Goal: Task Accomplishment & Management: Use online tool/utility

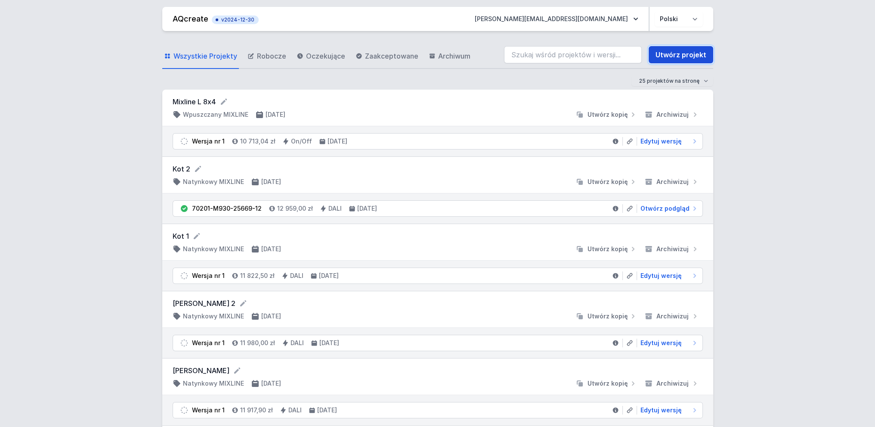
click at [671, 55] on link "Utwórz projekt" at bounding box center [681, 54] width 65 height 17
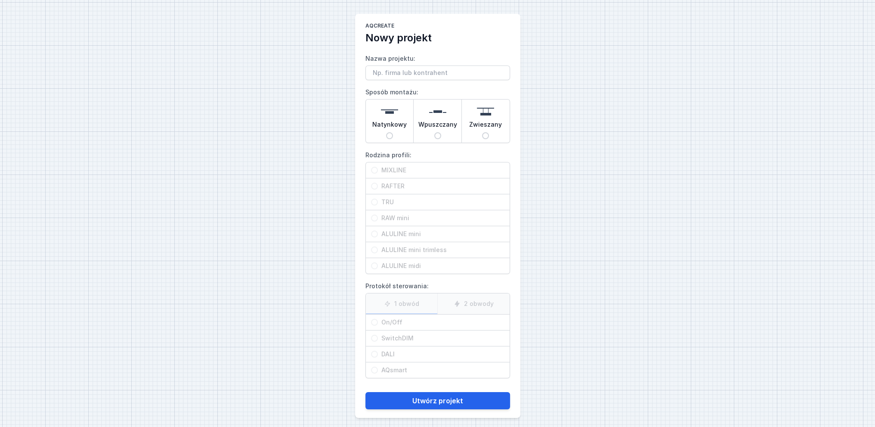
click at [438, 134] on input "Wpuszczany" at bounding box center [437, 135] width 7 height 7
radio input "true"
click at [374, 168] on input "MIXLINE" at bounding box center [374, 170] width 7 height 7
radio input "true"
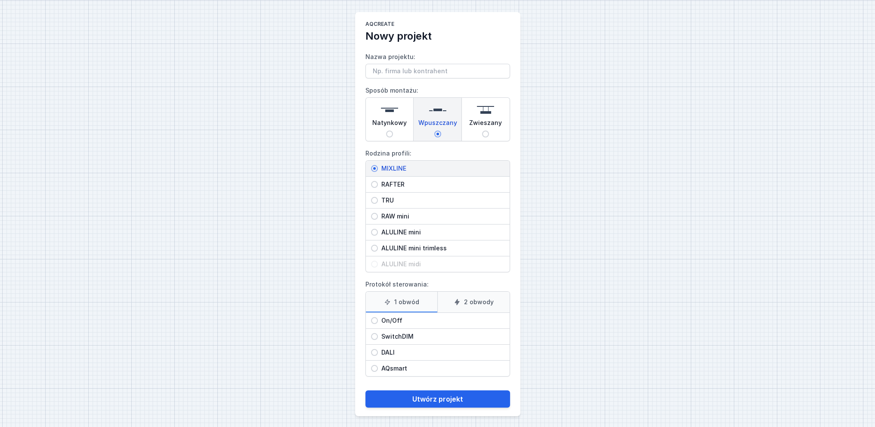
scroll to position [3, 0]
click at [375, 318] on input "On/Off" at bounding box center [374, 319] width 7 height 7
radio input "true"
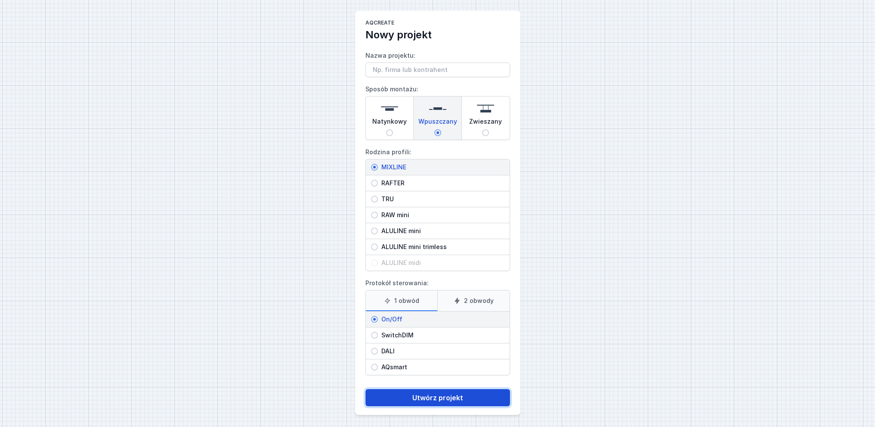
click at [434, 398] on button "Utwórz projekt" at bounding box center [438, 397] width 145 height 17
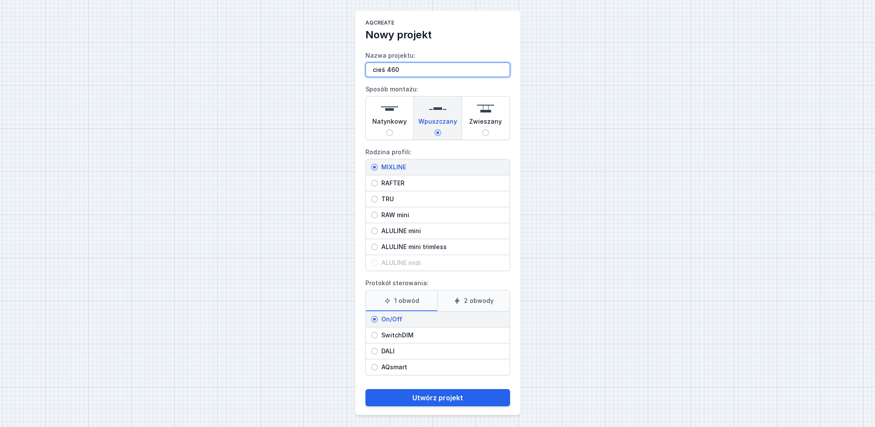
click at [384, 69] on input "cieś 460" at bounding box center [438, 69] width 145 height 15
type input "cieś1 460"
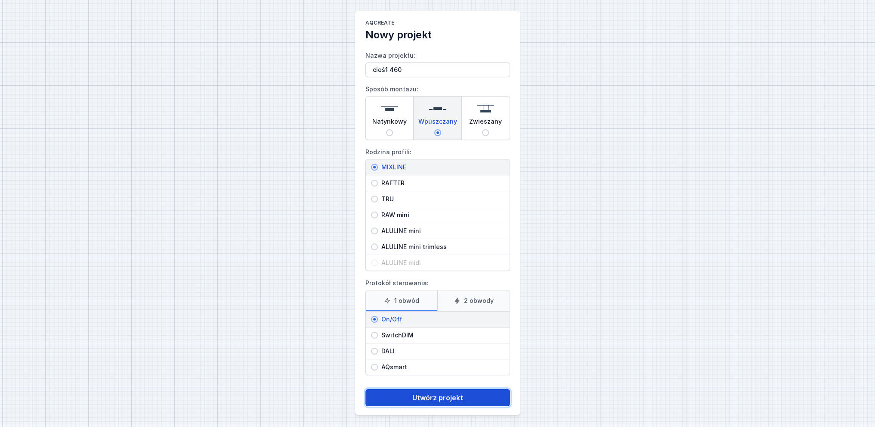
click at [456, 398] on button "Utwórz projekt" at bounding box center [438, 397] width 145 height 17
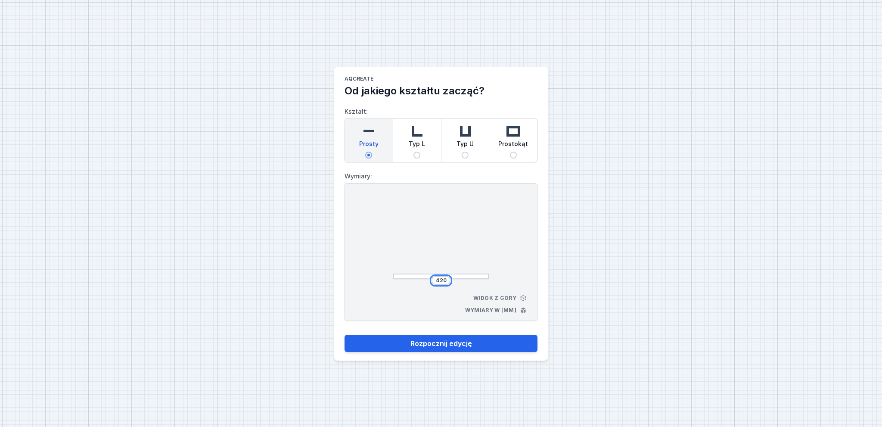
click at [447, 279] on input "420" at bounding box center [441, 280] width 14 height 7
type input "4600"
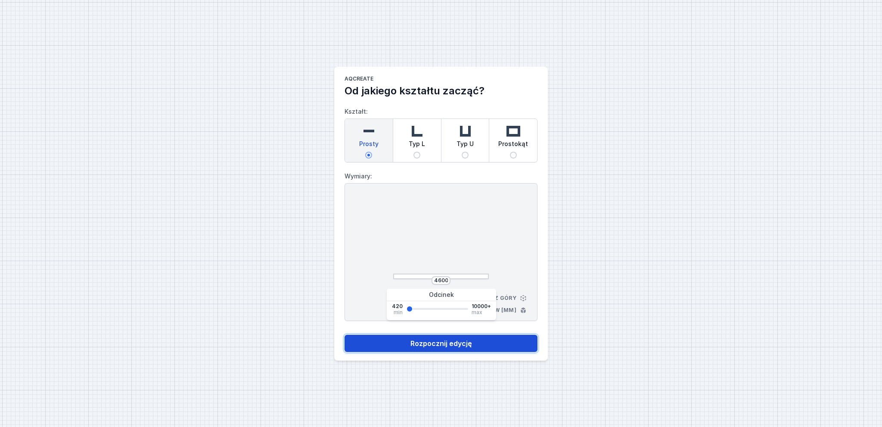
click at [499, 341] on button "Rozpocznij edycję" at bounding box center [440, 343] width 193 height 17
select select "3000"
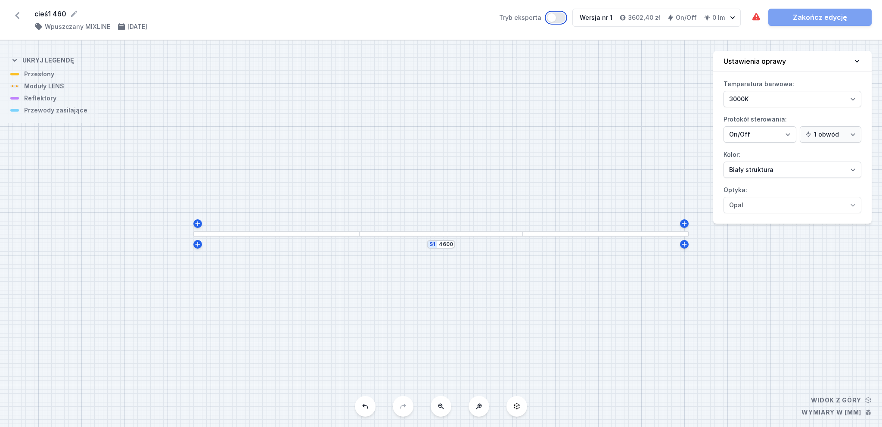
click at [558, 17] on button "Tryb eksperta" at bounding box center [555, 17] width 19 height 10
click at [294, 234] on div at bounding box center [276, 234] width 166 height 6
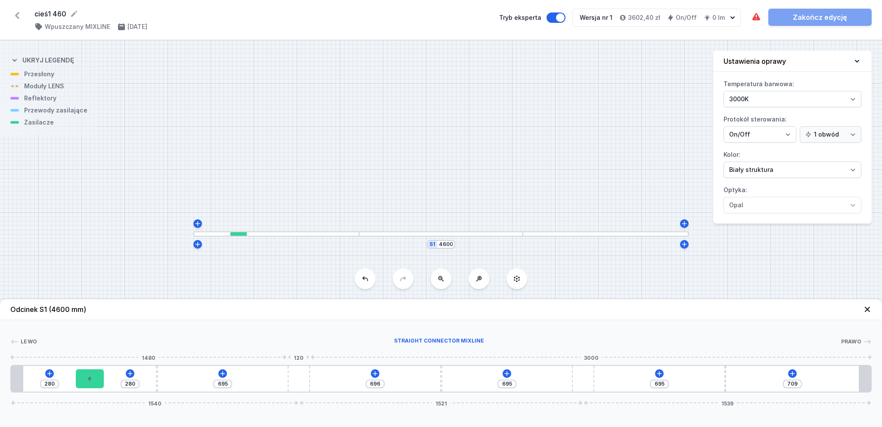
type input "1350"
type input "746"
drag, startPoint x: 294, startPoint y: 380, endPoint x: 375, endPoint y: 385, distance: 81.1
click at [375, 385] on div "280 280 1350 746 695 709 2195 866 1539" at bounding box center [440, 379] width 861 height 28
click at [285, 374] on icon at bounding box center [284, 373] width 7 height 7
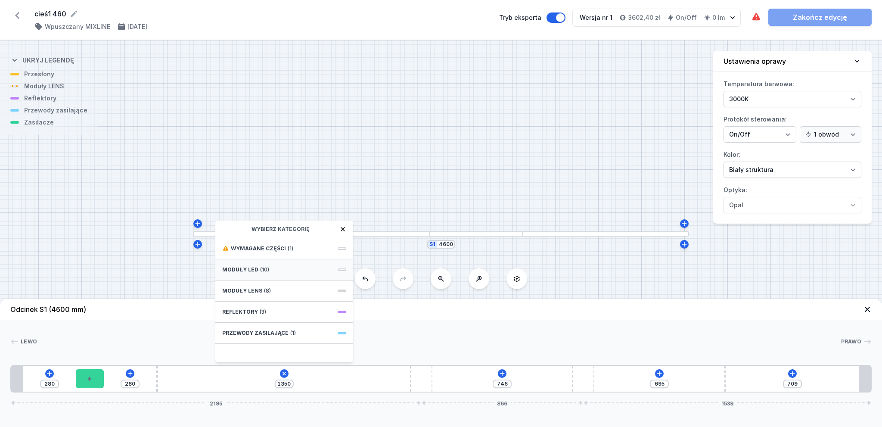
click at [250, 269] on span "Moduły LED" at bounding box center [240, 269] width 36 height 7
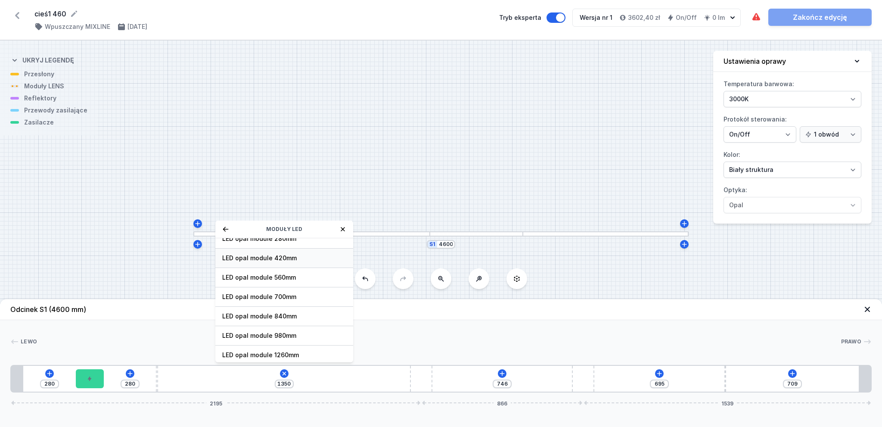
scroll to position [57, 0]
click at [277, 327] on span "LED opal module 1260mm" at bounding box center [284, 326] width 124 height 9
type input "205"
type input "90"
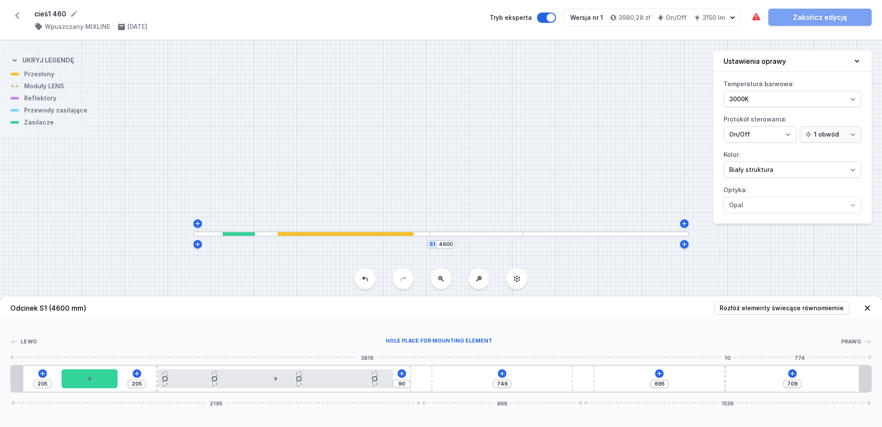
type input "665"
type input "739"
type input "692"
type input "712"
type input "701"
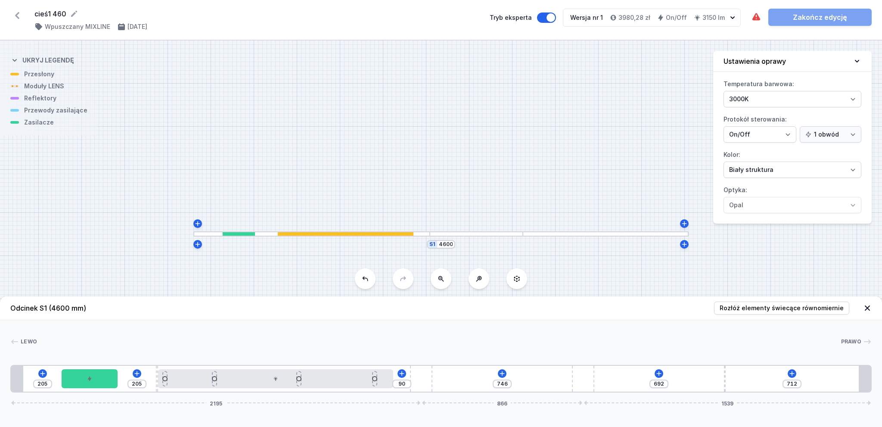
type input "703"
type input "710"
type input "694"
type input "720"
type input "684"
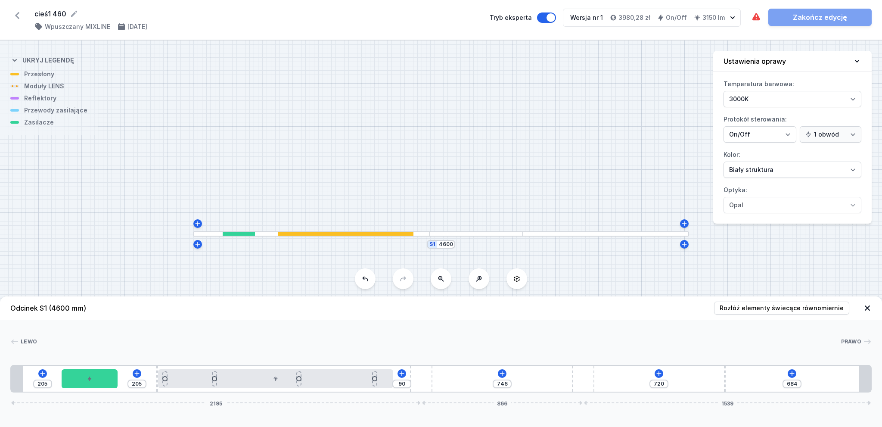
type input "729"
type input "675"
type input "738"
type input "666"
type input "752"
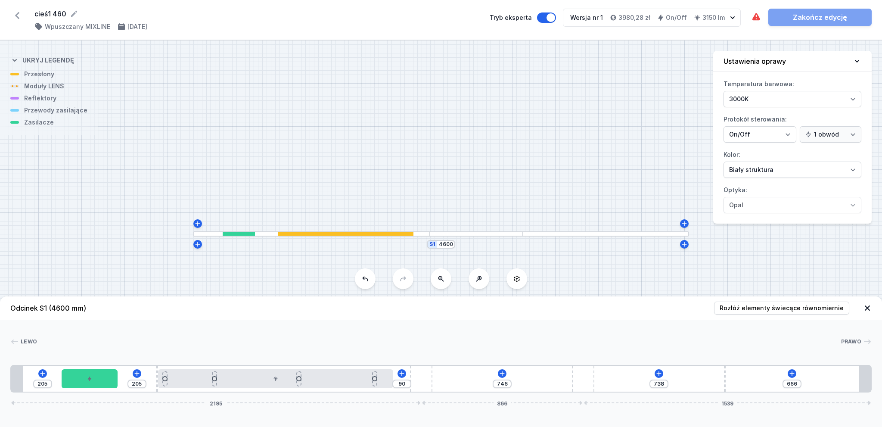
type input "652"
type input "756"
type input "648"
type input "758"
type input "646"
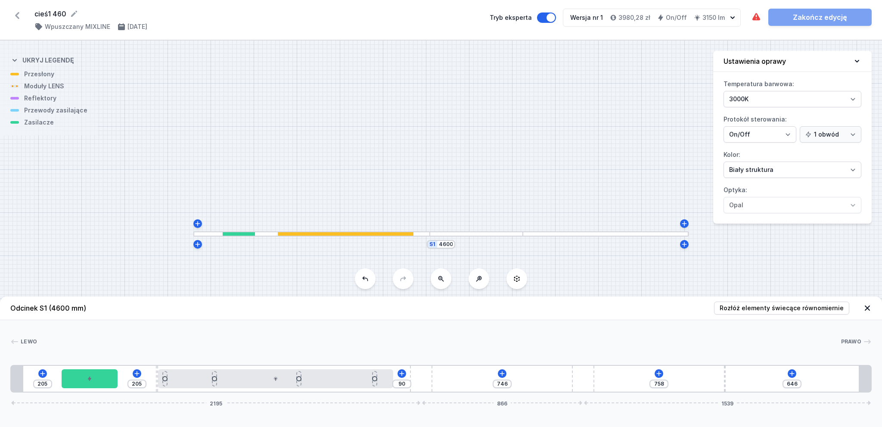
type input "763"
type input "641"
type input "767"
type input "637"
type input "772"
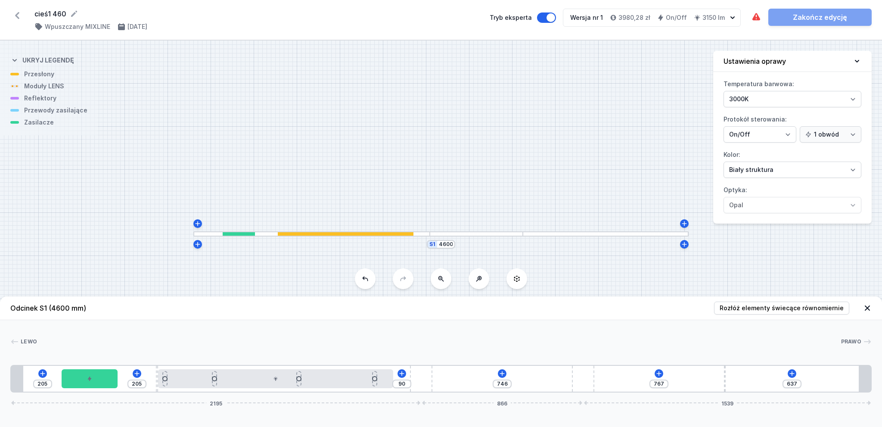
type input "632"
type input "779"
type input "625"
type input "783"
type input "621"
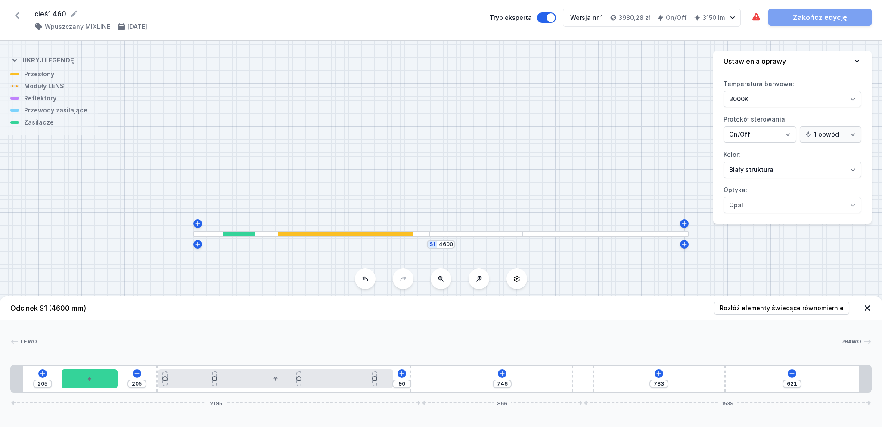
type input "788"
type input "616"
type input "790"
type input "614"
type input "795"
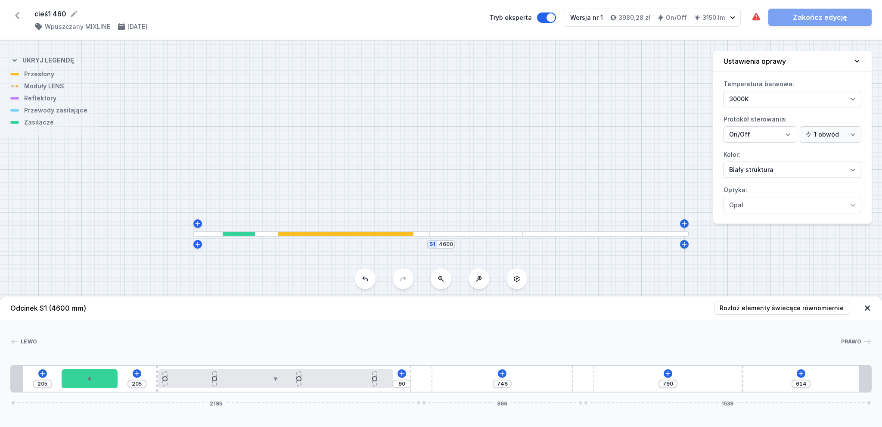
type input "609"
type input "799"
type input "605"
type input "806"
type input "598"
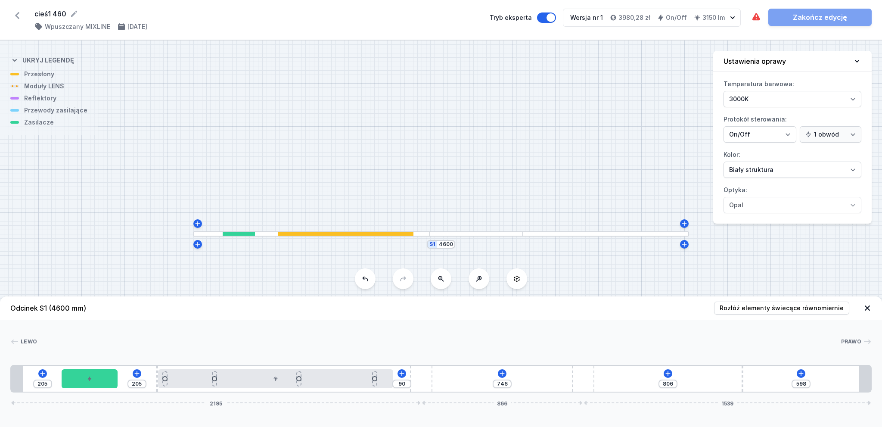
type input "815"
type input "589"
type input "822"
type input "582"
type input "829"
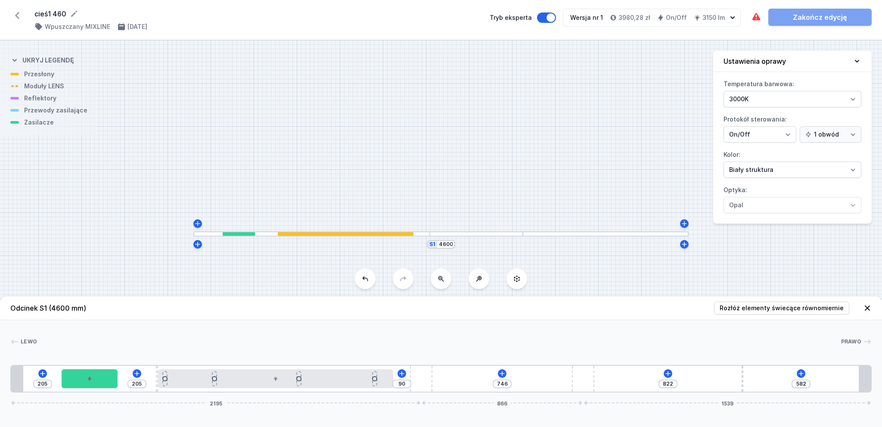
type input "575"
type input "836"
type input "568"
type input "838"
type input "566"
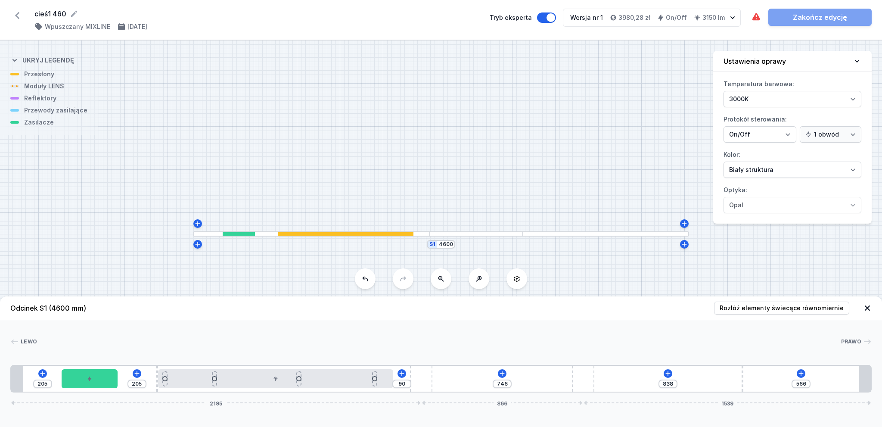
type input "847"
type input "557"
type input "859"
type input "545"
type input "868"
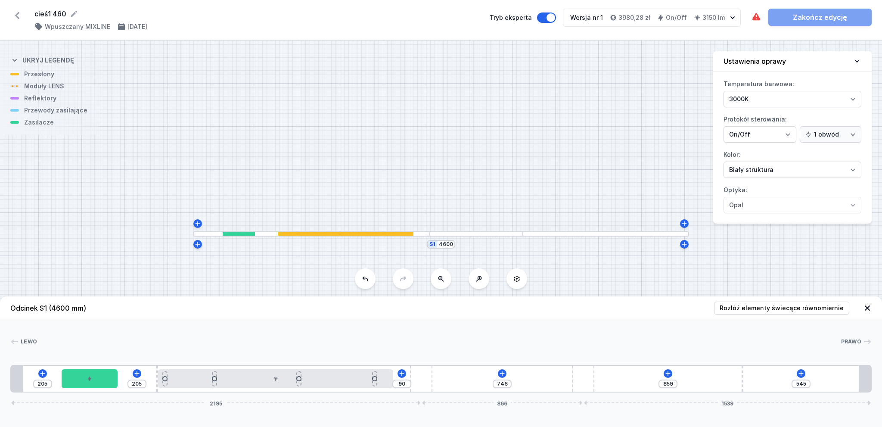
type input "536"
type input "875"
type input "529"
type input "877"
type input "527"
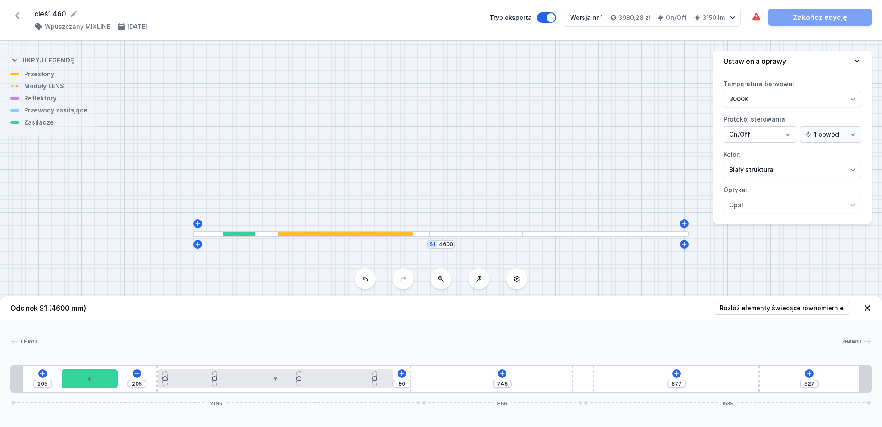
type input "879"
type input "525"
type input "884"
type input "520"
type input "886"
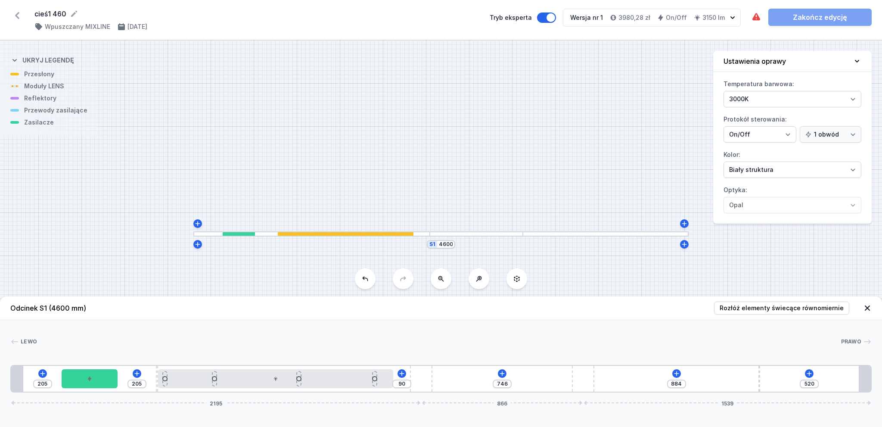
type input "518"
type input "888"
type input "516"
type input "893"
type input "511"
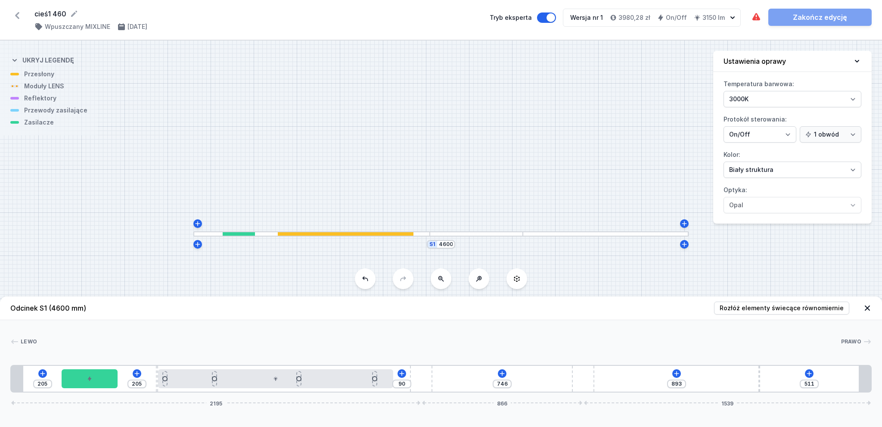
type input "895"
type input "509"
type input "900"
type input "504"
type input "902"
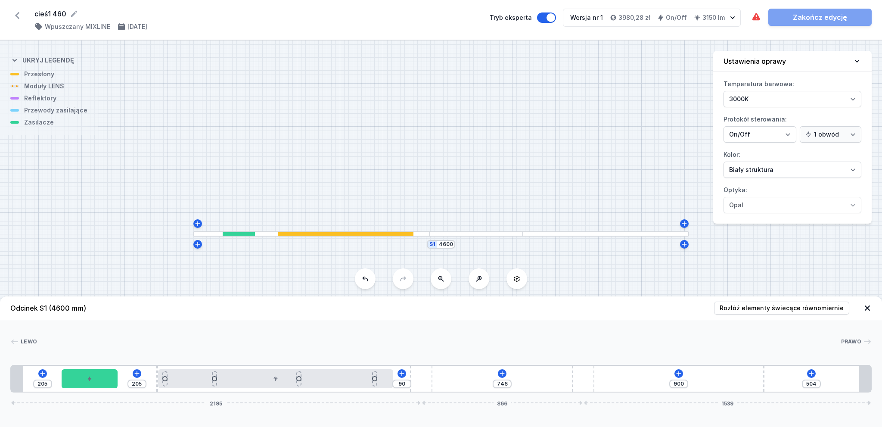
type input "502"
type input "904"
type input "500"
type input "909"
type input "495"
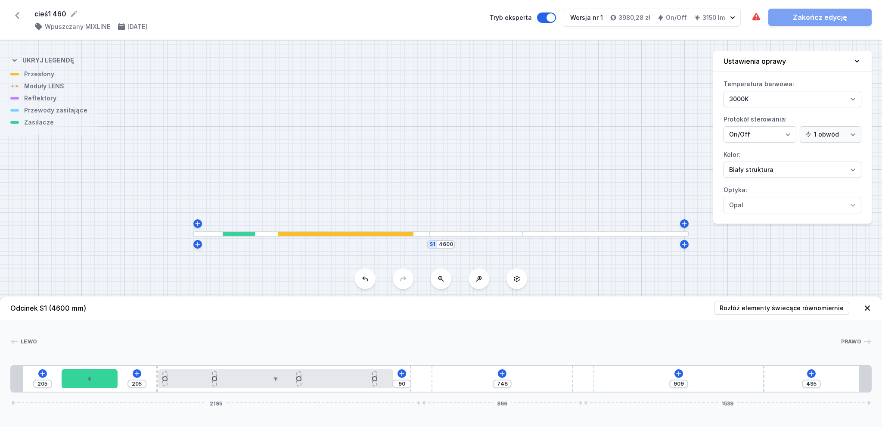
type input "911"
type input "493"
type input "913"
type input "491"
type input "918"
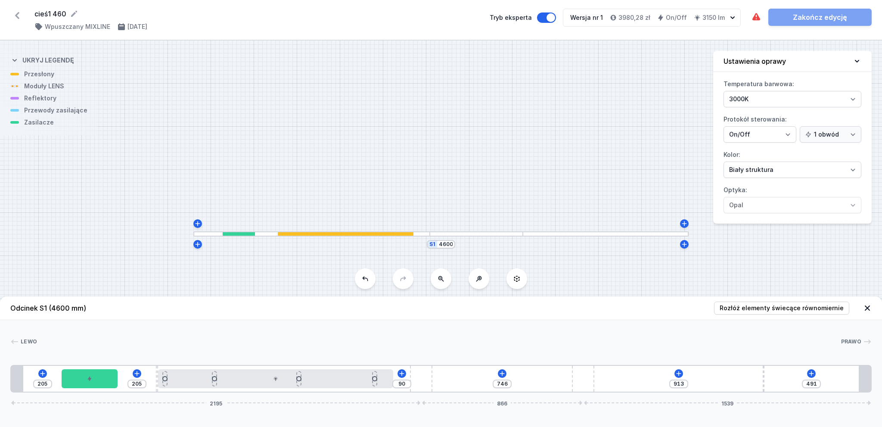
type input "486"
type input "920"
type input "484"
type input "929"
type input "475"
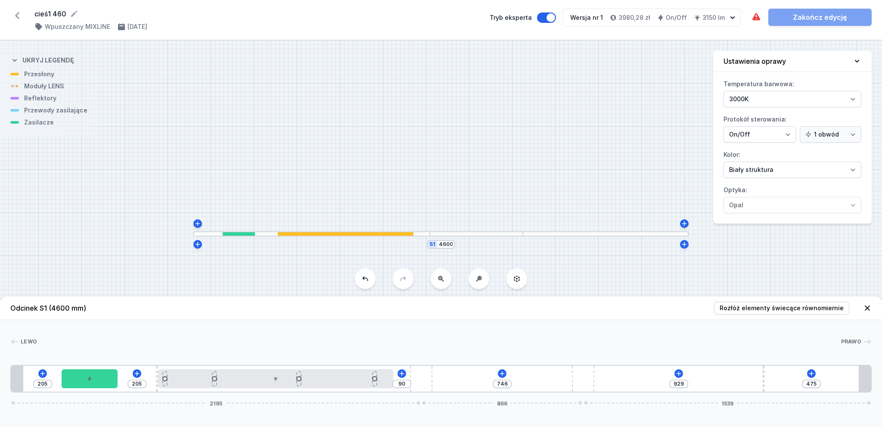
type input "932"
type input "472"
type input "934"
type input "470"
type input "938"
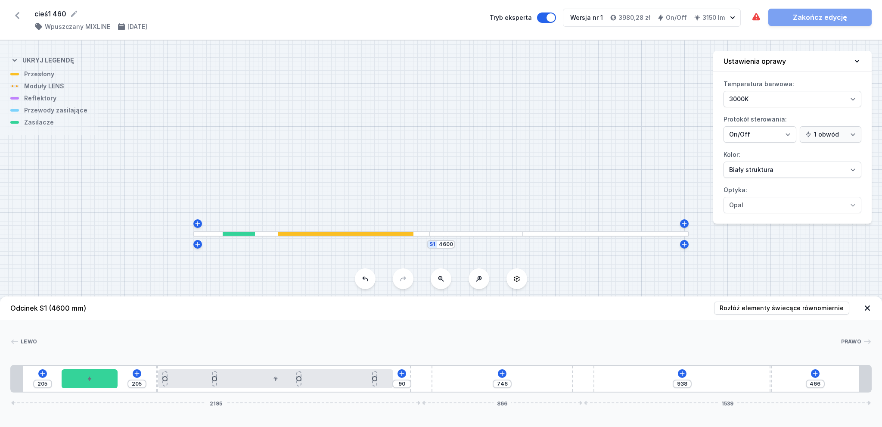
drag, startPoint x: 725, startPoint y: 381, endPoint x: 779, endPoint y: 380, distance: 53.8
click at [778, 380] on div "205 205 90 746 938 466 2195 866 1539" at bounding box center [440, 379] width 861 height 28
click at [687, 373] on div "205 205 90 746 938 466 2195 866 1539" at bounding box center [440, 379] width 861 height 28
click at [683, 373] on icon at bounding box center [681, 373] width 5 height 5
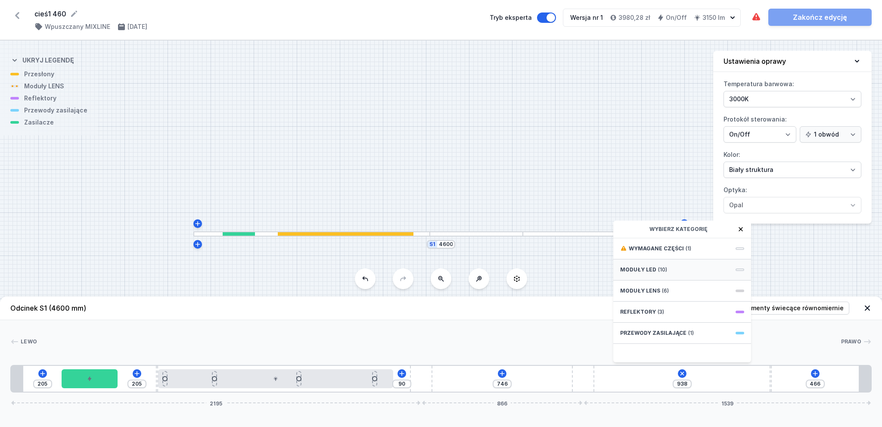
click at [645, 266] on span "Moduły LED" at bounding box center [638, 269] width 36 height 7
click at [679, 323] on span "LED opal module 1260mm" at bounding box center [682, 326] width 124 height 9
type input "213"
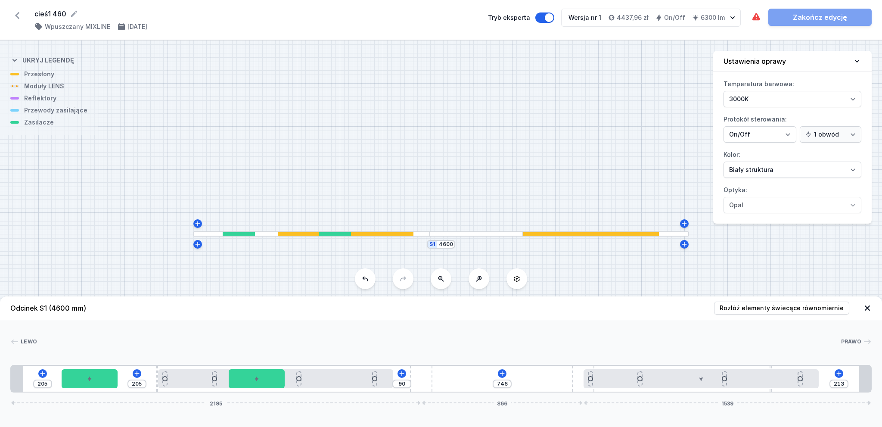
drag, startPoint x: 422, startPoint y: 381, endPoint x: 535, endPoint y: 381, distance: 113.2
click at [535, 381] on div "205 205 90 746 213 2195 866 1539" at bounding box center [440, 379] width 861 height 28
drag, startPoint x: 261, startPoint y: 378, endPoint x: 257, endPoint y: 383, distance: 7.0
click at [257, 383] on div at bounding box center [257, 378] width 56 height 19
drag, startPoint x: 256, startPoint y: 378, endPoint x: 210, endPoint y: 377, distance: 46.1
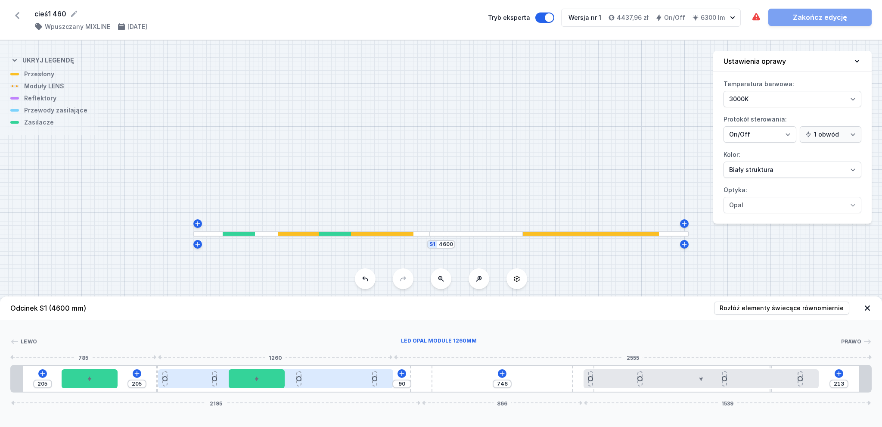
click at [210, 377] on div "205 205 90 746 213 2195 866 1539" at bounding box center [440, 379] width 861 height 28
drag, startPoint x: 99, startPoint y: 375, endPoint x: 52, endPoint y: 378, distance: 47.4
click at [52, 378] on div "205 205 90 746 213 2195 866 1539" at bounding box center [440, 379] width 861 height 28
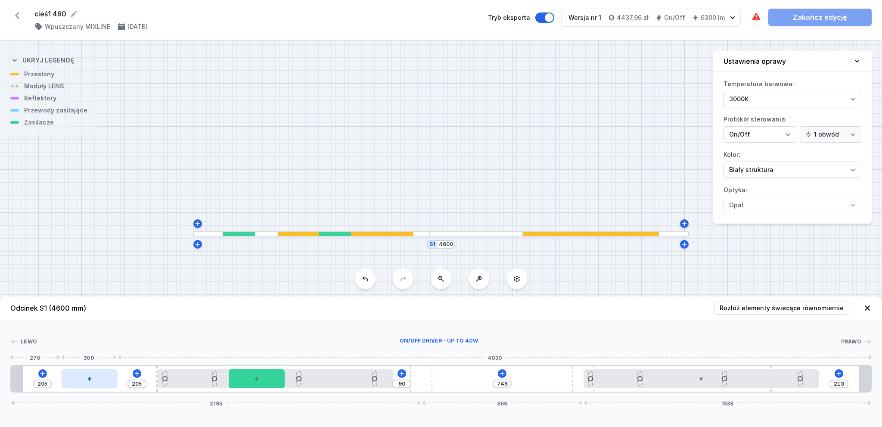
drag, startPoint x: 97, startPoint y: 378, endPoint x: 112, endPoint y: 378, distance: 15.1
click at [112, 378] on div at bounding box center [90, 378] width 56 height 19
click at [503, 372] on icon at bounding box center [502, 373] width 7 height 7
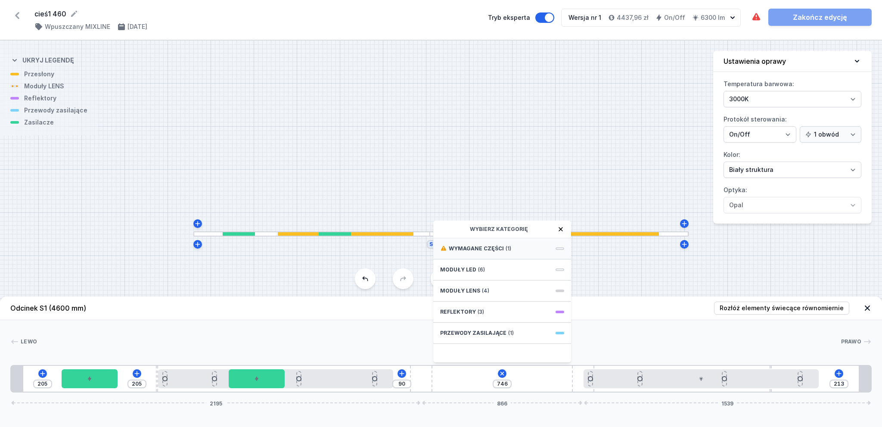
click at [508, 249] on span "(1)" at bounding box center [508, 248] width 6 height 7
click at [502, 247] on span "Hole for power supply cable" at bounding box center [502, 247] width 124 height 9
type input "666"
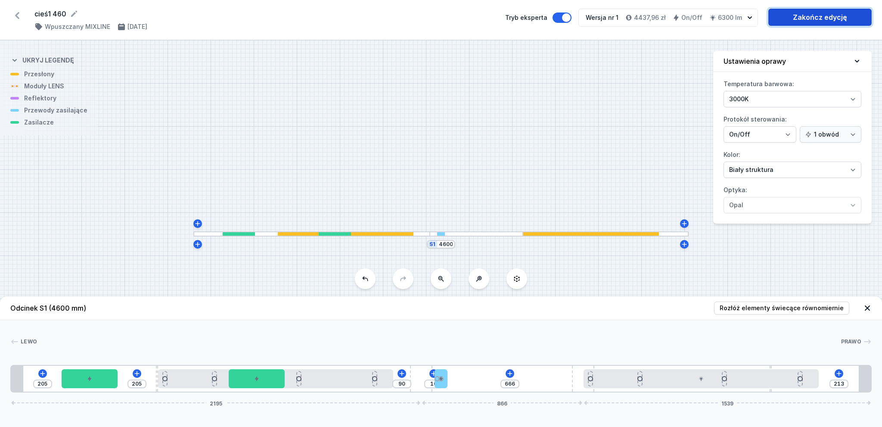
click at [801, 18] on link "Zakończ edycję" at bounding box center [819, 17] width 103 height 17
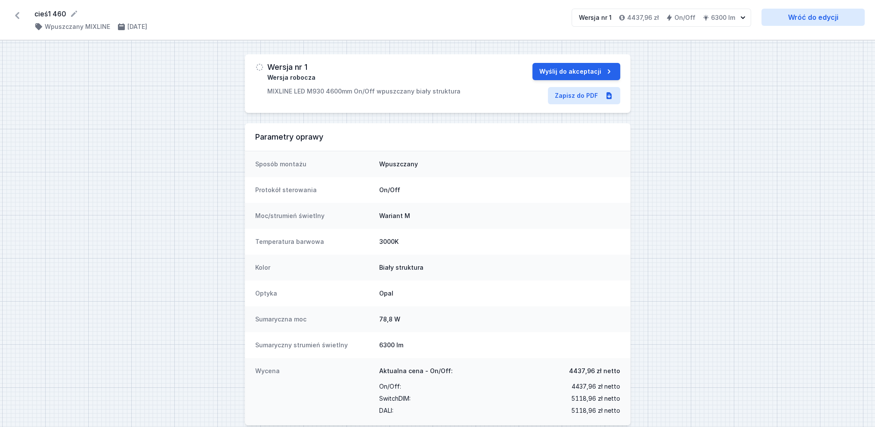
click at [14, 12] on icon at bounding box center [17, 16] width 14 height 14
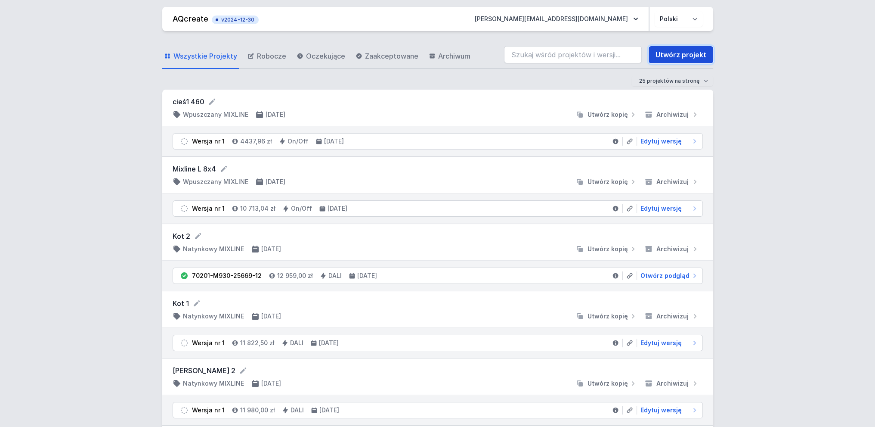
click at [682, 56] on link "Utwórz projekt" at bounding box center [681, 54] width 65 height 17
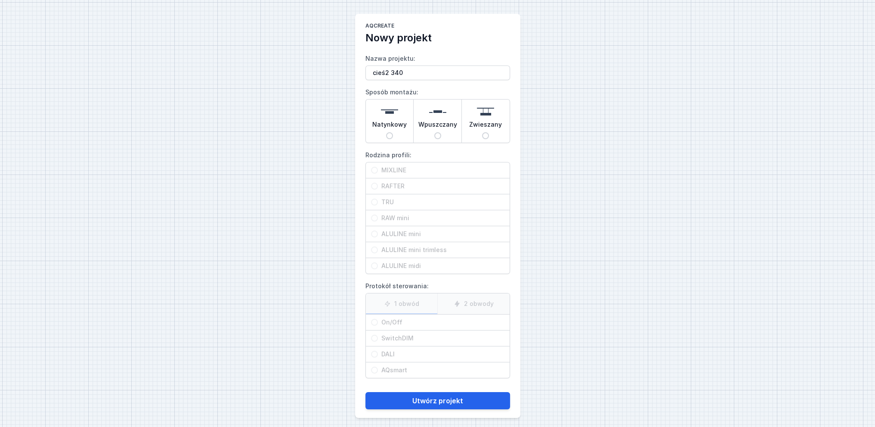
type input "cieś2 340"
click at [438, 135] on input "Wpuszczany" at bounding box center [437, 135] width 7 height 7
radio input "true"
click at [376, 170] on input "MIXLINE" at bounding box center [374, 170] width 7 height 7
radio input "true"
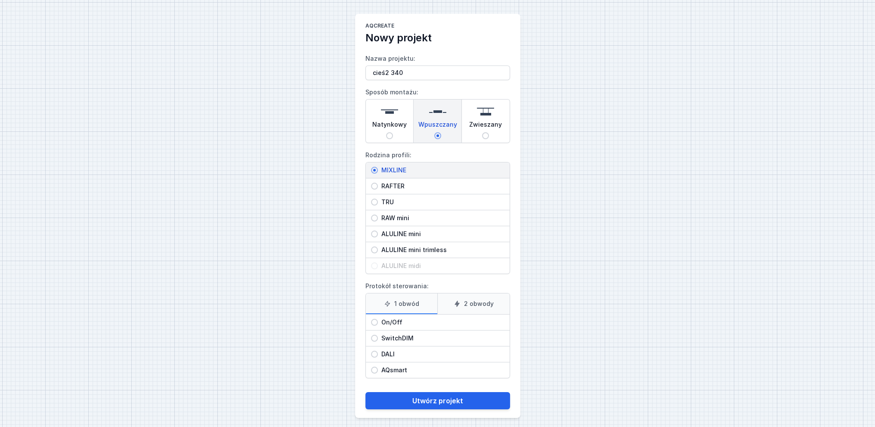
click at [376, 321] on input "On/Off" at bounding box center [374, 322] width 7 height 7
radio input "true"
click at [436, 399] on button "Utwórz projekt" at bounding box center [438, 400] width 145 height 17
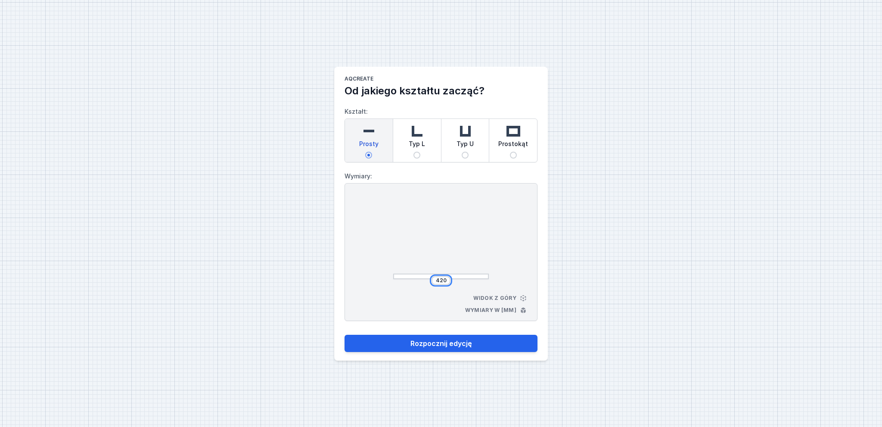
click at [446, 281] on input "420" at bounding box center [441, 280] width 14 height 7
type input "4"
type input "3400"
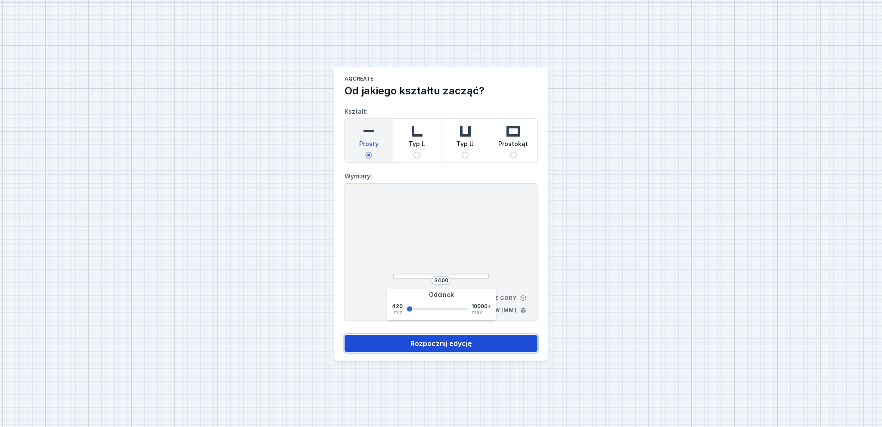
click at [440, 347] on button "Rozpocznij edycję" at bounding box center [440, 343] width 193 height 17
select select "3000"
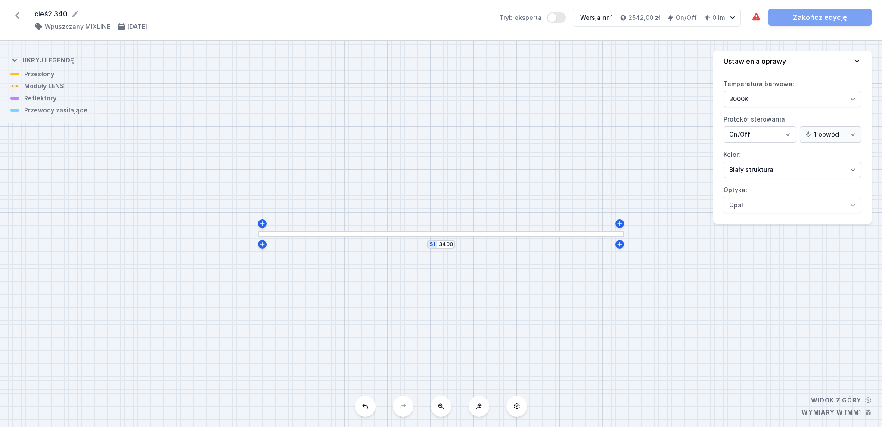
click at [351, 236] on div at bounding box center [349, 234] width 183 height 6
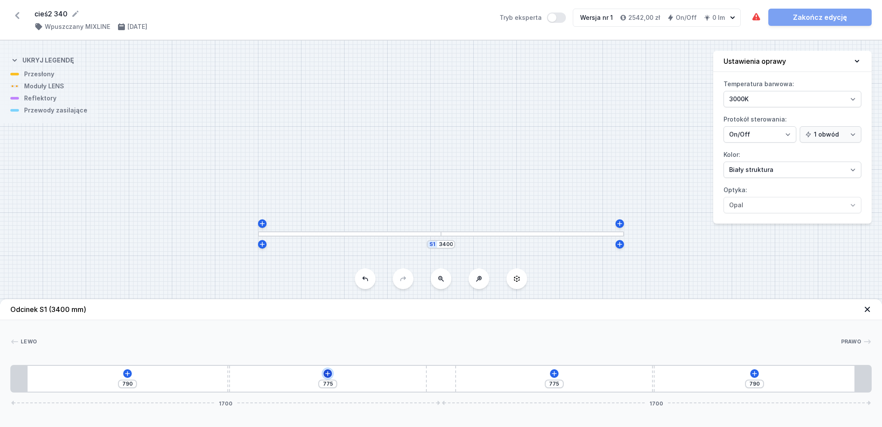
click at [329, 370] on icon at bounding box center [327, 373] width 7 height 7
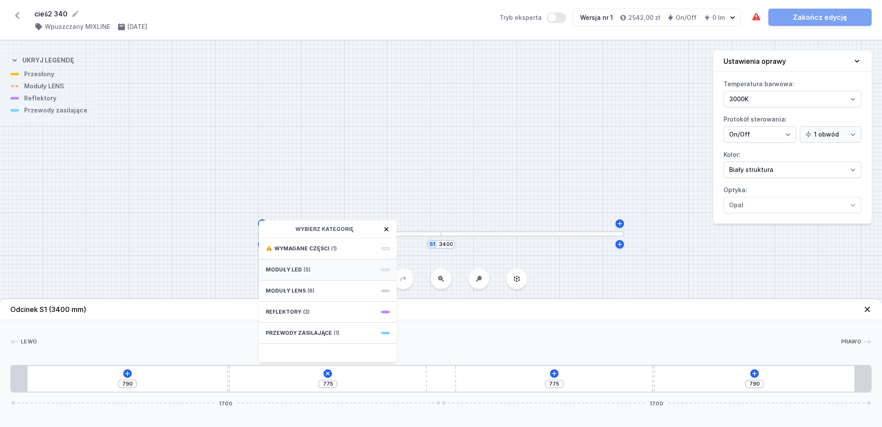
click at [298, 268] on span "Moduły LED" at bounding box center [284, 269] width 36 height 7
click at [304, 307] on span "LED opal module 560mm" at bounding box center [328, 305] width 124 height 9
type input "215"
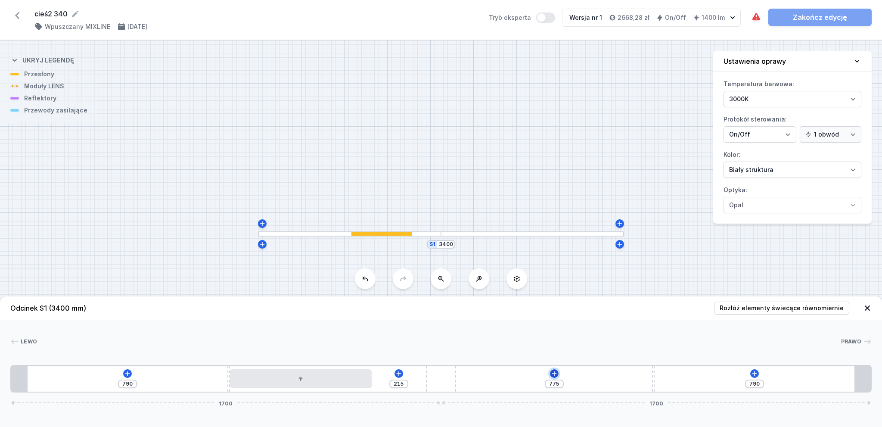
click at [557, 375] on icon at bounding box center [554, 373] width 7 height 7
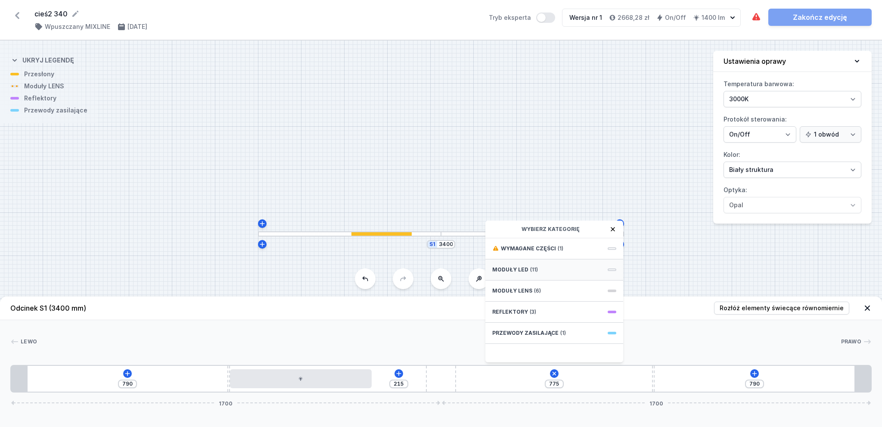
click at [520, 270] on span "Moduły LED" at bounding box center [510, 269] width 36 height 7
click at [542, 304] on span "LED opal module 560mm" at bounding box center [554, 305] width 124 height 9
type input "274"
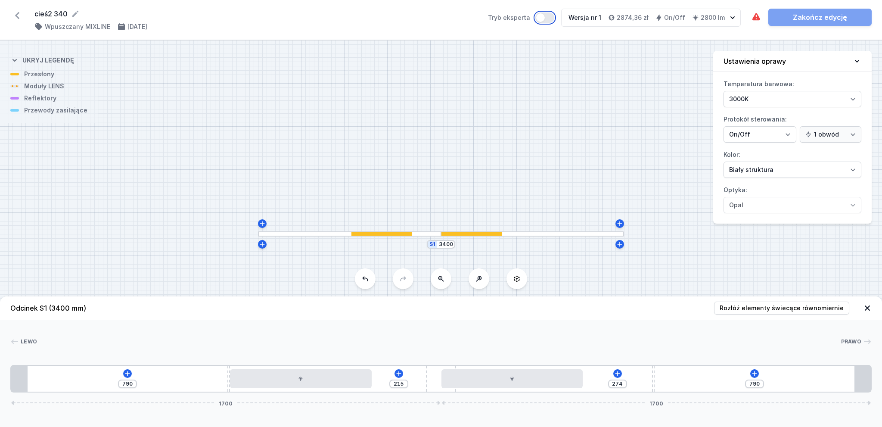
click at [545, 15] on button "Tryb eksperta" at bounding box center [544, 17] width 19 height 10
type input "245"
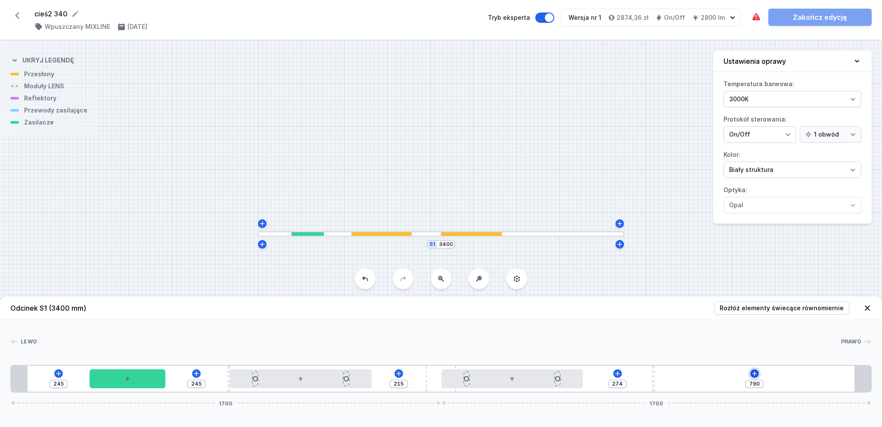
click at [755, 373] on icon at bounding box center [754, 373] width 7 height 7
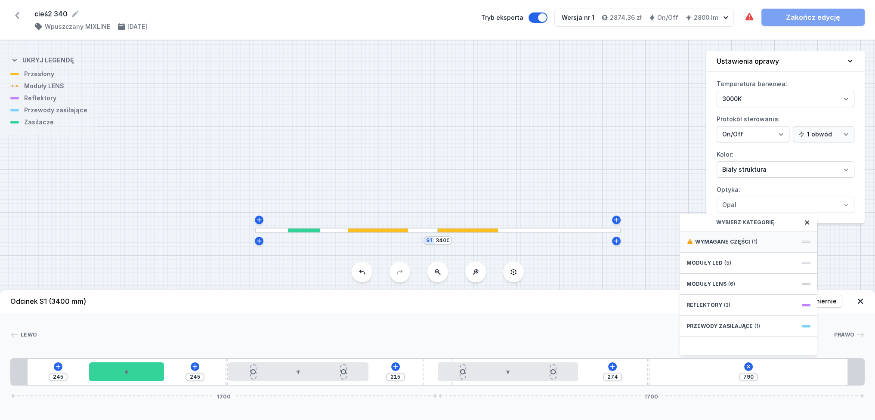
click at [728, 245] on span "Wymagane części" at bounding box center [722, 242] width 55 height 7
click at [728, 245] on span "Hole for power supply cable" at bounding box center [749, 241] width 124 height 9
type input "720"
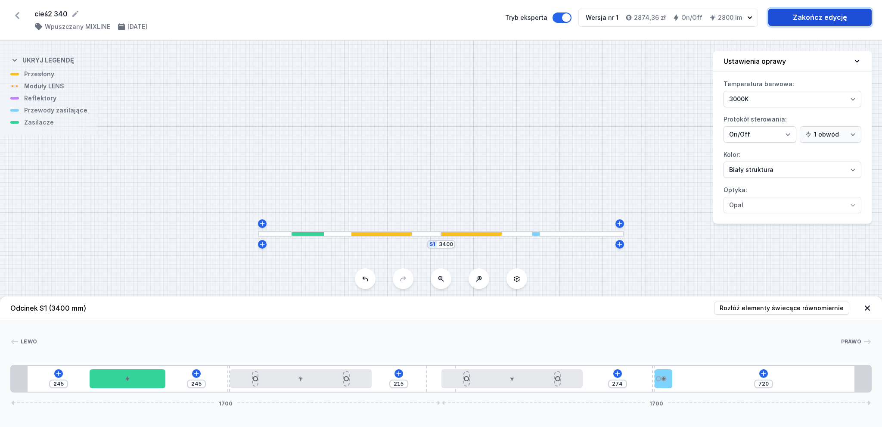
click at [827, 19] on link "Zakończ edycję" at bounding box center [819, 17] width 103 height 17
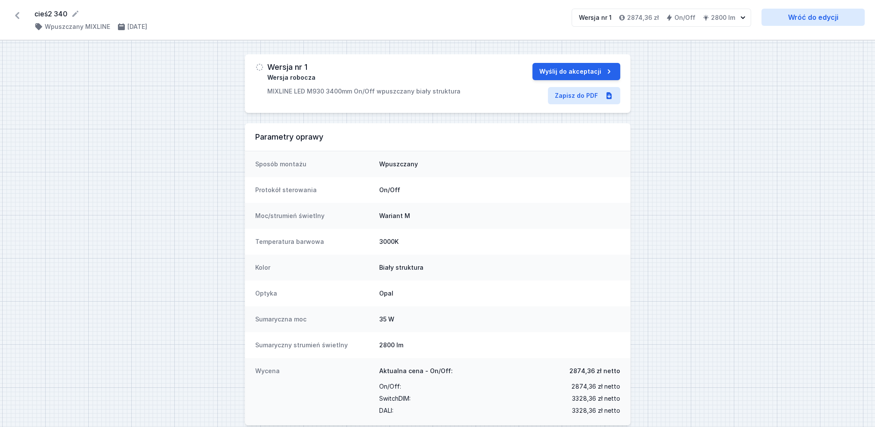
click at [18, 13] on icon at bounding box center [17, 15] width 4 height 7
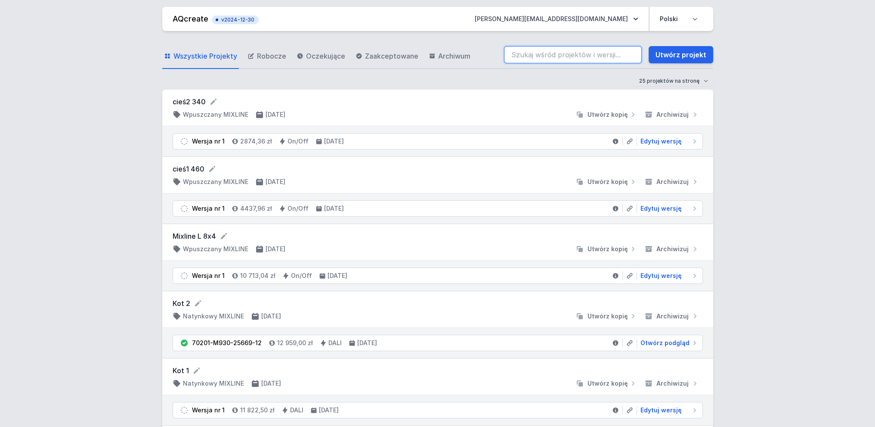
click at [527, 52] on input "search" at bounding box center [573, 54] width 138 height 17
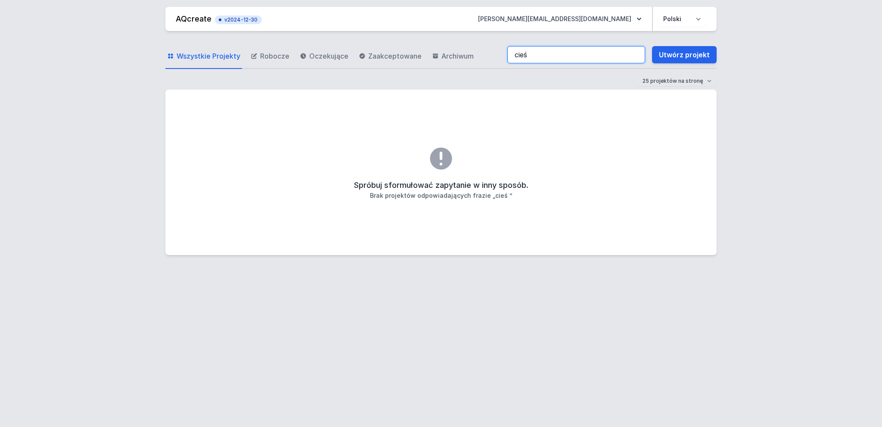
type input "cieś"
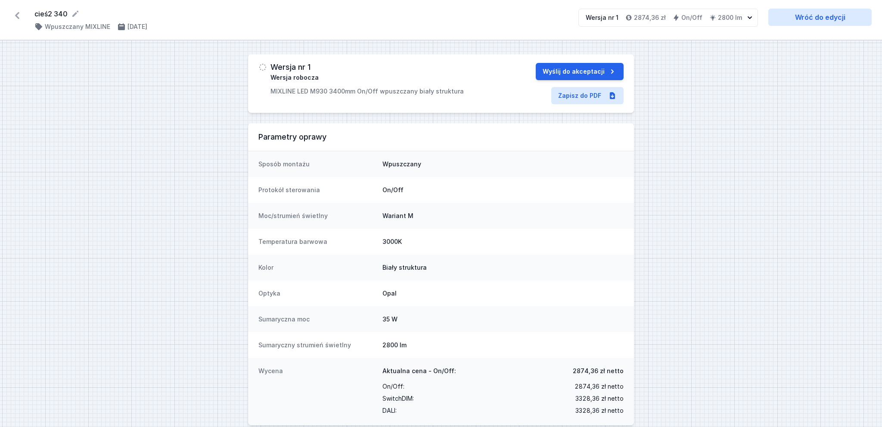
select select "3000"
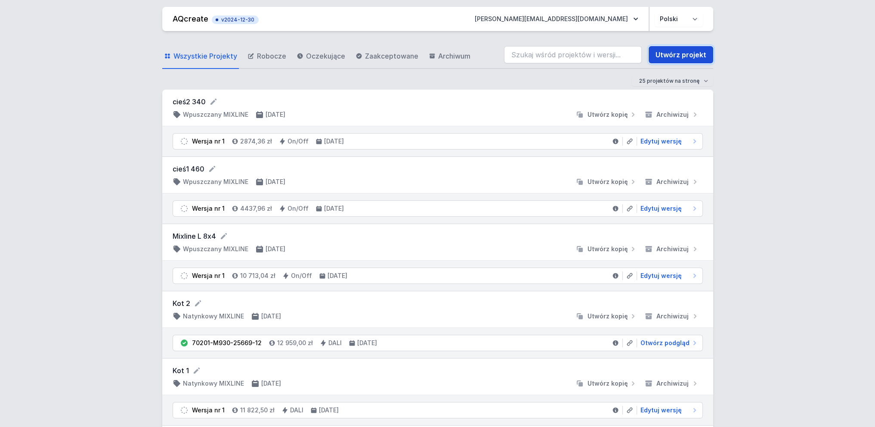
click at [666, 58] on link "Utwórz projekt" at bounding box center [681, 54] width 65 height 17
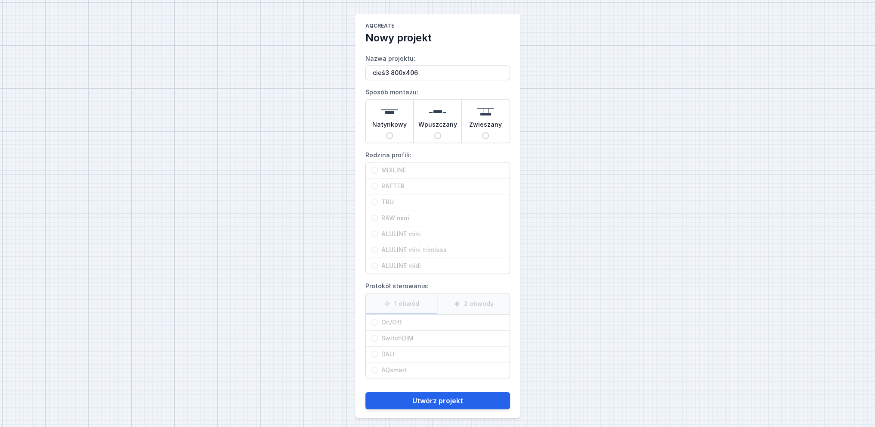
type input "cieś3 800x406"
click at [439, 135] on input "Wpuszczany" at bounding box center [437, 135] width 7 height 7
radio input "true"
click at [391, 168] on span "MIXLINE" at bounding box center [441, 170] width 127 height 9
click at [378, 168] on input "MIXLINE" at bounding box center [374, 170] width 7 height 7
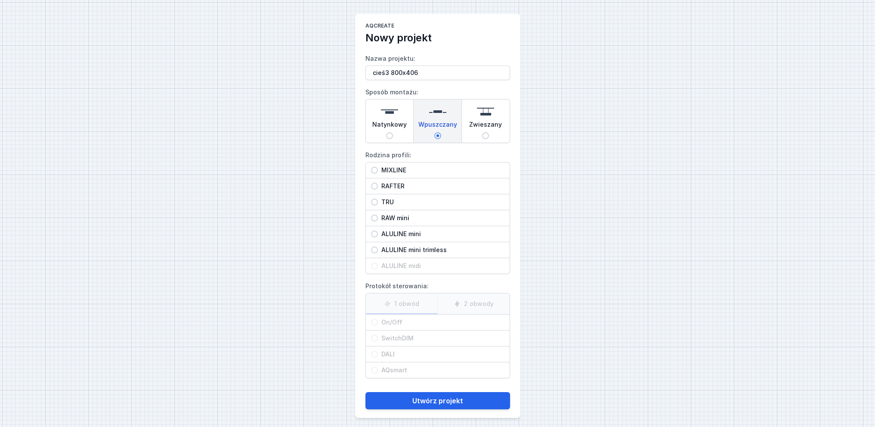
radio input "true"
click at [376, 322] on input "On/Off" at bounding box center [374, 322] width 7 height 7
radio input "true"
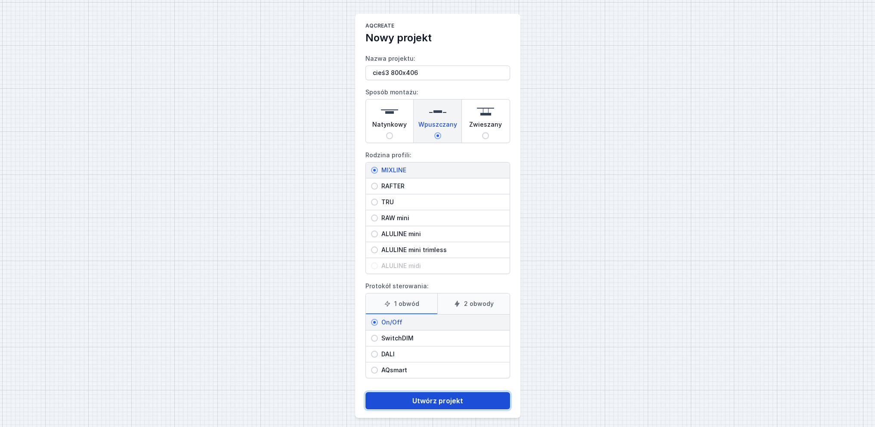
click at [434, 396] on button "Utwórz projekt" at bounding box center [438, 400] width 145 height 17
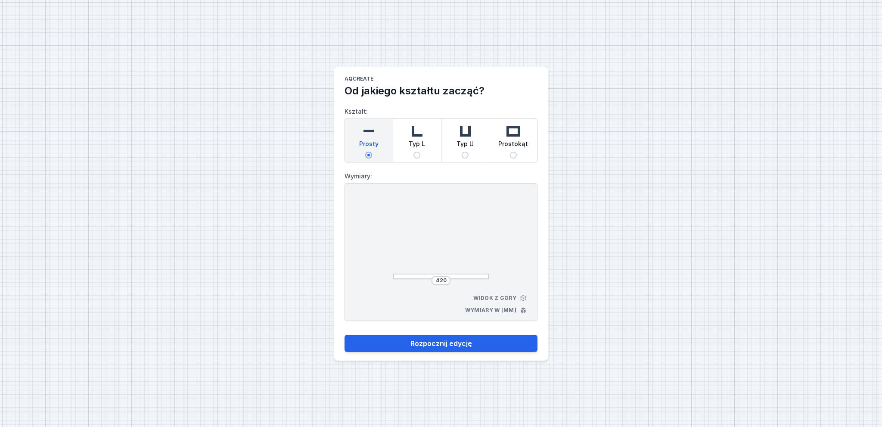
click at [414, 152] on input "Typ L" at bounding box center [416, 155] width 7 height 7
radio input "true"
click at [396, 251] on div "440" at bounding box center [405, 238] width 19 height 82
click at [443, 280] on input "440" at bounding box center [441, 280] width 14 height 7
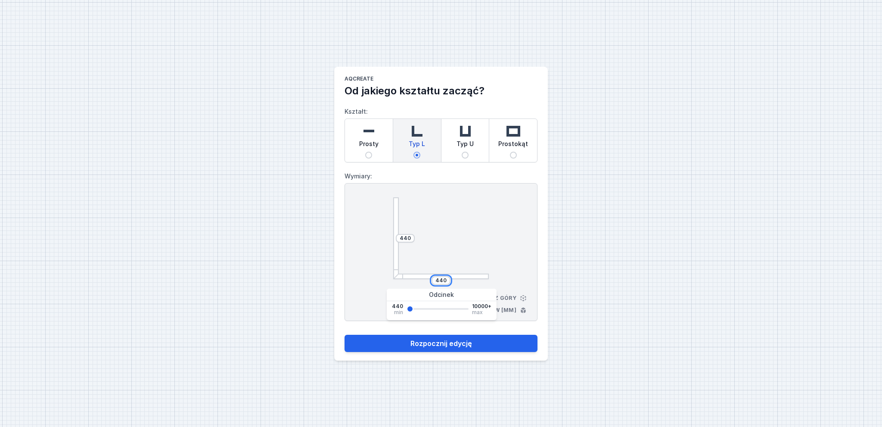
click at [446, 280] on input "440" at bounding box center [441, 280] width 14 height 7
type input "4"
type input "8000"
click at [411, 238] on input "440" at bounding box center [405, 238] width 14 height 7
type input "4060"
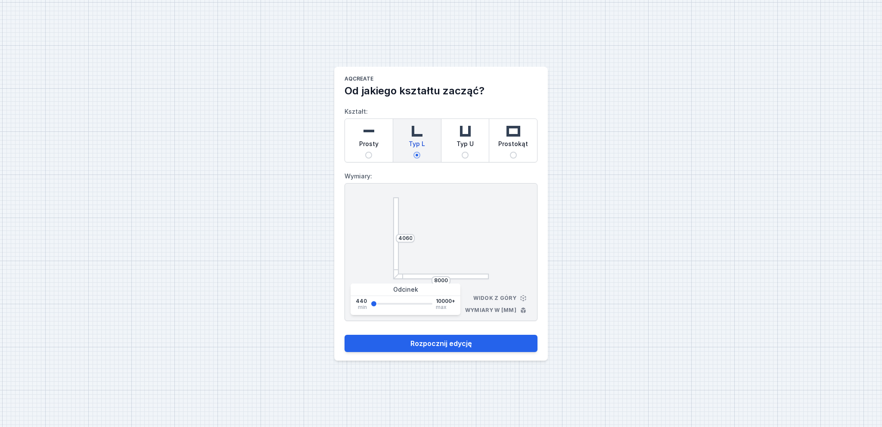
click at [480, 240] on div at bounding box center [441, 238] width 96 height 82
click at [459, 343] on button "Rozpocznij edycję" at bounding box center [440, 343] width 193 height 17
select select "3000"
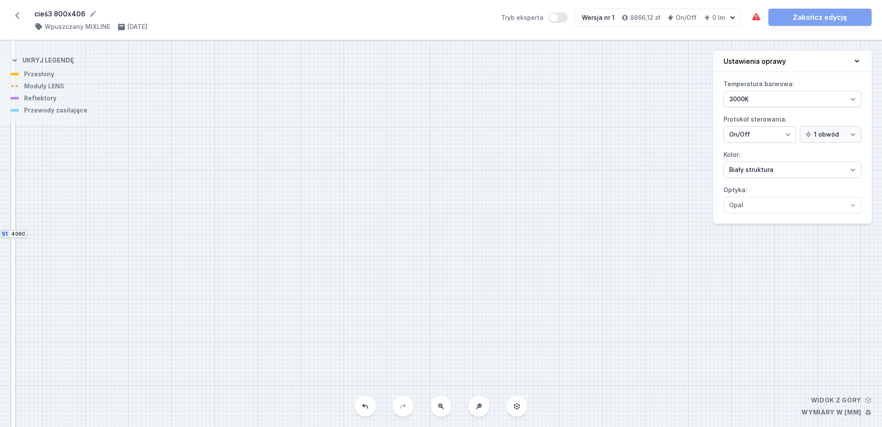
click at [447, 253] on div "S2 8000 S1 4060" at bounding box center [441, 233] width 882 height 386
drag, startPoint x: 466, startPoint y: 285, endPoint x: 478, endPoint y: 115, distance: 170.5
click at [474, 127] on div "S2 8000 S1 4060" at bounding box center [441, 233] width 882 height 386
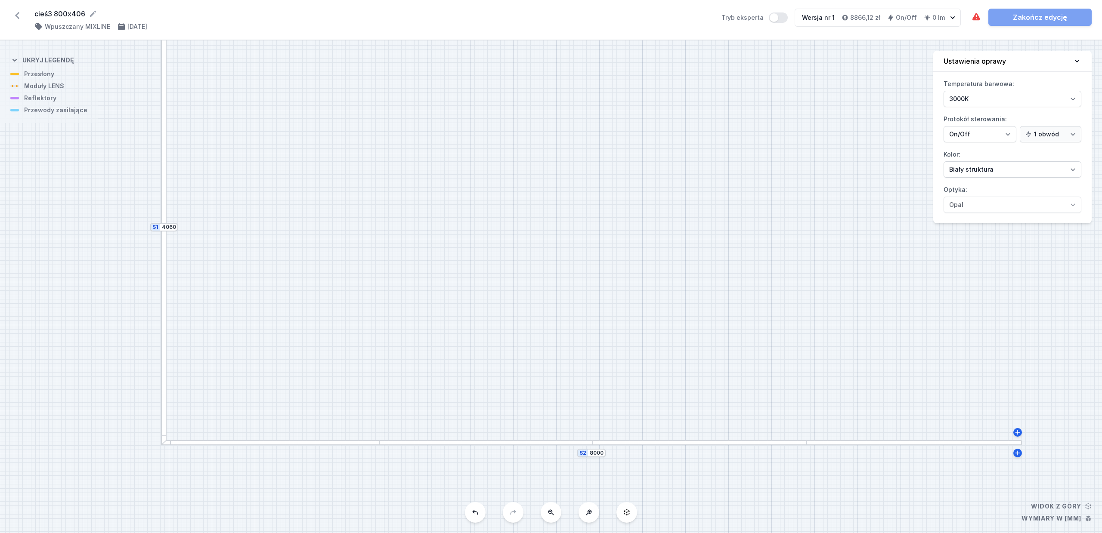
drag, startPoint x: 543, startPoint y: 186, endPoint x: 577, endPoint y: 314, distance: 132.3
click at [577, 314] on div "S2 8000 S1 4060" at bounding box center [551, 286] width 1102 height 493
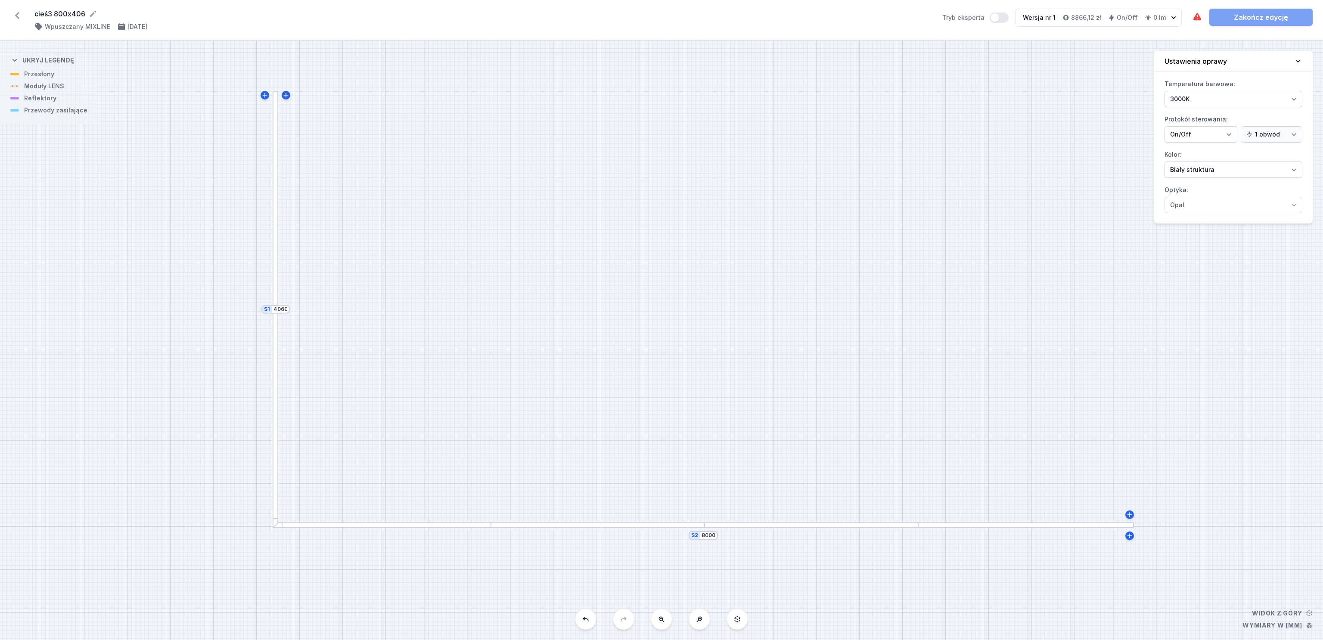
click at [414, 426] on div at bounding box center [382, 525] width 218 height 6
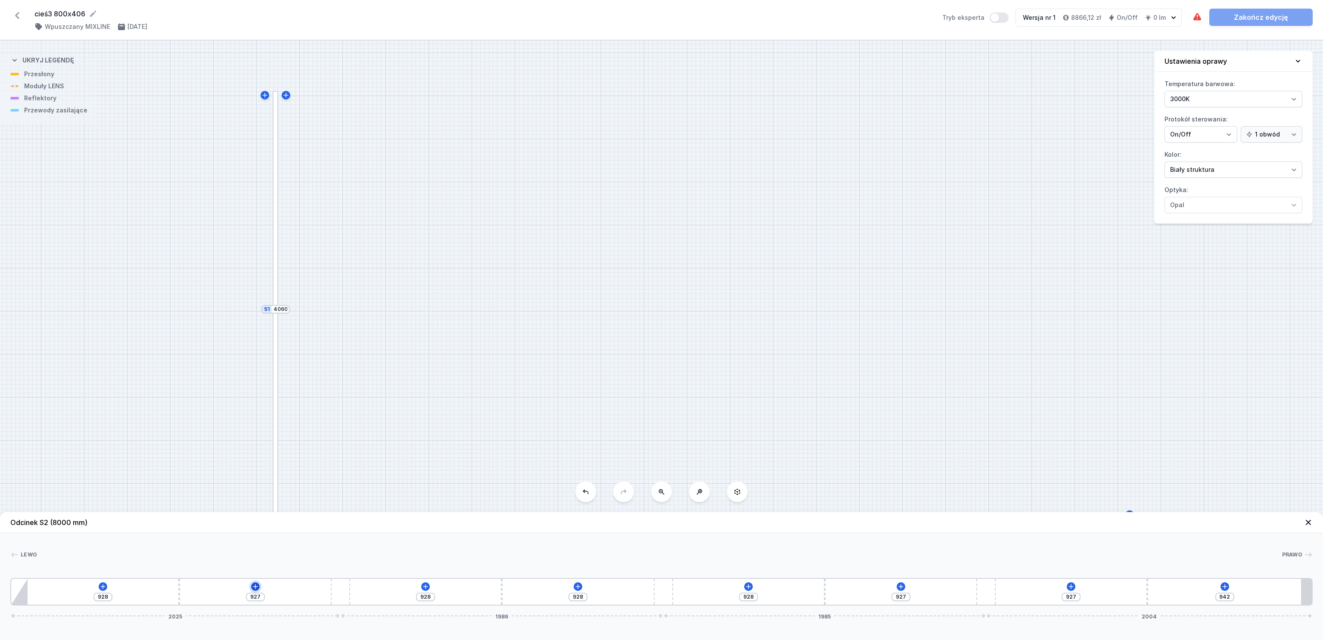
click at [255, 426] on icon at bounding box center [255, 586] width 5 height 5
click at [224, 426] on span "Moduły LED" at bounding box center [211, 482] width 36 height 7
type input "943"
type input "912"
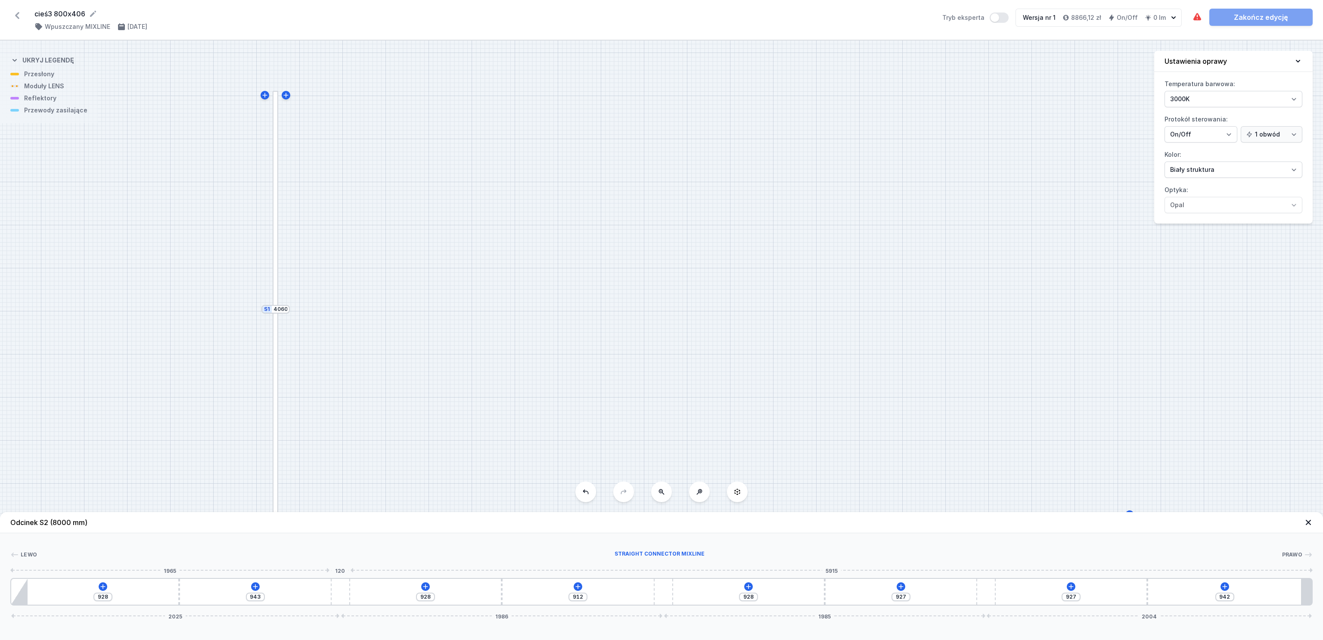
type input "998"
type input "857"
type input "1042"
type input "813"
type input "1074"
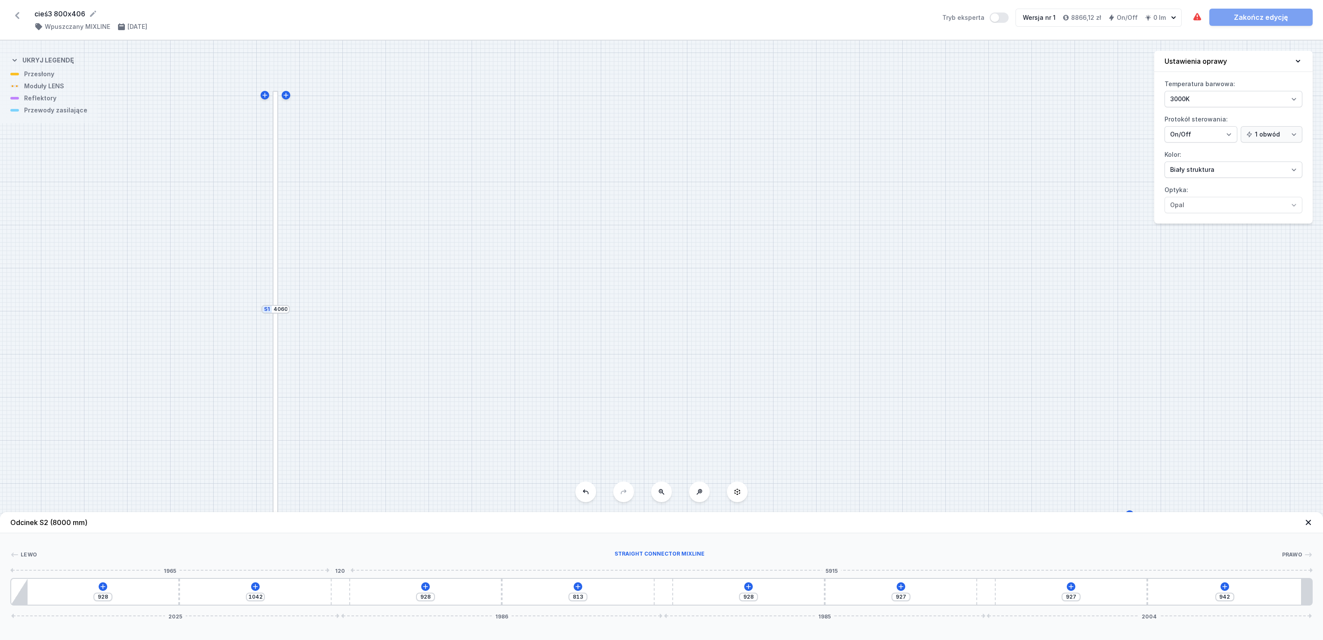
type input "781"
type input "1087"
type input "768"
type input "1100"
type input "755"
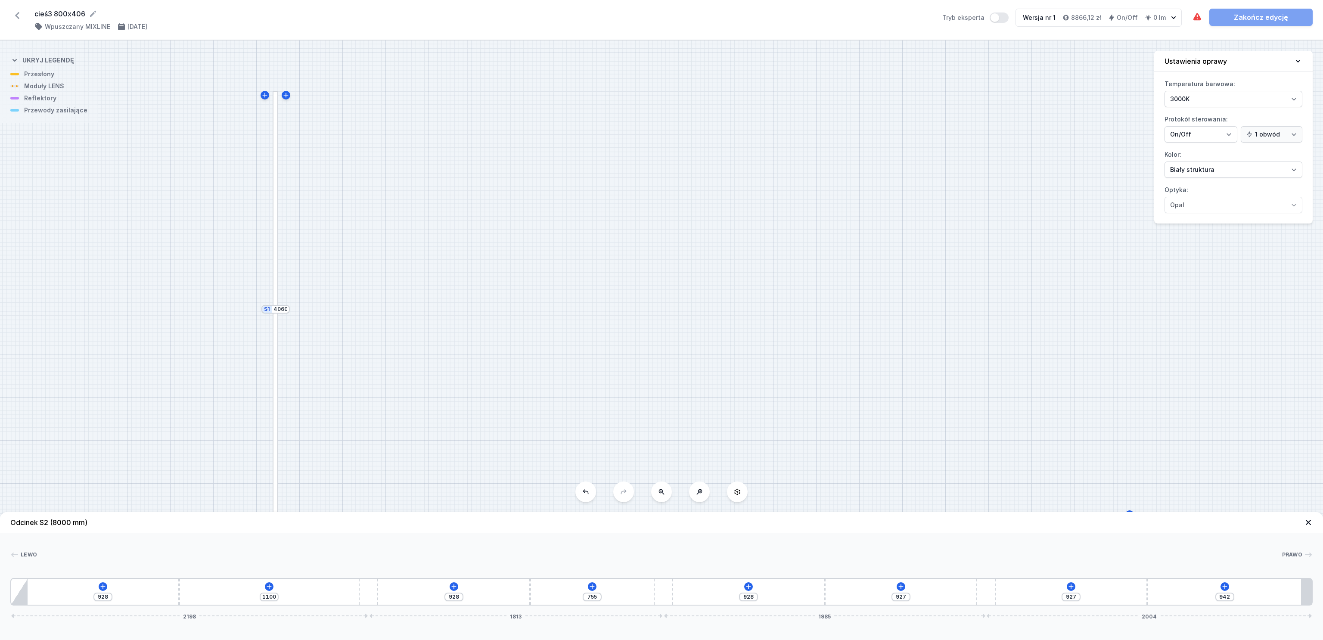
type input "1117"
type input "738"
drag, startPoint x: 342, startPoint y: 588, endPoint x: 423, endPoint y: 595, distance: 81.3
click at [423, 426] on div "928 1117 928 738 928 927 927 942 2215 1796 1985 2004" at bounding box center [661, 592] width 1302 height 28
click at [875, 137] on select "1 obwód 2 obwody" at bounding box center [1271, 134] width 62 height 16
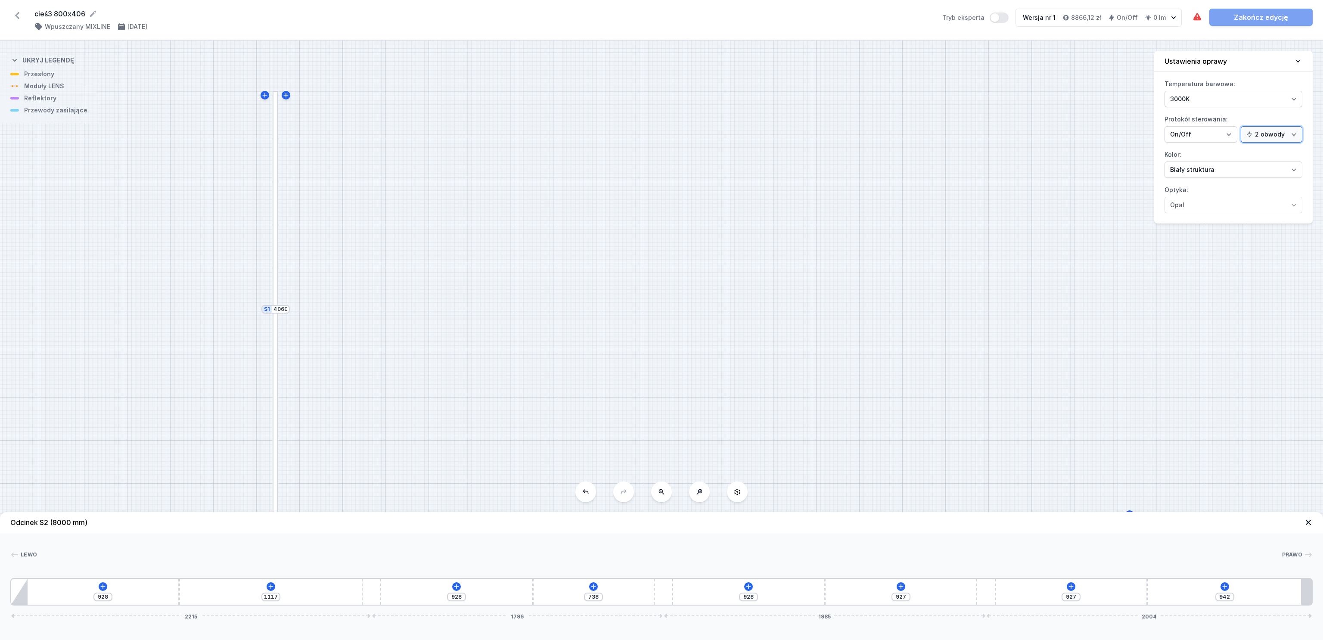
click at [875, 126] on select "1 obwód 2 obwody" at bounding box center [1271, 134] width 62 height 16
click at [269, 426] on icon at bounding box center [270, 586] width 7 height 7
click at [248, 426] on span "(8)" at bounding box center [250, 482] width 7 height 7
click at [265, 426] on div "LED opal module 140mm Obwód 1 LED opal module 280mm Obwód 1 LED opal module 420…" at bounding box center [271, 513] width 138 height 124
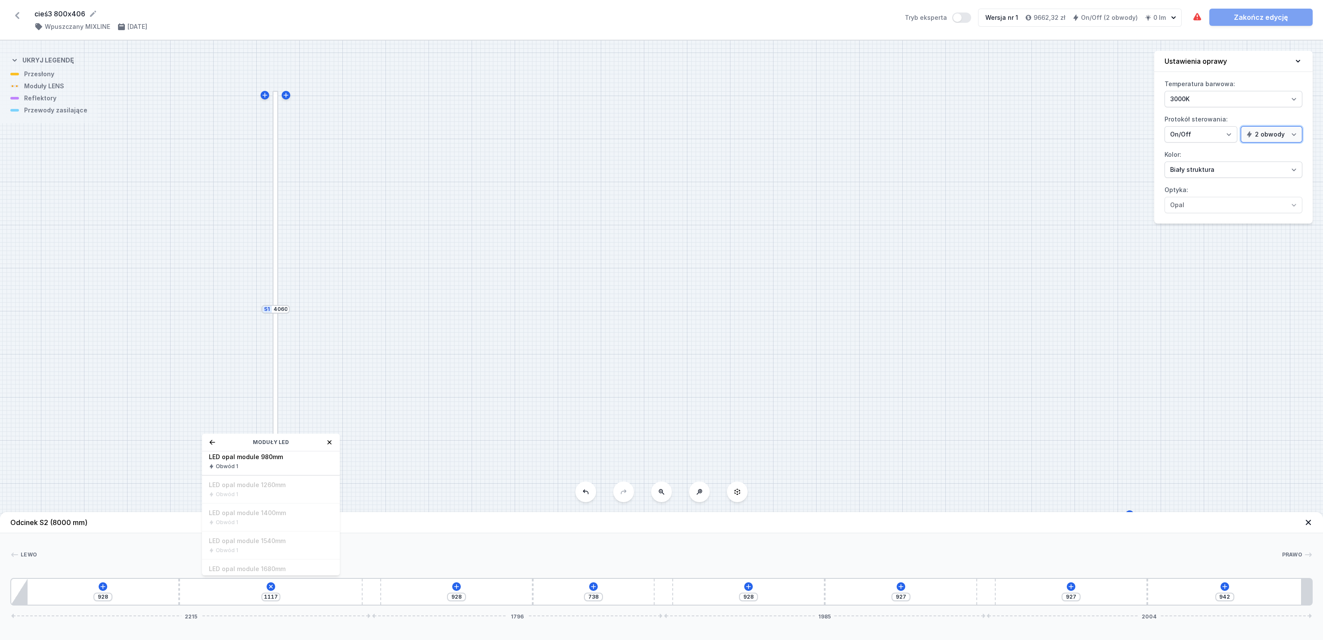
click at [875, 136] on select "1 obwód 2 obwody" at bounding box center [1271, 134] width 62 height 16
select select "false"
click at [875, 126] on select "1 obwód 2 obwody" at bounding box center [1271, 134] width 62 height 16
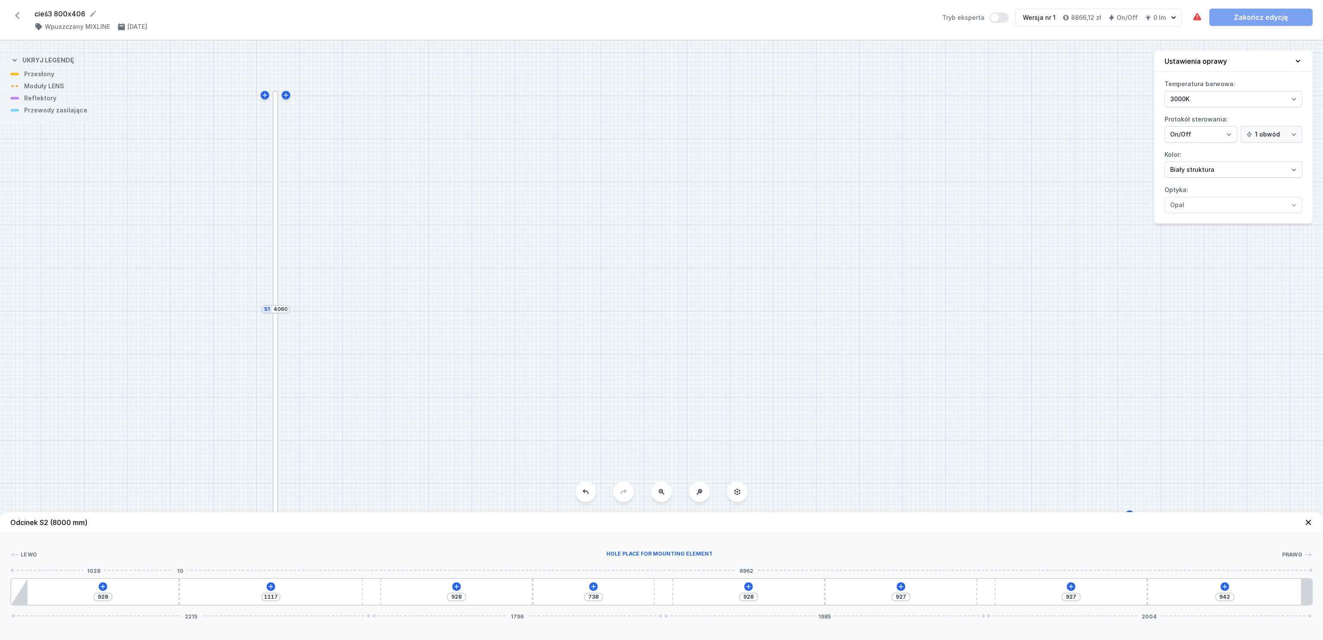
type input "854"
type input "1191"
type input "823"
type input "1222"
type input "818"
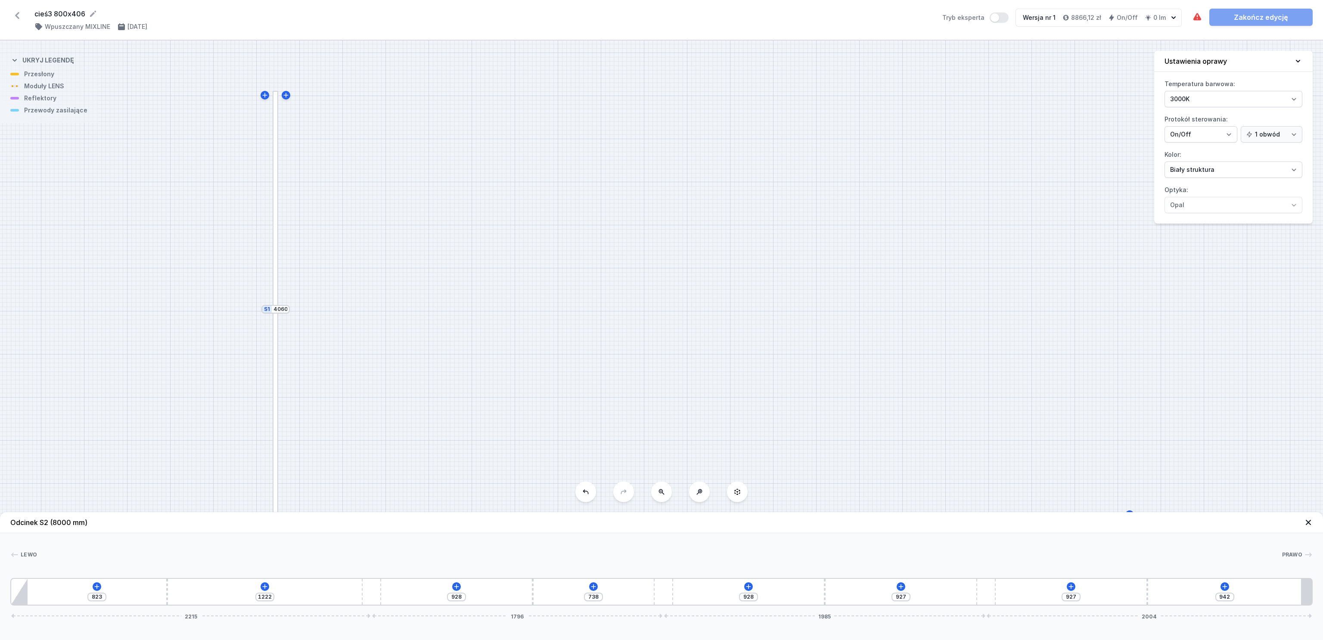
type input "1227"
type input "815"
drag, startPoint x: 179, startPoint y: 598, endPoint x: 136, endPoint y: 604, distance: 43.0
click at [136, 426] on div "815 1230 928 738 928 927 927 942 2215 1796 1985 2004" at bounding box center [661, 592] width 1302 height 28
click at [92, 426] on icon at bounding box center [93, 586] width 7 height 7
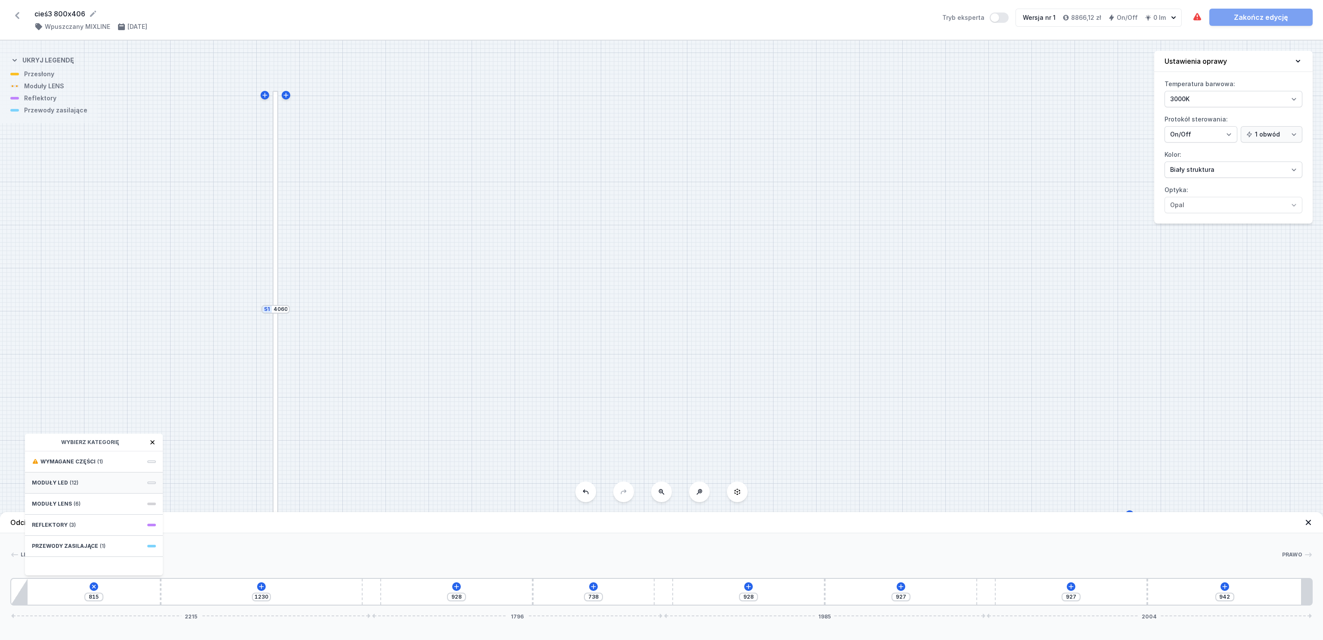
click at [70, 426] on span "(12)" at bounding box center [74, 482] width 9 height 7
click at [93, 426] on span "LED opal module 1260mm" at bounding box center [94, 510] width 124 height 9
type input "855"
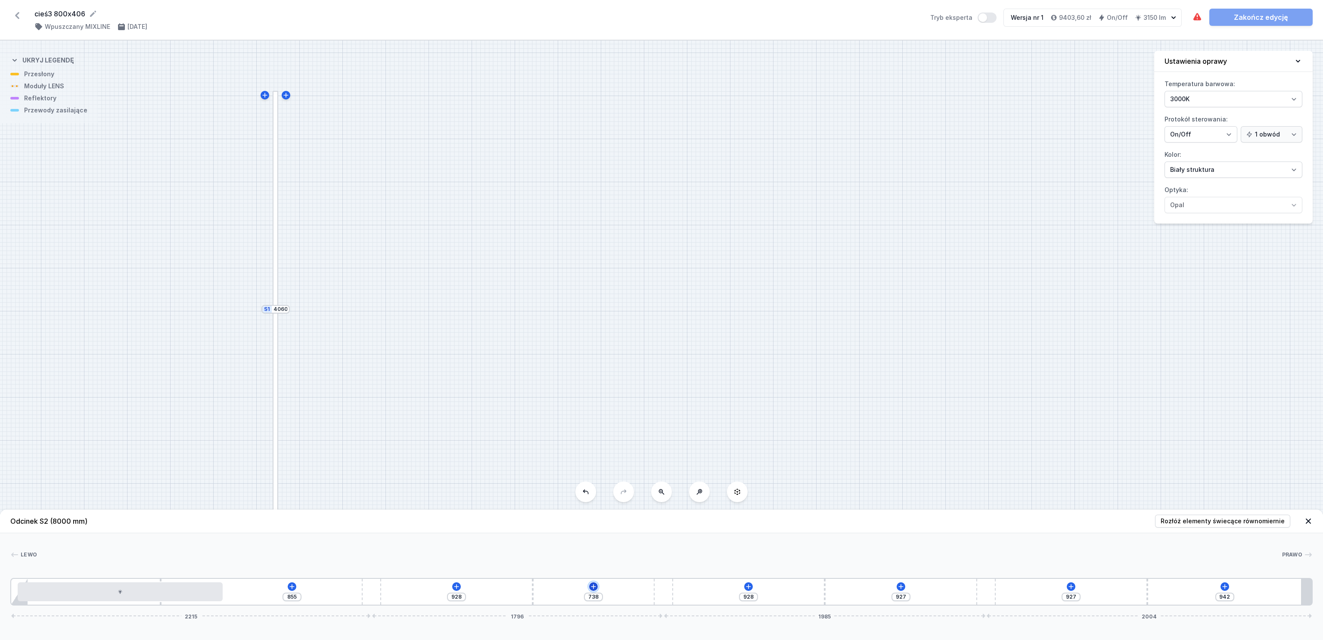
click at [595, 426] on button at bounding box center [593, 586] width 9 height 9
click at [564, 426] on span "Moduły LED" at bounding box center [549, 482] width 36 height 7
type input "702"
type input "964"
type input "436"
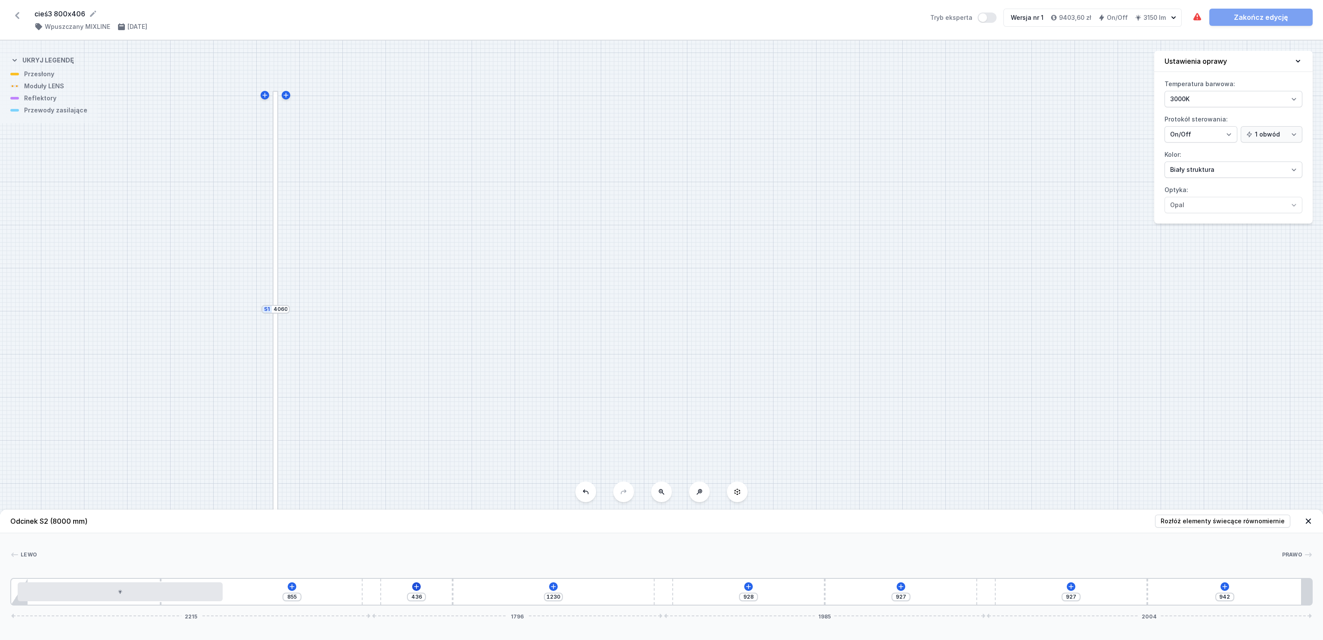
drag, startPoint x: 533, startPoint y: 592, endPoint x: 412, endPoint y: 588, distance: 120.2
click at [11, 426] on div "436" at bounding box center [11, 592] width 0 height 0
type input "1229"
type input "928"
type input "1258"
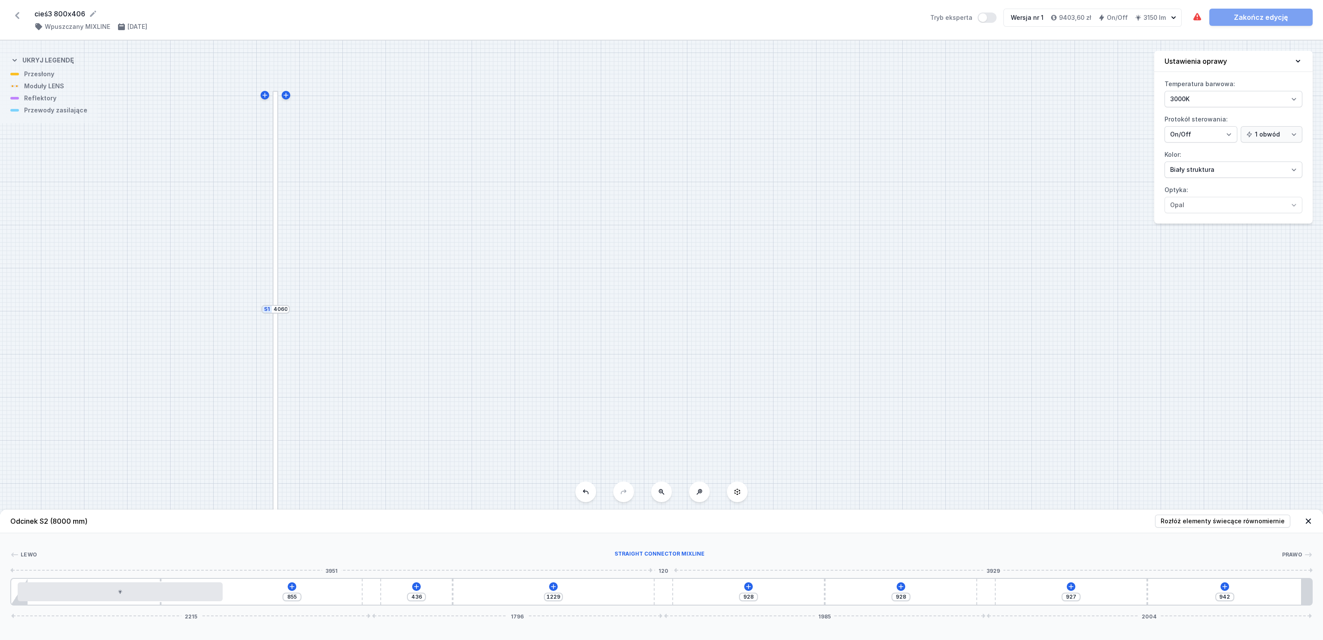
type input "899"
type input "1282"
type input "875"
type input "1303"
type input "854"
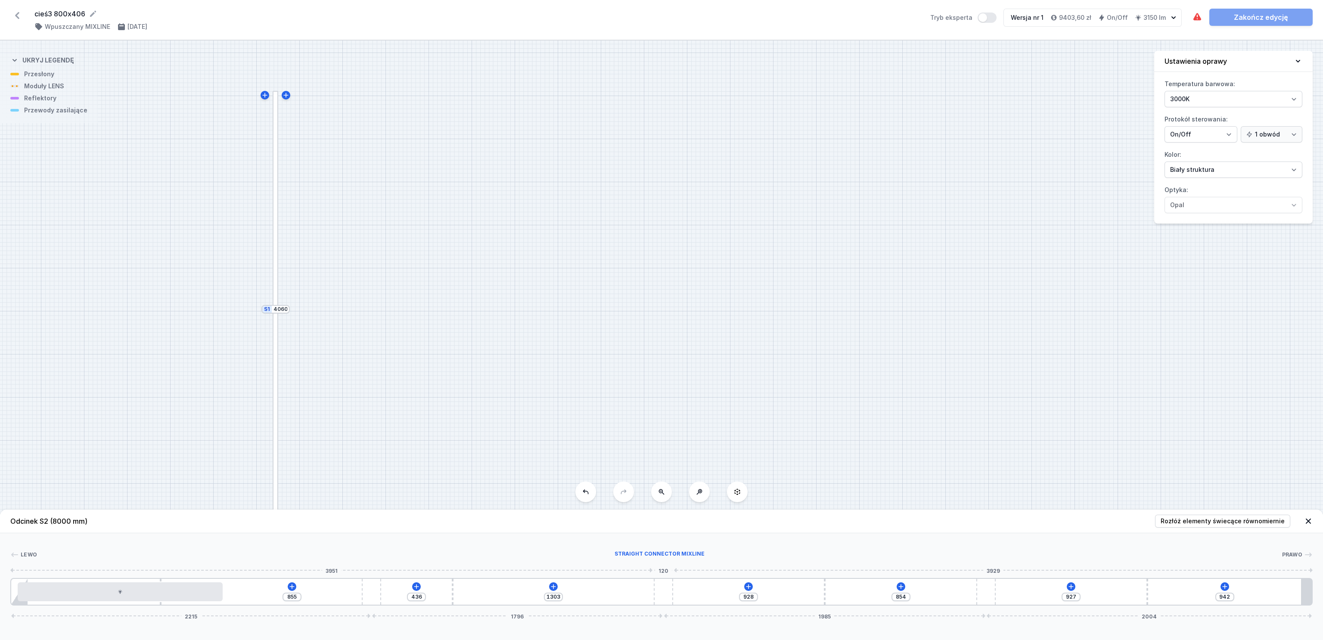
type input "1305"
type input "852"
type input "1308"
type input "849"
type input "1313"
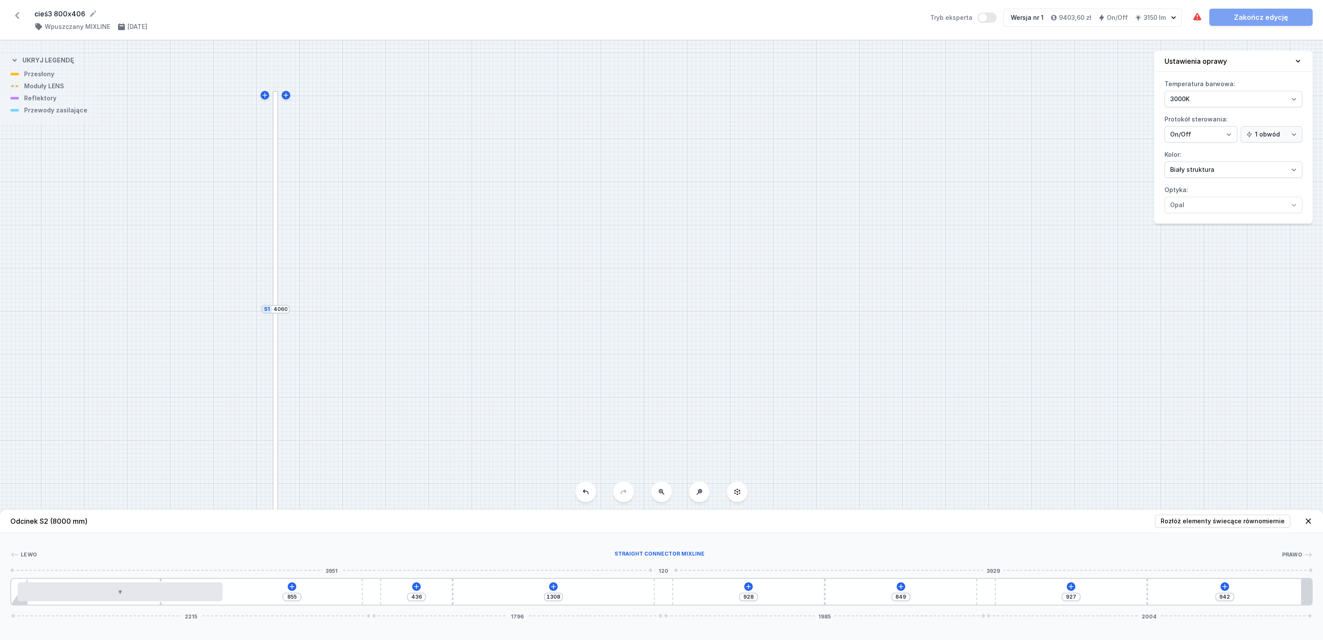
type input "844"
type input "1321"
type input "836"
type input "1334"
type input "823"
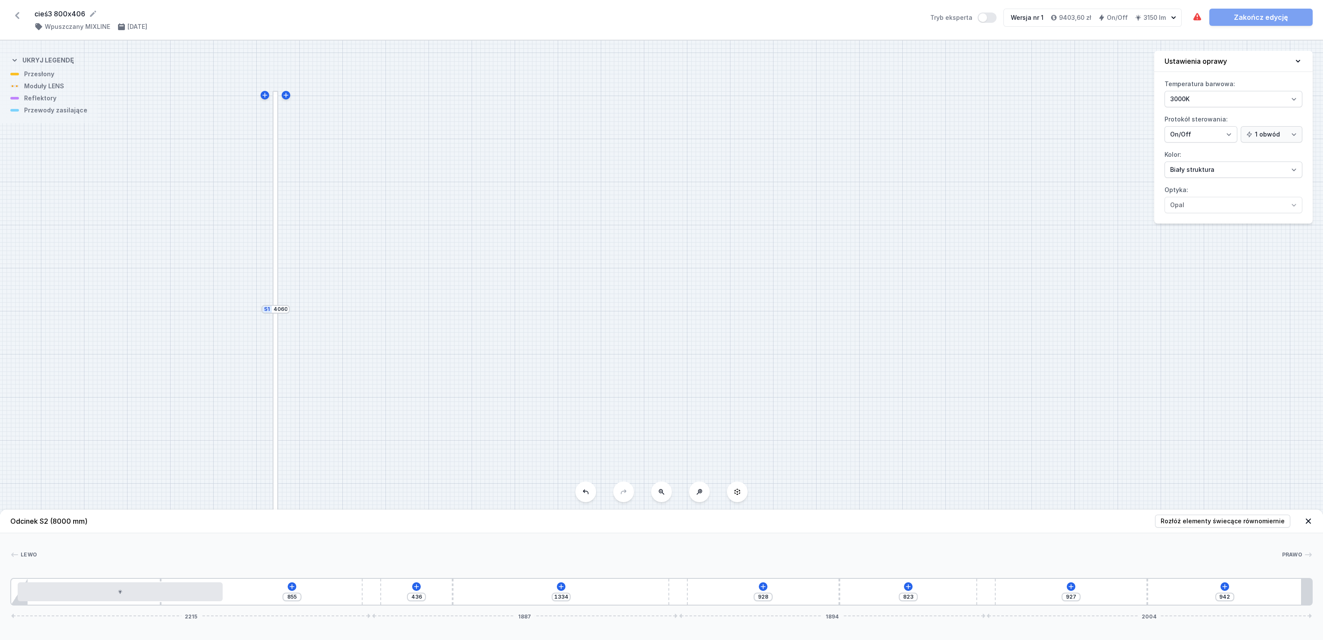
type input "1337"
type input "820"
type input "1339"
type input "818"
type input "1342"
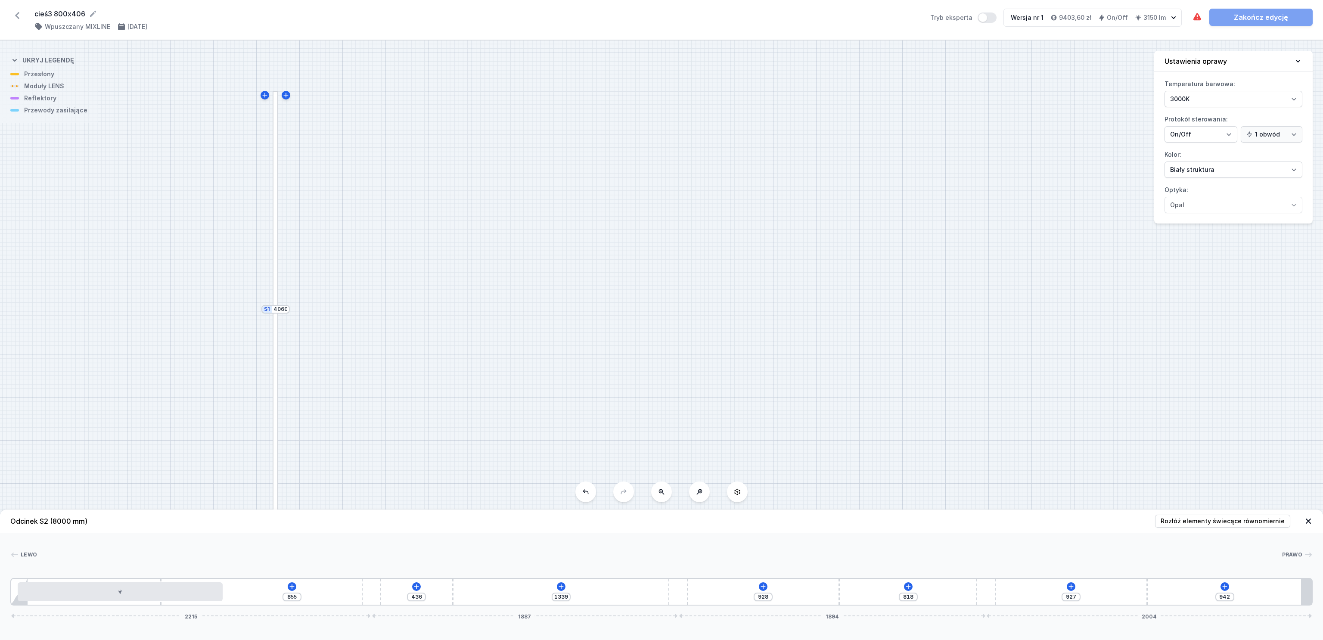
type input "815"
type input "1350"
type input "807"
type input "1353"
type input "804"
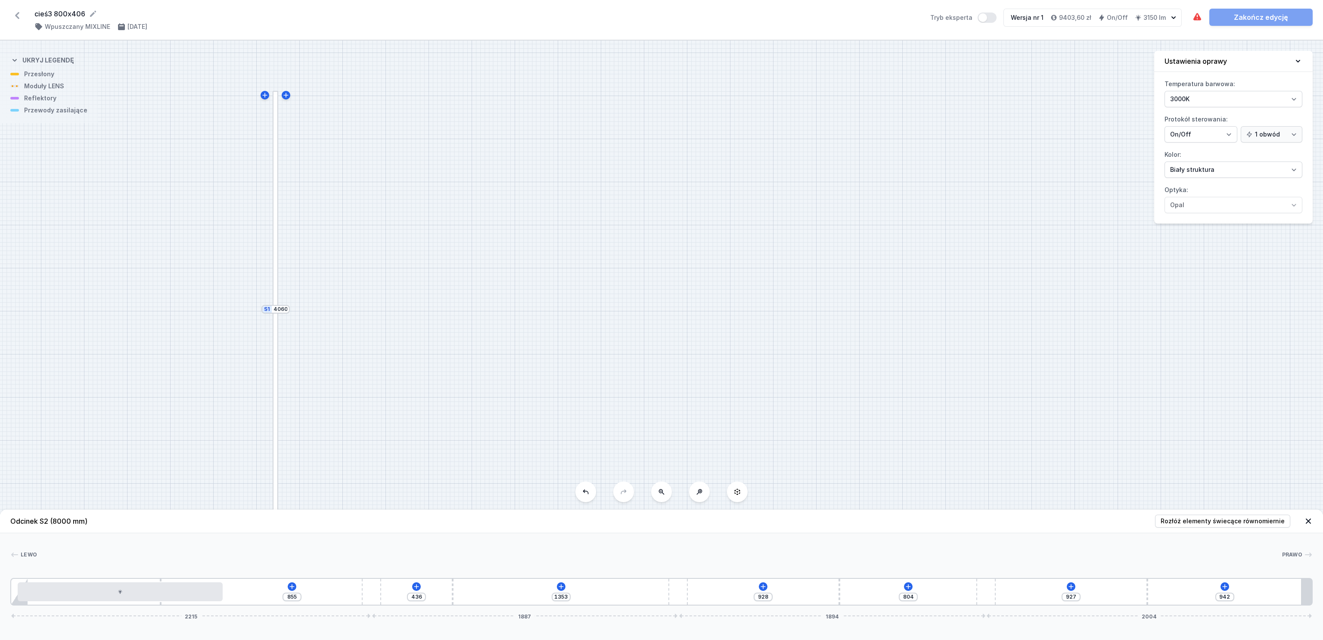
type input "1355"
type input "802"
type input "1358"
type input "799"
type input "1360"
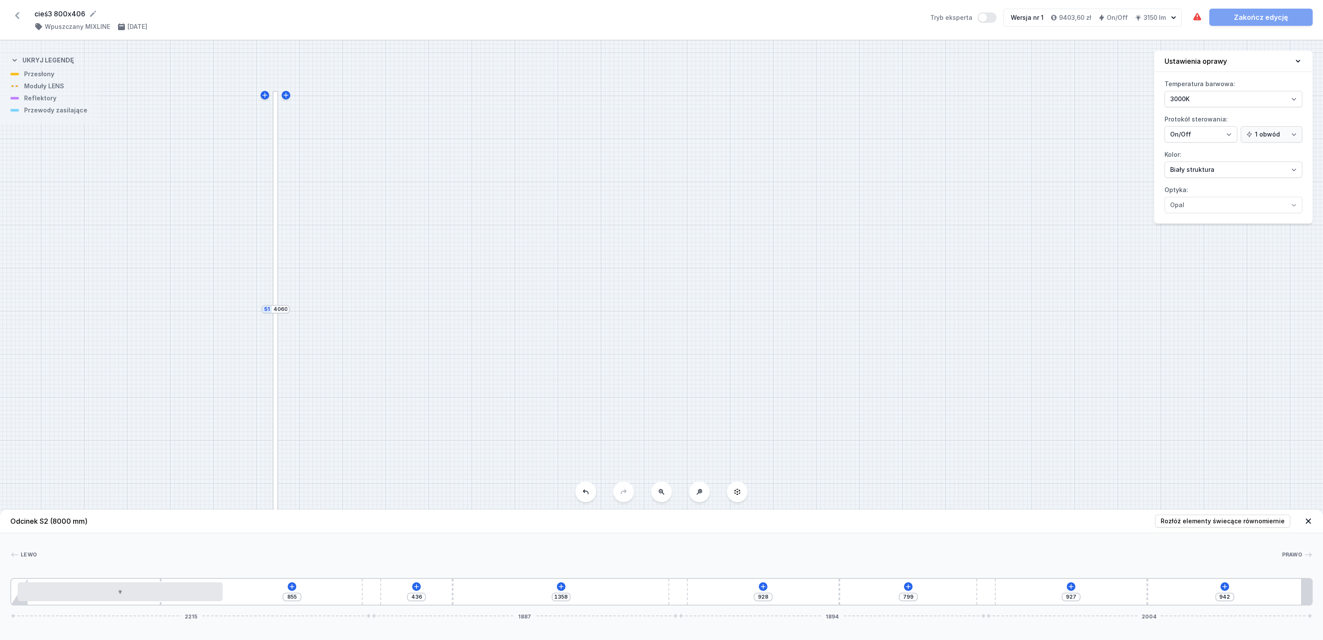
type input "797"
type input "1368"
type input "789"
type input "1376"
type input "781"
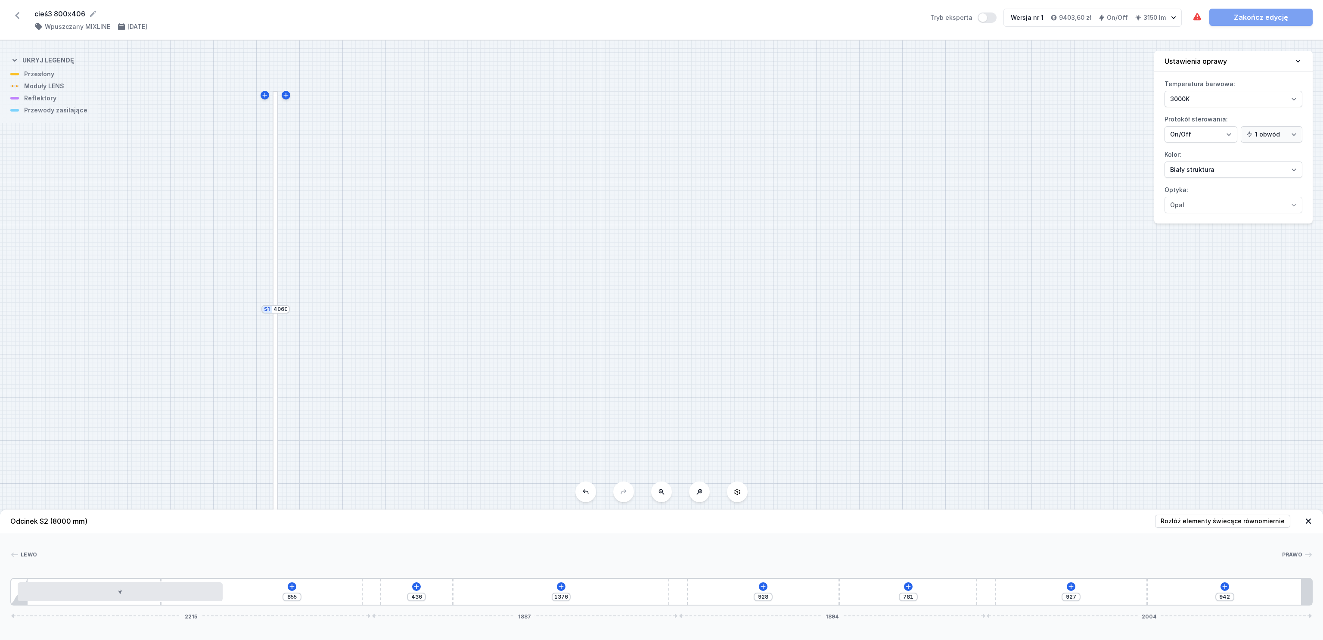
type input "1384"
type input "773"
type input "1389"
type input "768"
type input "1405"
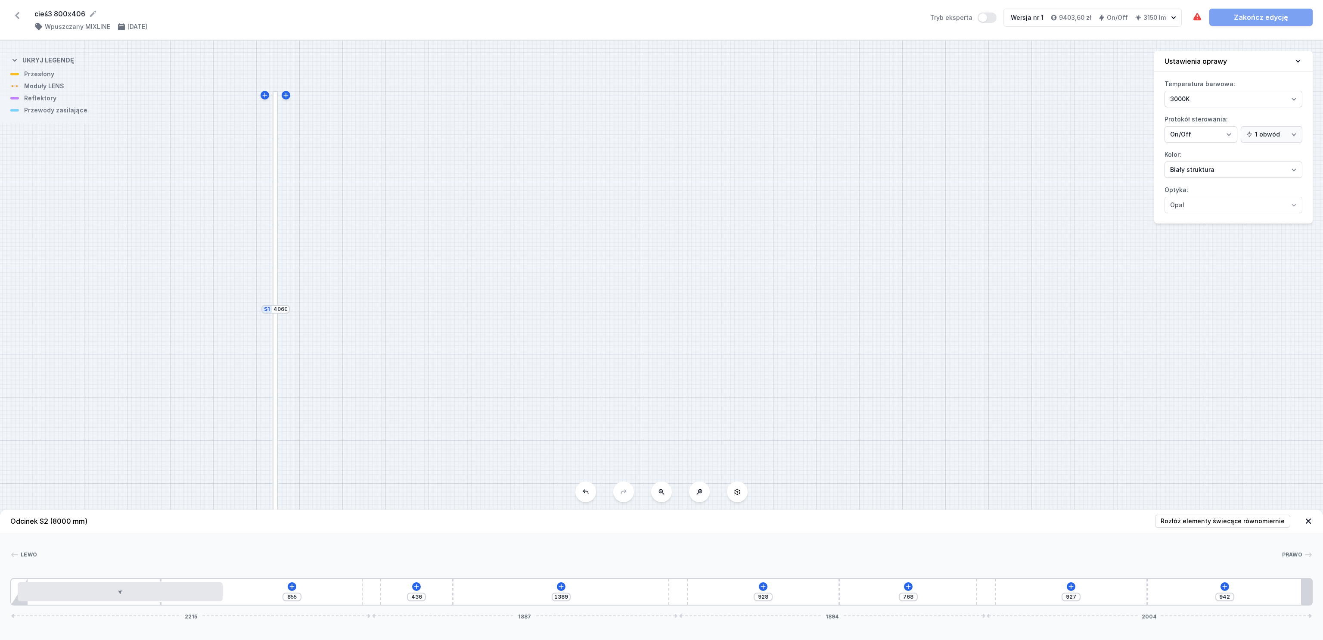
type input "752"
drag, startPoint x: 671, startPoint y: 599, endPoint x: 730, endPoint y: 595, distance: 59.1
click at [730, 426] on div "855 436 1497 928 660 927 942 2215 2063 1718 2004" at bounding box center [661, 592] width 1302 height 28
click at [574, 426] on icon at bounding box center [575, 586] width 7 height 7
click at [545, 426] on span "Moduły LED" at bounding box center [531, 482] width 36 height 7
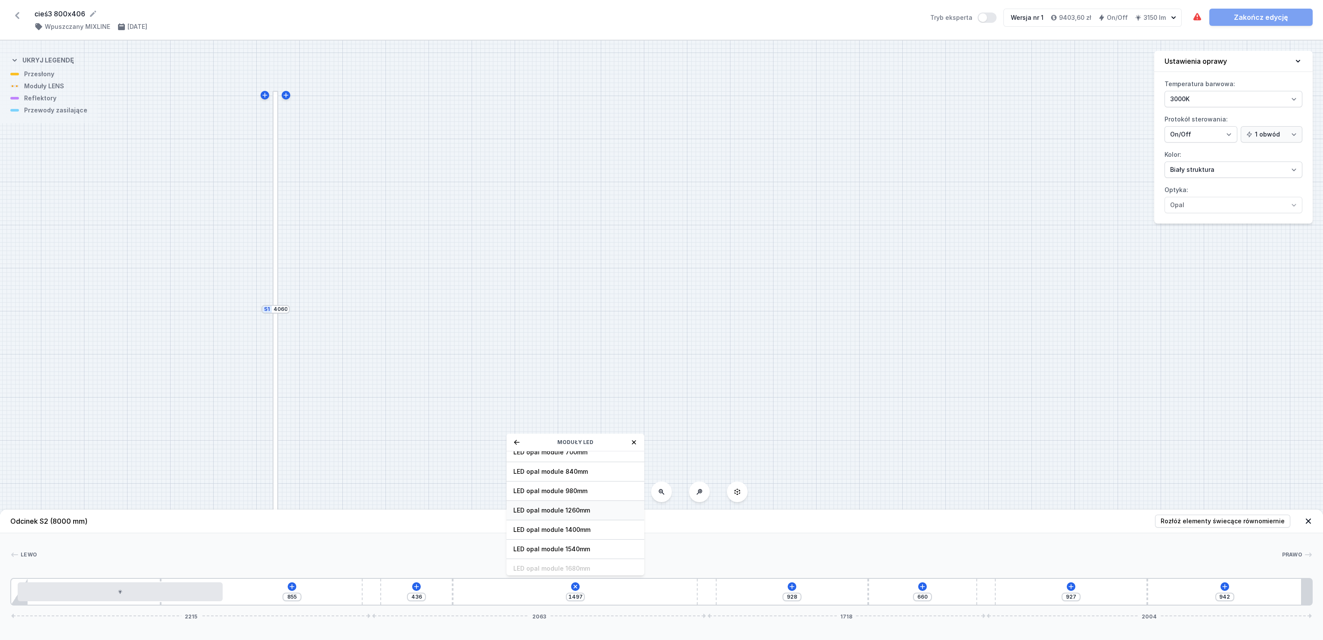
click at [564, 426] on span "LED opal module 1260mm" at bounding box center [575, 510] width 124 height 9
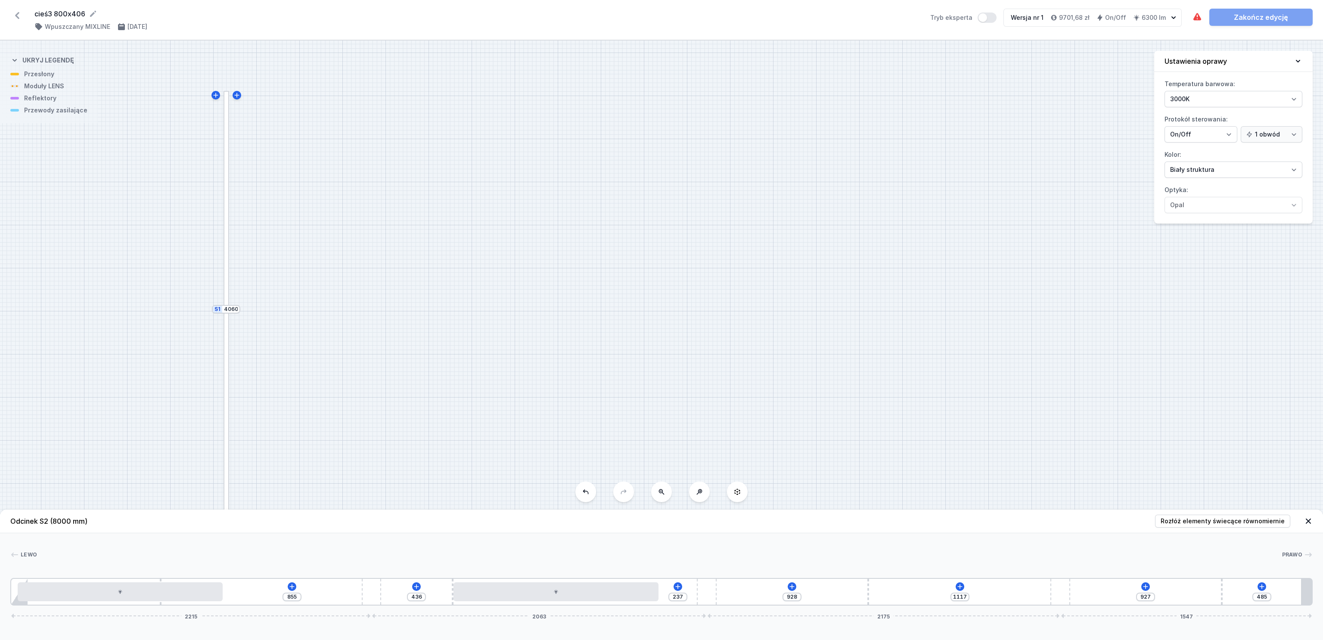
drag, startPoint x: 991, startPoint y: 591, endPoint x: 1145, endPoint y: 598, distance: 154.3
click at [875, 426] on div "855 436 237 928 1117 927 485 2215 2063 2175 1547" at bounding box center [661, 592] width 1302 height 28
click at [866, 426] on div "855 436 237 928 1117 927 485 2215 2063 2175 1547" at bounding box center [661, 592] width 1302 height 28
click at [869, 426] on div "855 436 237 928 1117 927 485 2215 2063 2175 1547" at bounding box center [661, 592] width 1302 height 28
drag, startPoint x: 867, startPoint y: 593, endPoint x: 826, endPoint y: 595, distance: 40.9
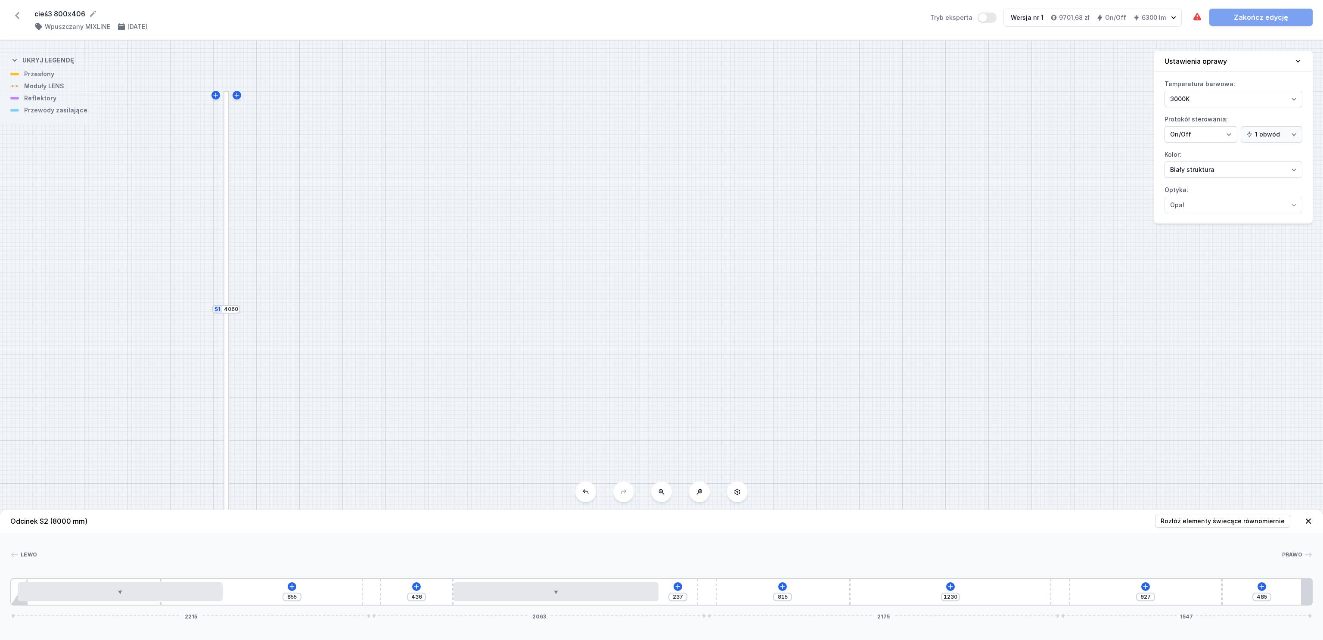
click at [826, 426] on div "855 436 237 815 1230 927 485 2215 2063 2175 1547" at bounding box center [661, 592] width 1302 height 28
click at [875, 426] on icon at bounding box center [950, 586] width 5 height 5
click at [875, 426] on span "Moduły LED" at bounding box center [906, 482] width 36 height 7
click at [875, 426] on span "LED opal module 1260mm" at bounding box center [950, 510] width 124 height 9
click at [875, 18] on button "Tryb eksperta" at bounding box center [985, 17] width 19 height 10
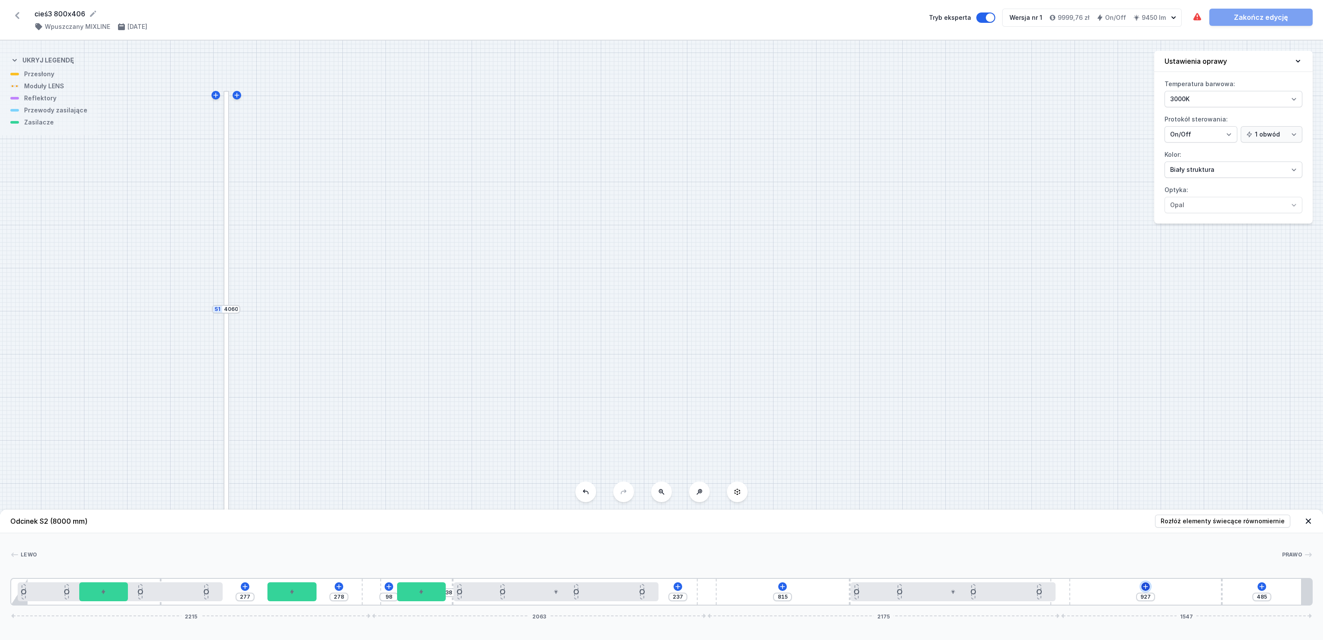
click at [875, 426] on icon at bounding box center [1145, 586] width 7 height 7
click at [875, 426] on span "Wymagane części" at bounding box center [1119, 461] width 55 height 7
click at [875, 426] on span "Hole for power supply cable" at bounding box center [1145, 460] width 124 height 9
click at [226, 235] on div at bounding box center [226, 199] width 6 height 217
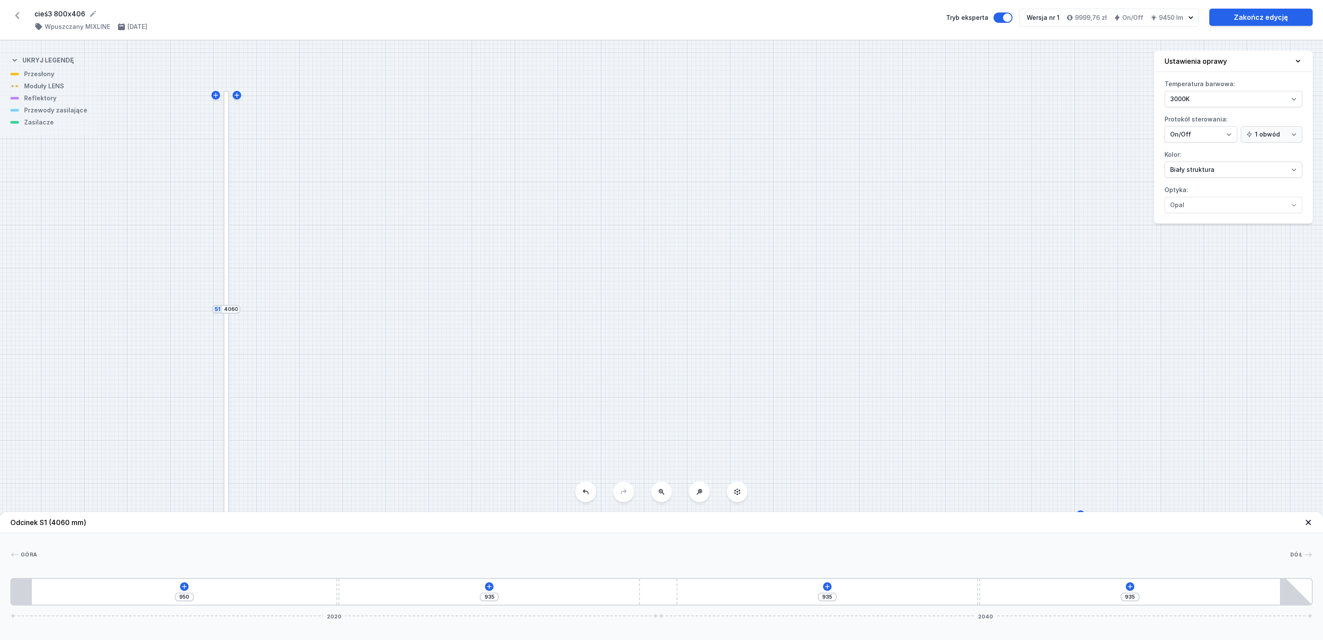
click at [226, 233] on div at bounding box center [226, 199] width 6 height 217
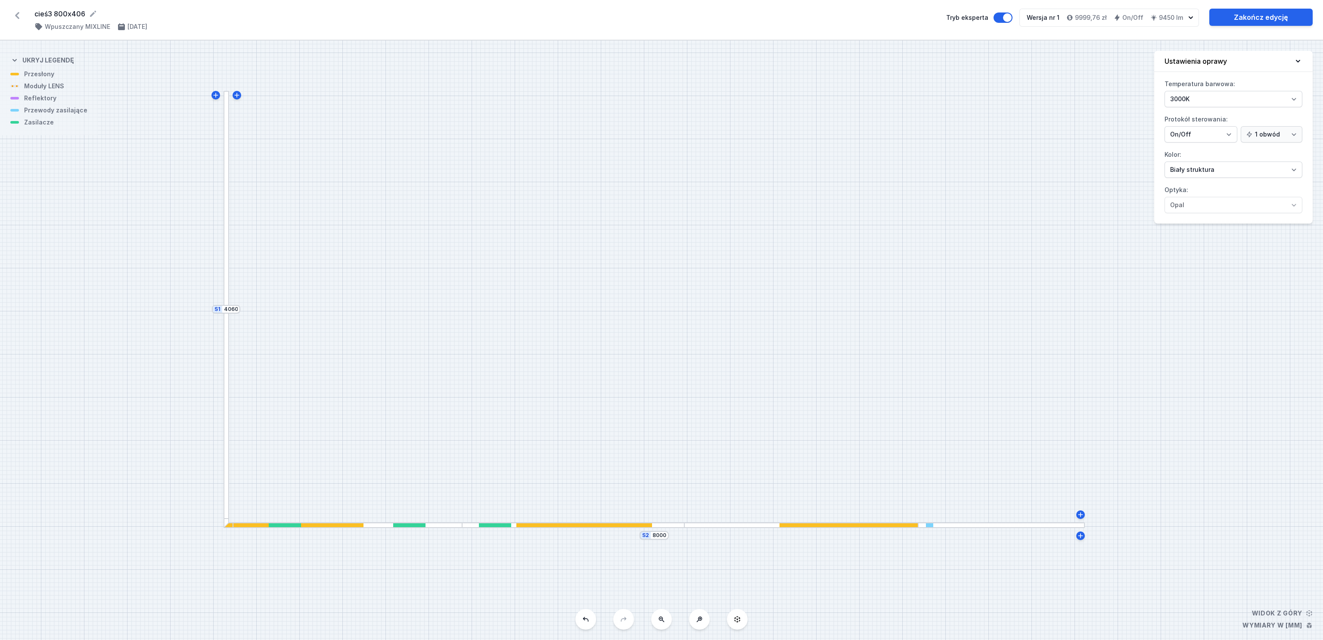
click at [226, 233] on div at bounding box center [226, 199] width 6 height 217
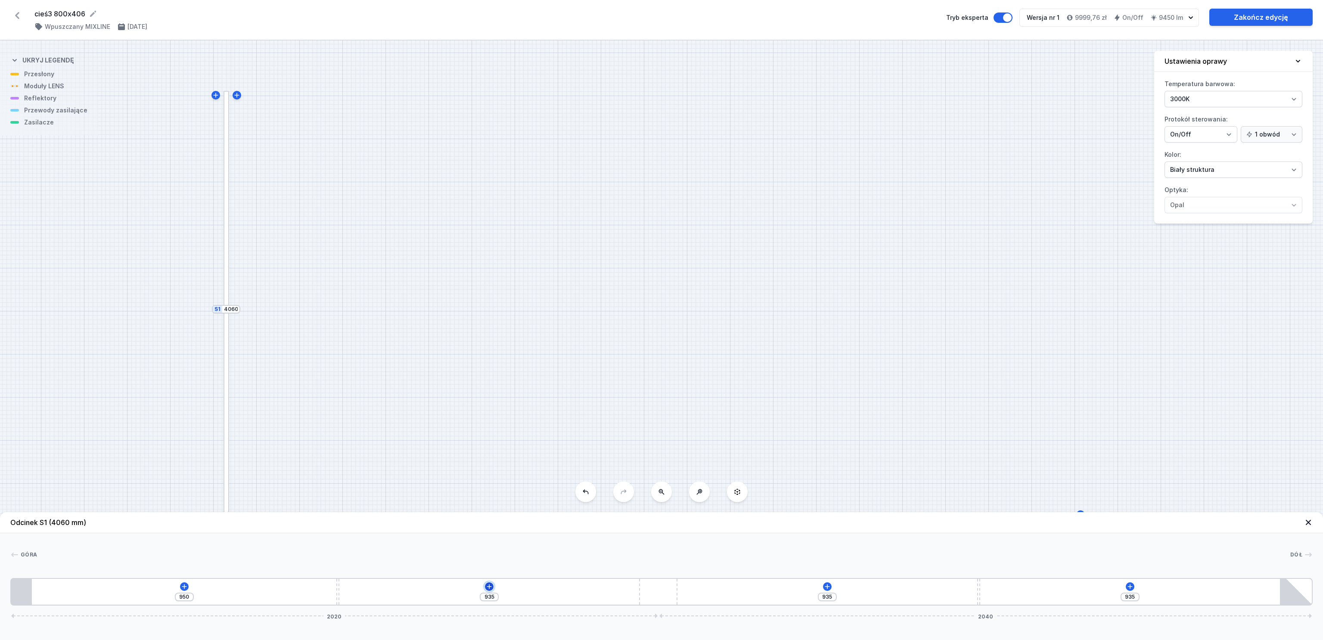
click at [487, 426] on icon at bounding box center [489, 586] width 7 height 7
click at [458, 426] on span "Moduły LED" at bounding box center [445, 482] width 36 height 7
click at [458, 426] on div "LED opal module 280mm" at bounding box center [489, 480] width 138 height 19
click at [826, 426] on icon at bounding box center [827, 586] width 7 height 7
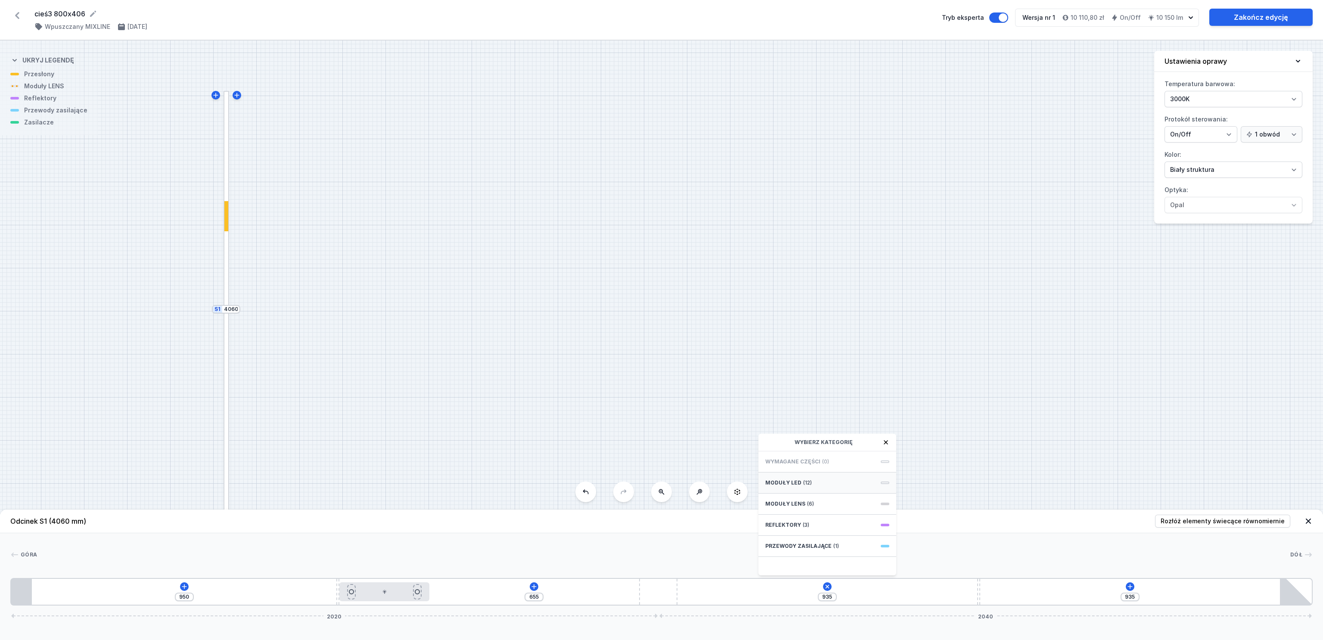
click at [798, 426] on span "Moduły LED" at bounding box center [783, 482] width 36 height 7
click at [797, 426] on span "LED opal module 280mm" at bounding box center [827, 480] width 124 height 9
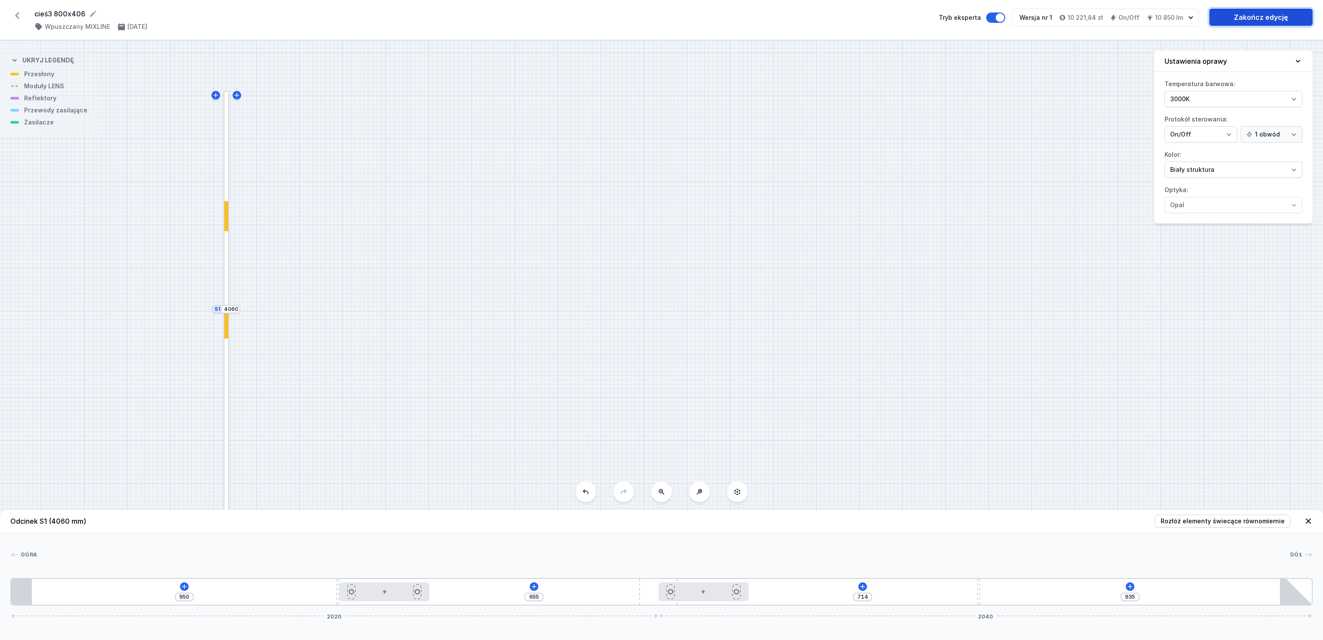
click at [875, 14] on link "Zakończ edycję" at bounding box center [1260, 17] width 103 height 17
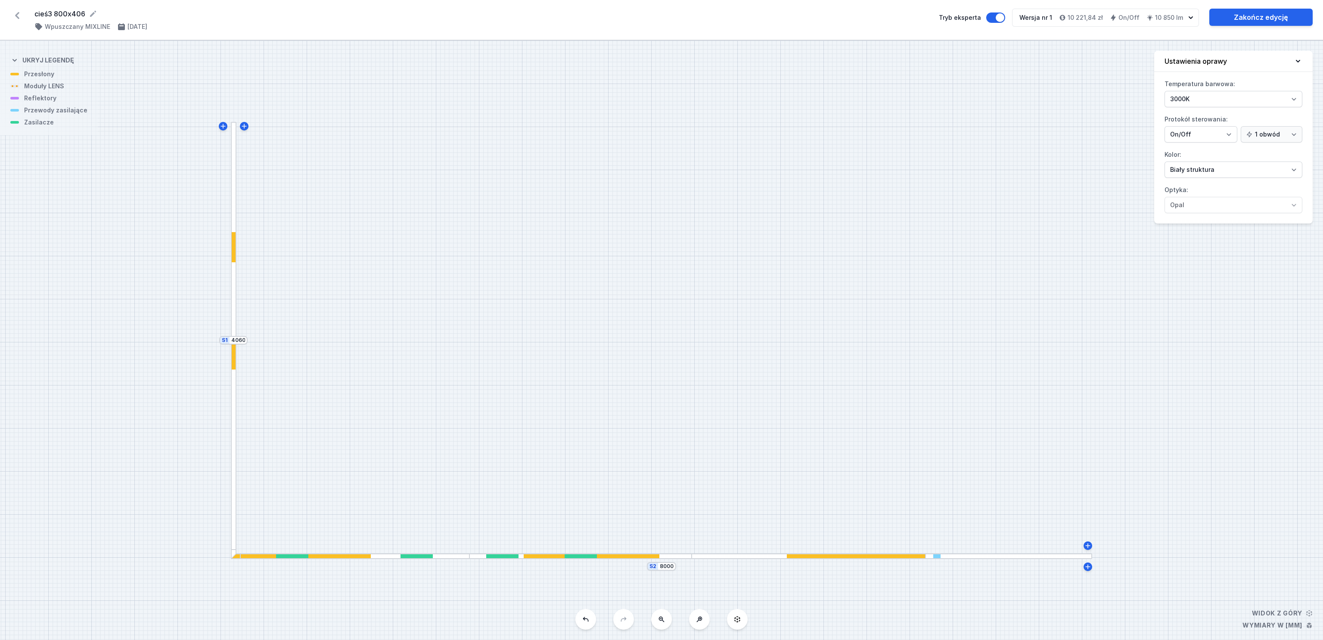
click at [16, 13] on icon at bounding box center [17, 16] width 14 height 14
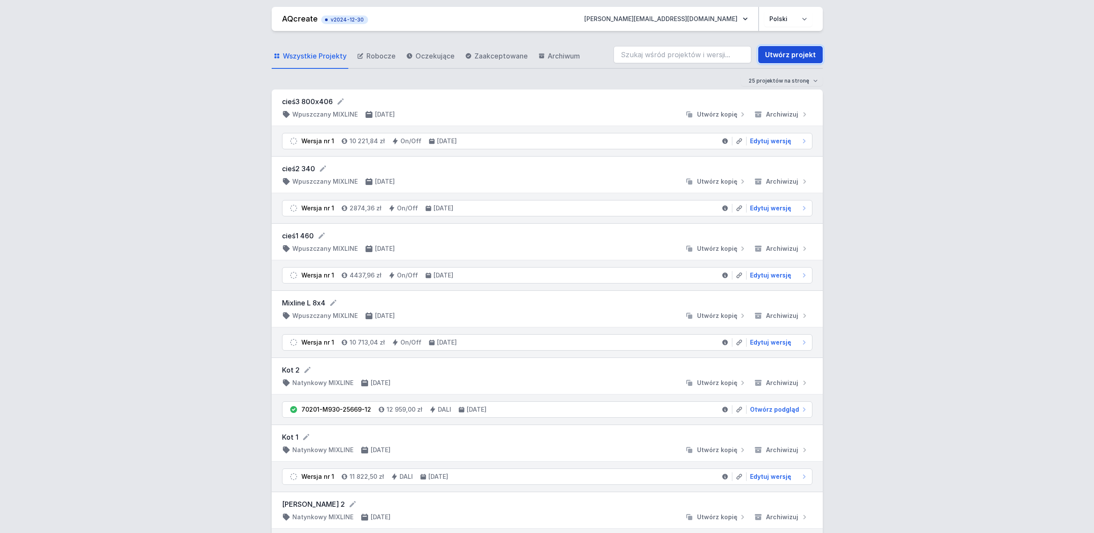
click at [787, 53] on link "Utwórz projekt" at bounding box center [790, 54] width 65 height 17
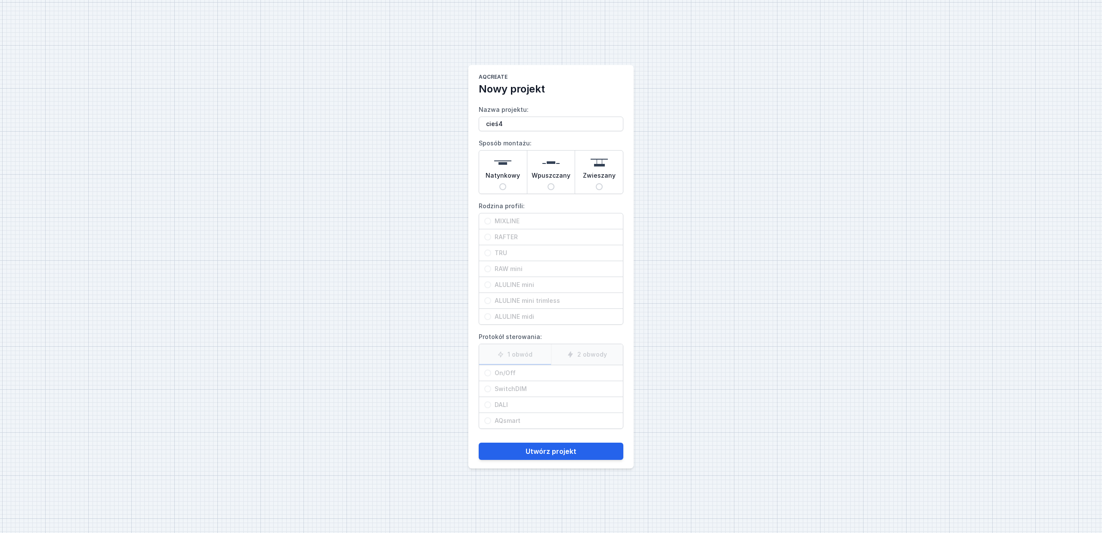
click at [552, 183] on input "Wpuszczany" at bounding box center [551, 186] width 7 height 7
click at [496, 222] on span "MIXLINE" at bounding box center [554, 221] width 127 height 9
click at [491, 222] on input "MIXLINE" at bounding box center [487, 221] width 7 height 7
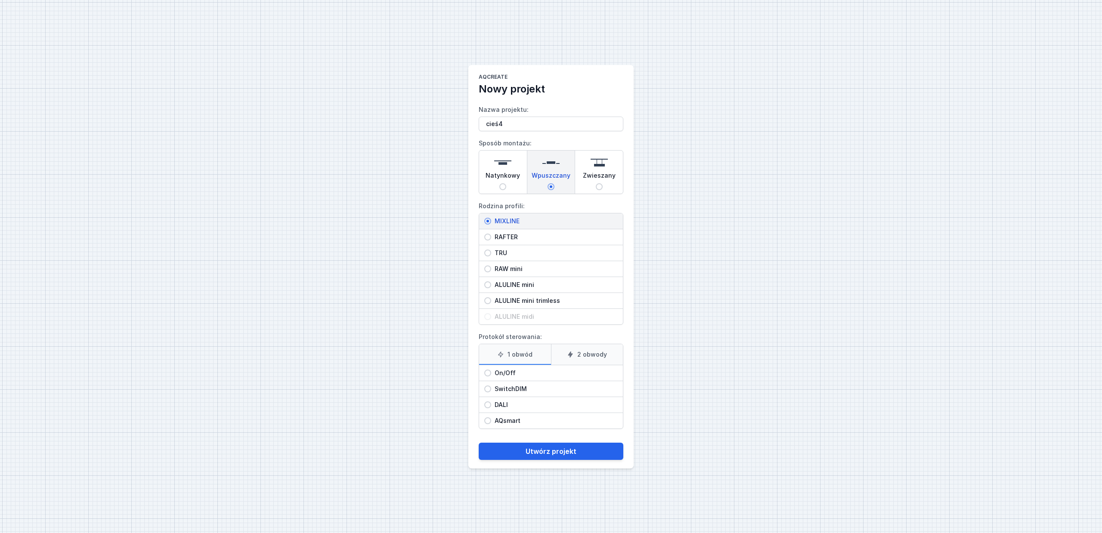
click at [488, 373] on input "On/Off" at bounding box center [487, 373] width 7 height 7
click at [535, 426] on button "Utwórz projekt" at bounding box center [551, 451] width 145 height 17
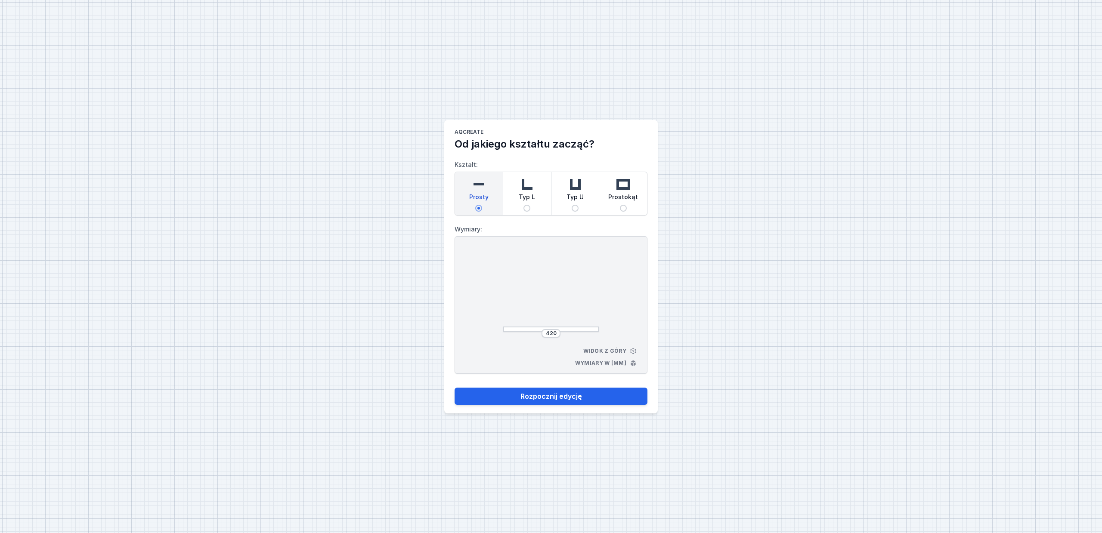
click at [526, 209] on input "Typ L" at bounding box center [527, 208] width 7 height 7
click at [557, 332] on input "440" at bounding box center [551, 333] width 14 height 7
click at [522, 291] on input "440" at bounding box center [515, 291] width 14 height 7
click at [591, 294] on div at bounding box center [551, 292] width 96 height 82
click at [570, 397] on button "Rozpocznij edycję" at bounding box center [551, 396] width 193 height 17
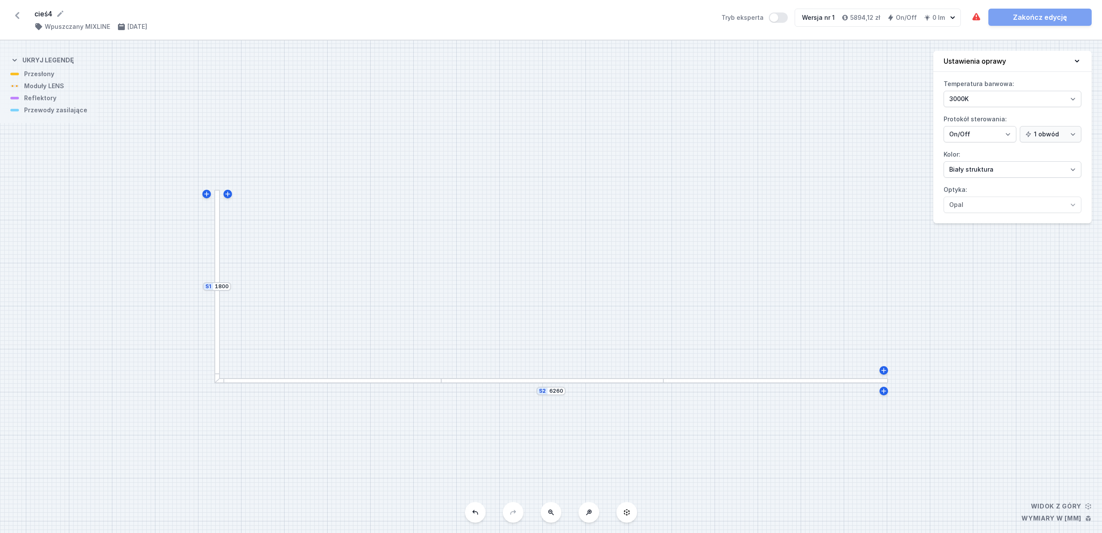
click at [217, 273] on div at bounding box center [217, 287] width 6 height 194
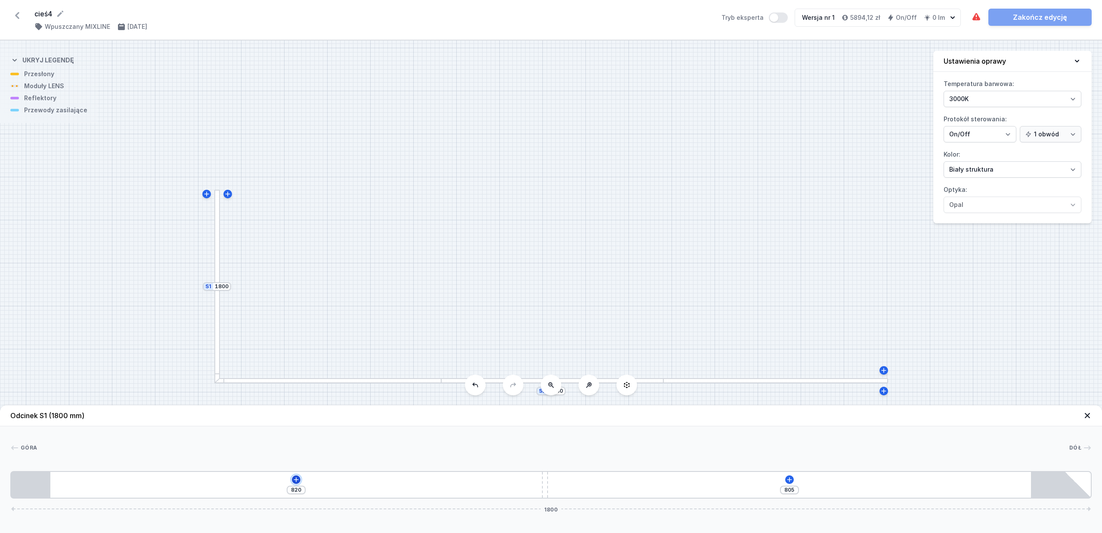
click at [298, 426] on icon at bounding box center [296, 479] width 5 height 5
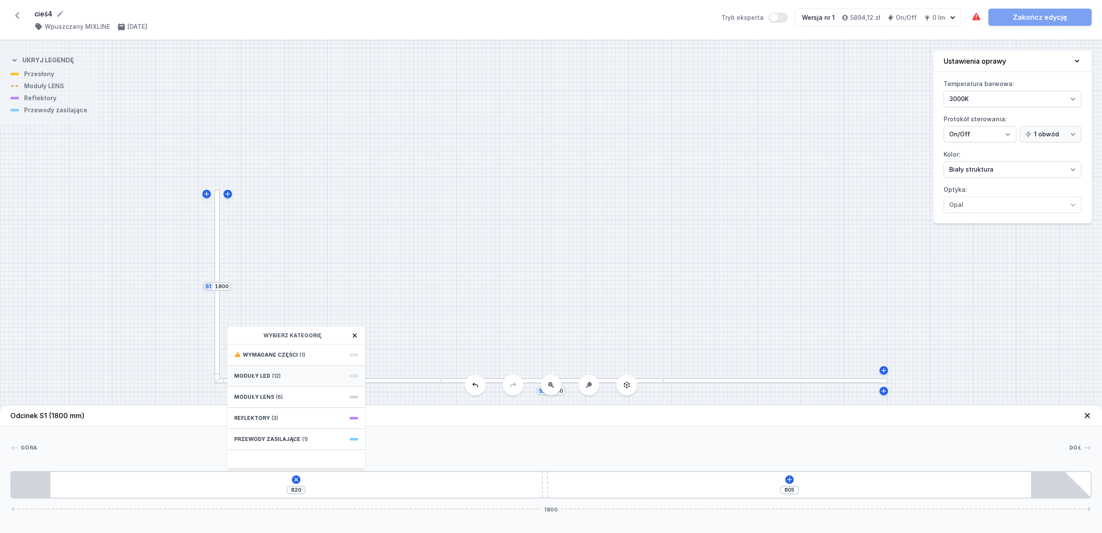
click at [268, 378] on span "Moduły LED" at bounding box center [252, 376] width 36 height 7
click at [282, 417] on span "LED opal module 1260mm" at bounding box center [296, 418] width 124 height 9
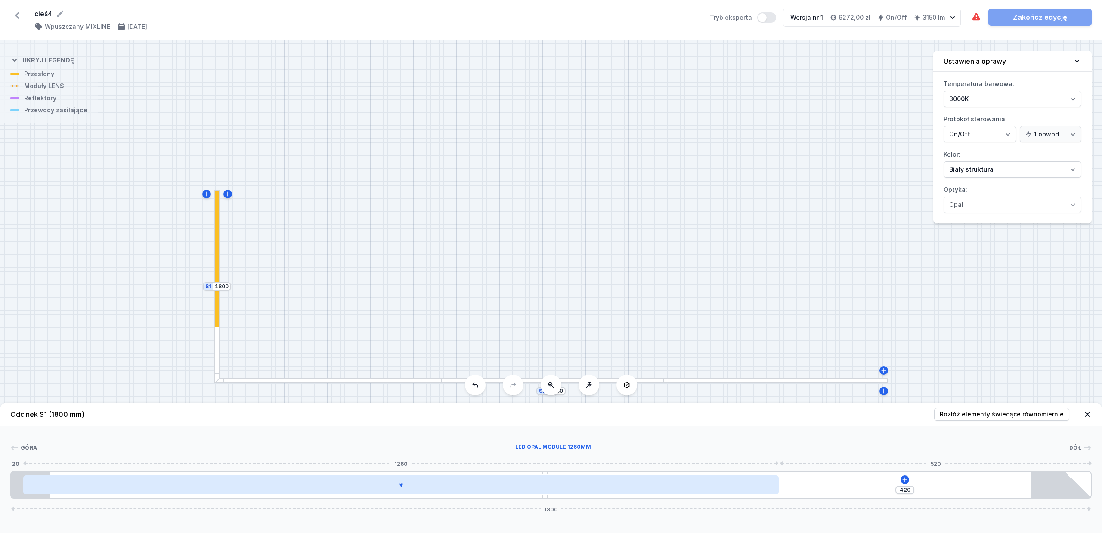
drag, startPoint x: 479, startPoint y: 486, endPoint x: 529, endPoint y: 493, distance: 51.0
click at [508, 426] on div at bounding box center [401, 485] width 756 height 19
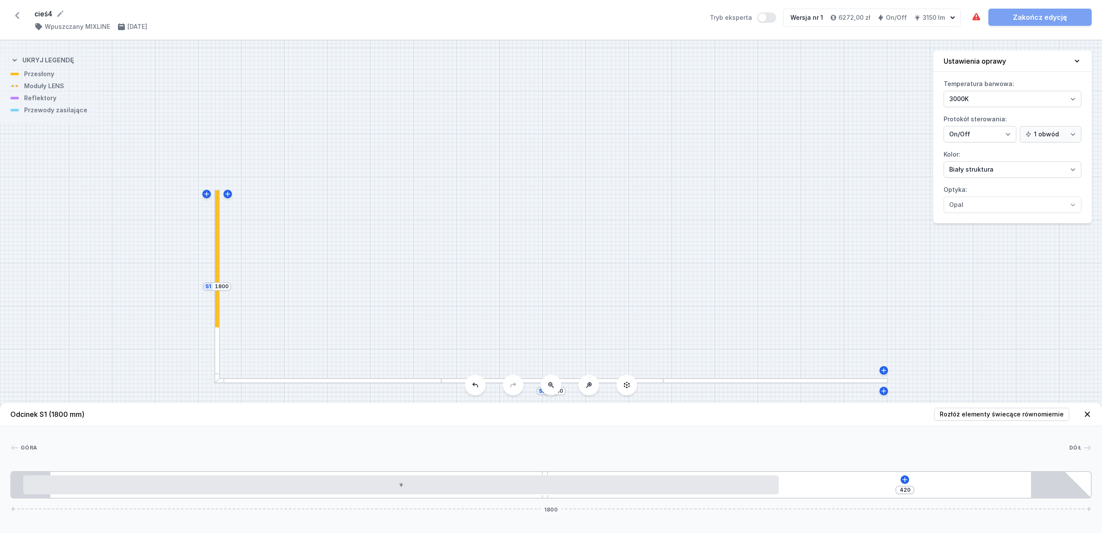
click at [418, 381] on div at bounding box center [327, 381] width 227 height 6
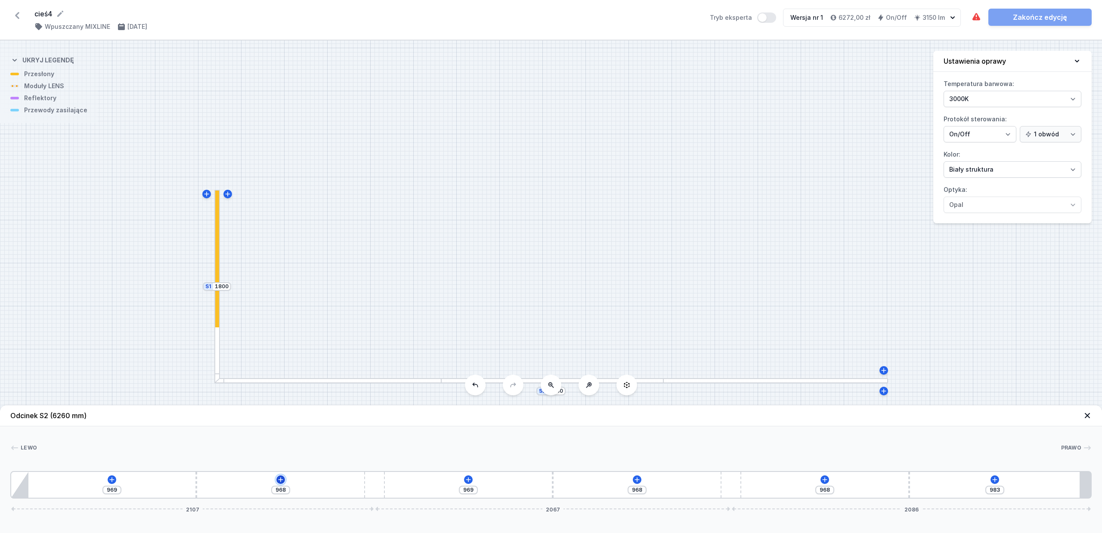
click at [279, 426] on icon at bounding box center [280, 480] width 7 height 7
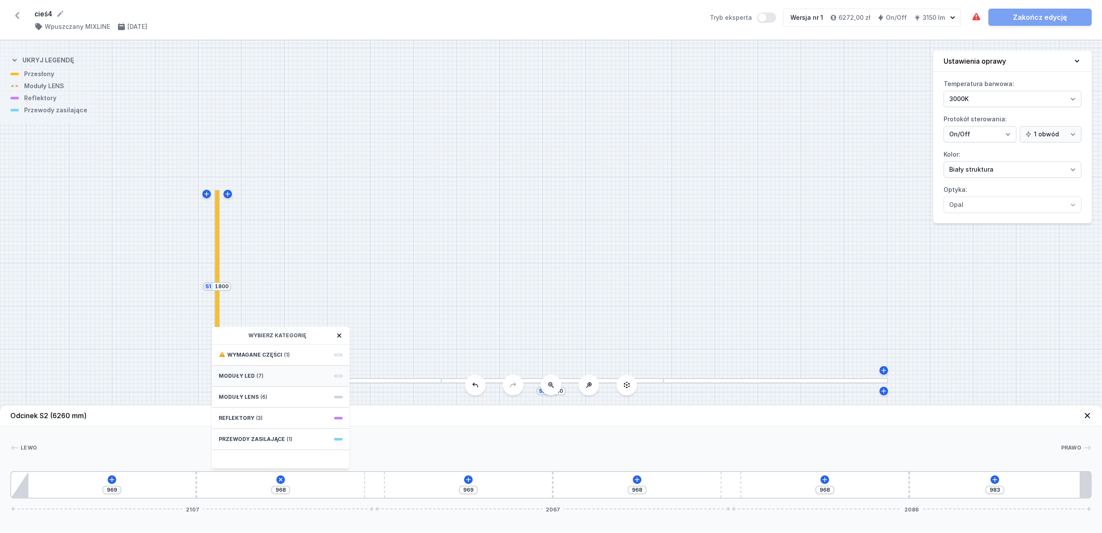
click at [241, 373] on span "Moduły LED" at bounding box center [237, 376] width 36 height 7
click at [243, 372] on span "LED opal module 280mm" at bounding box center [281, 373] width 124 height 9
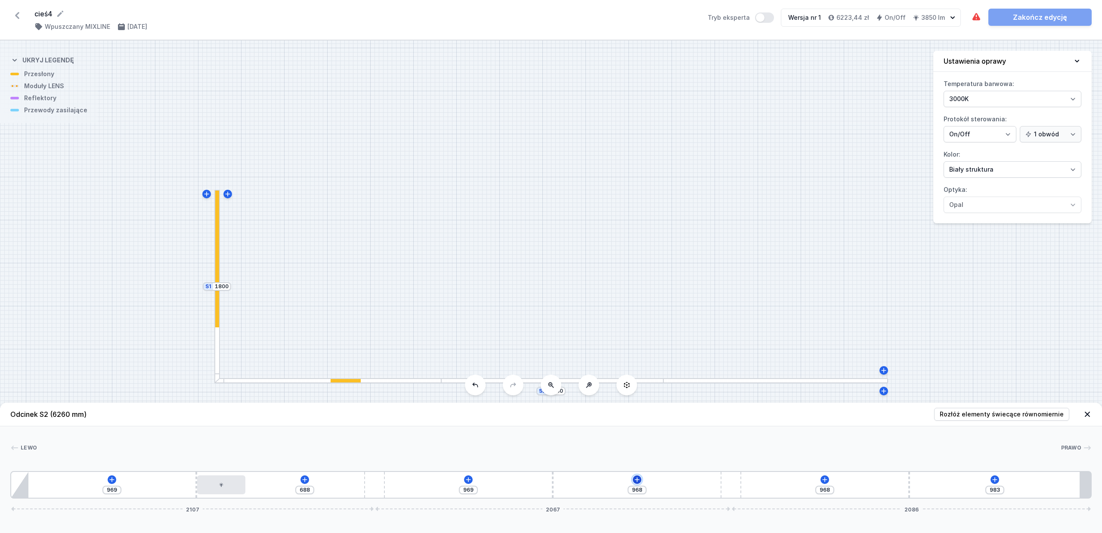
click at [633, 426] on button at bounding box center [637, 480] width 9 height 9
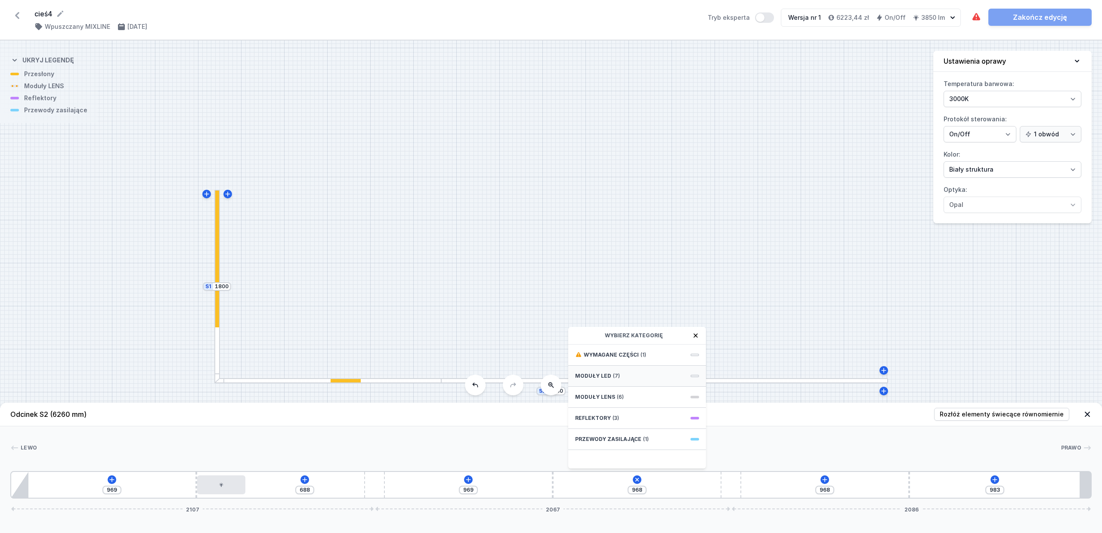
click at [600, 374] on span "Moduły LED" at bounding box center [593, 376] width 36 height 7
click at [600, 374] on span "LED opal module 280mm" at bounding box center [637, 373] width 124 height 9
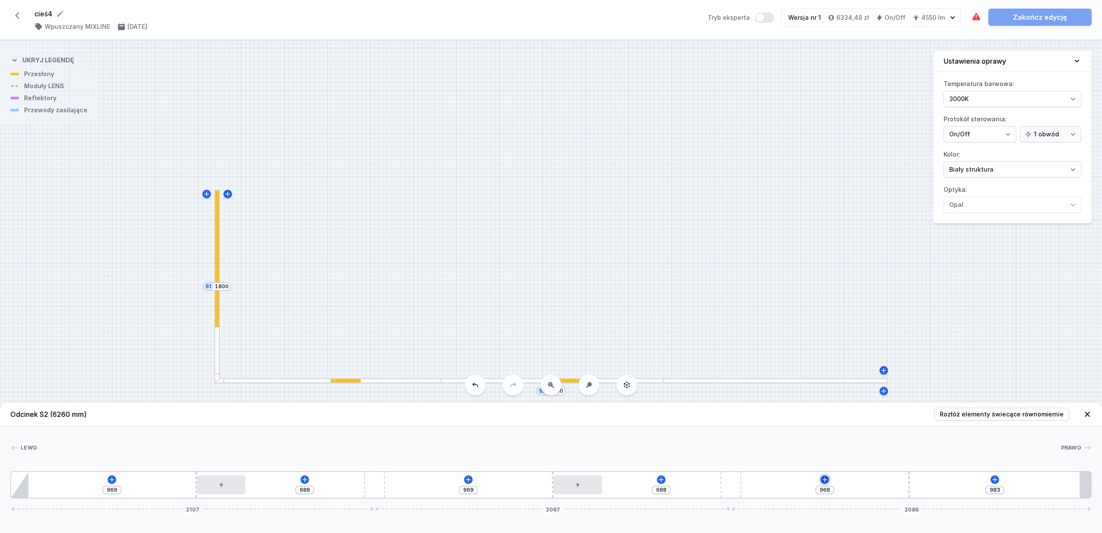
click at [828, 426] on icon at bounding box center [824, 480] width 7 height 7
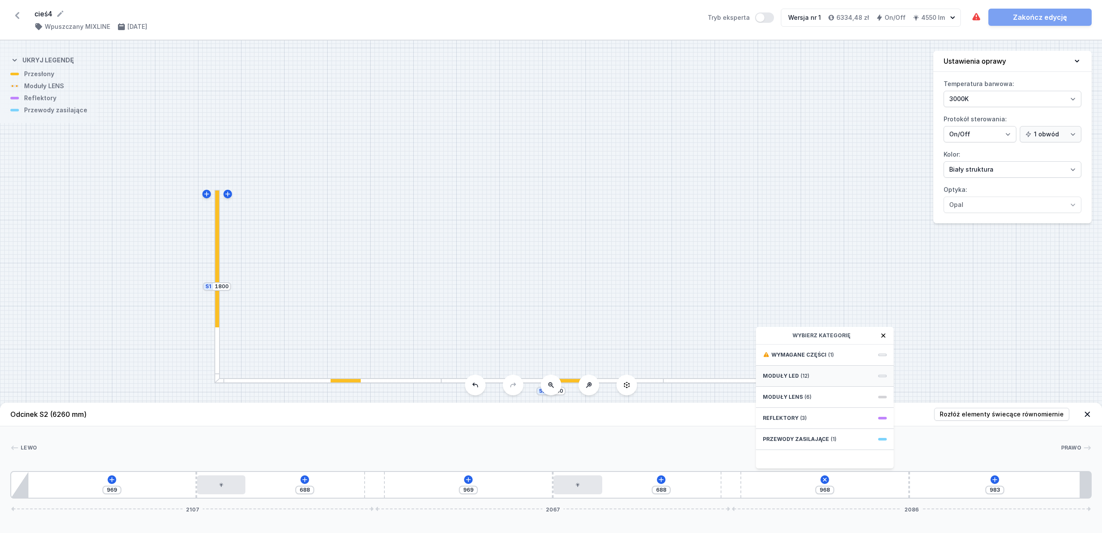
click at [797, 372] on div "Moduły LED (12)" at bounding box center [825, 376] width 138 height 21
click at [813, 374] on span "LED opal module 280mm" at bounding box center [825, 373] width 124 height 9
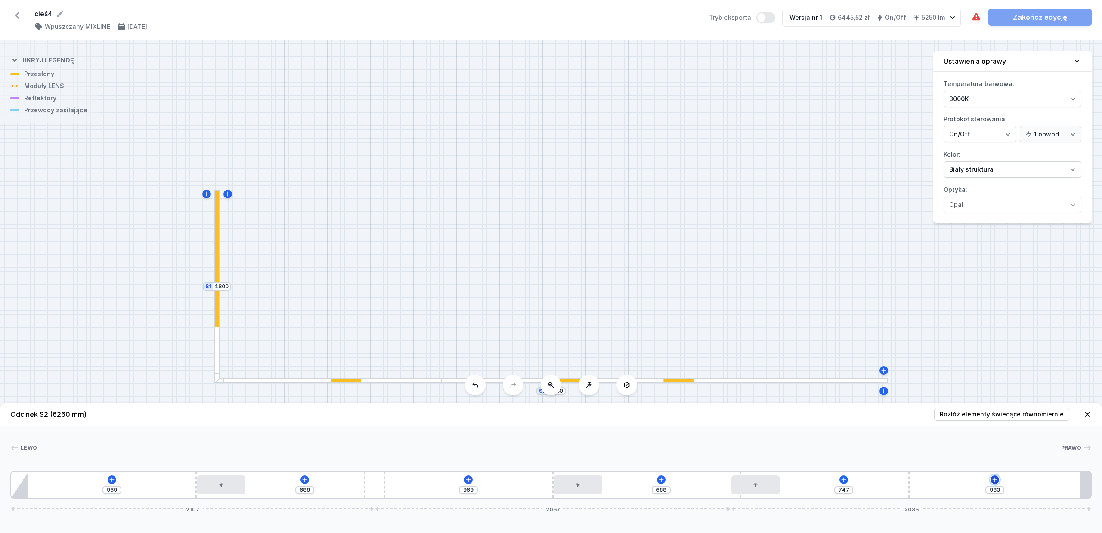
click at [875, 426] on icon at bounding box center [994, 479] width 5 height 5
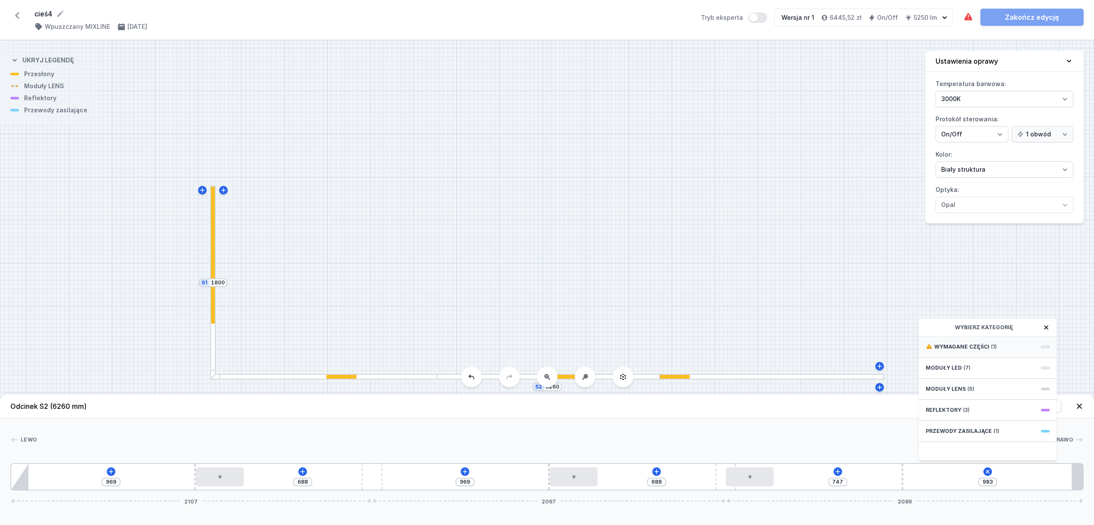
click at [875, 350] on span "Wymagane części" at bounding box center [961, 347] width 55 height 7
click at [875, 350] on span "Hole for power supply cable" at bounding box center [988, 346] width 124 height 9
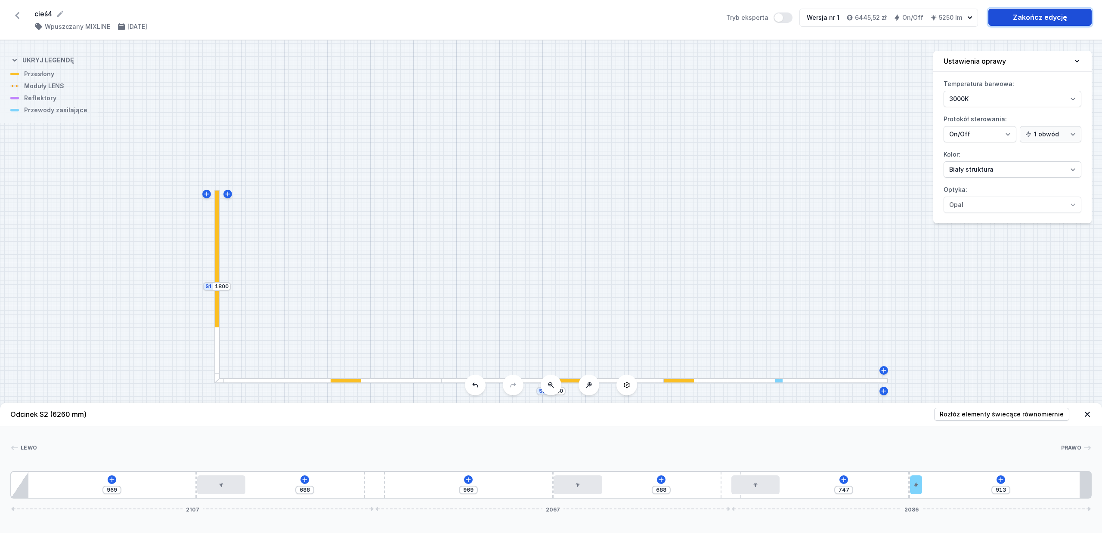
click at [875, 18] on link "Zakończ edycję" at bounding box center [1040, 17] width 103 height 17
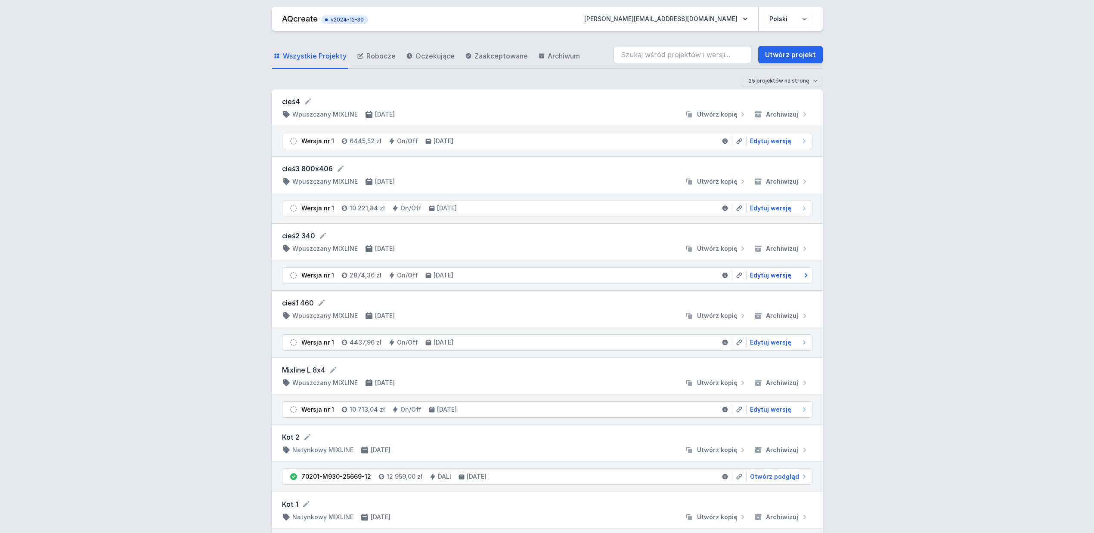
click at [775, 276] on span "Edytuj wersję" at bounding box center [770, 275] width 41 height 9
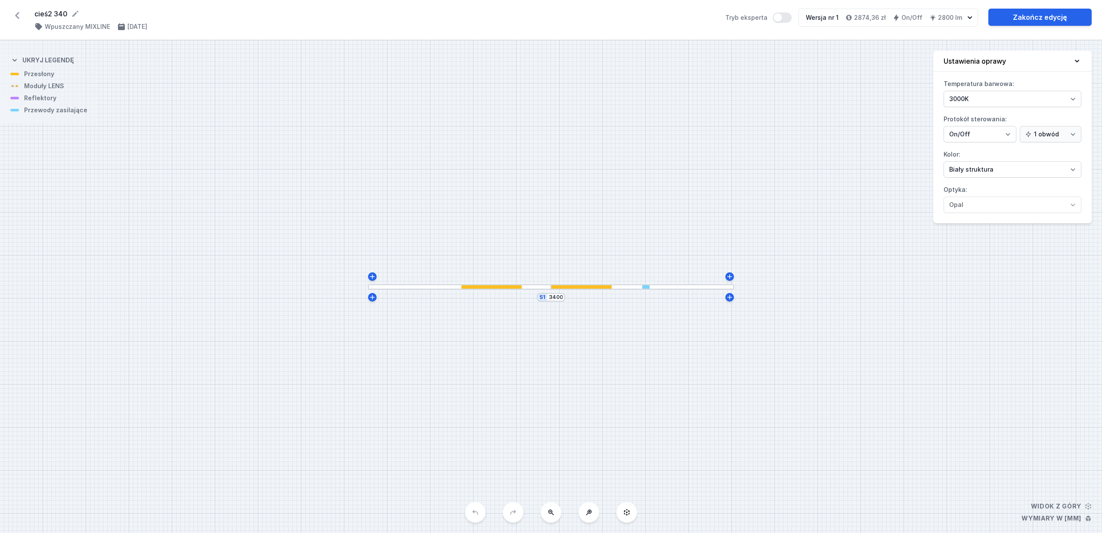
click at [571, 291] on div "S1 3400" at bounding box center [551, 286] width 1102 height 493
click at [578, 286] on div at bounding box center [581, 287] width 60 height 4
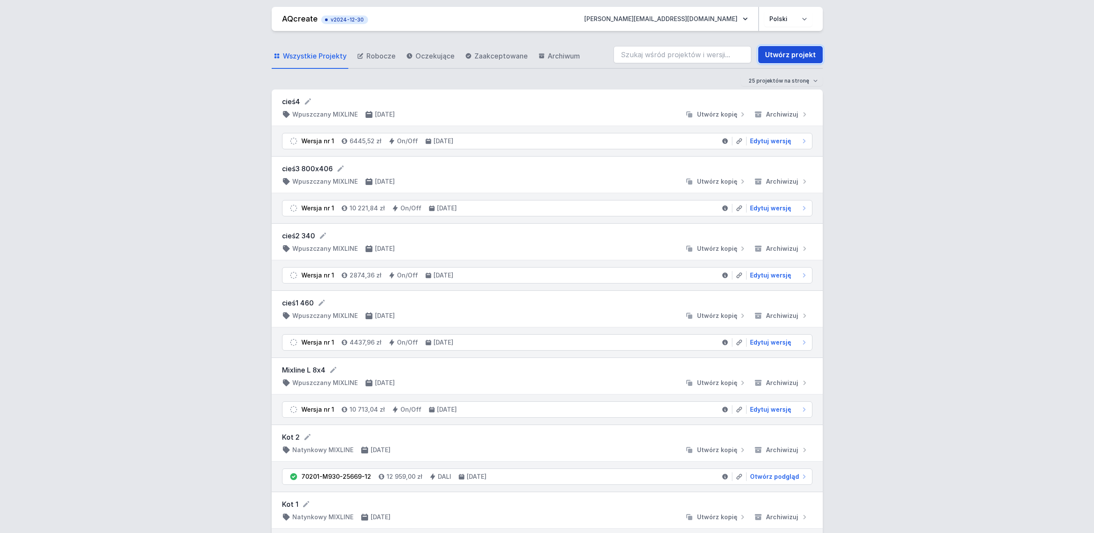
click at [815, 51] on link "Utwórz projekt" at bounding box center [790, 54] width 65 height 17
click at [777, 141] on span "Edytuj wersję" at bounding box center [770, 141] width 41 height 9
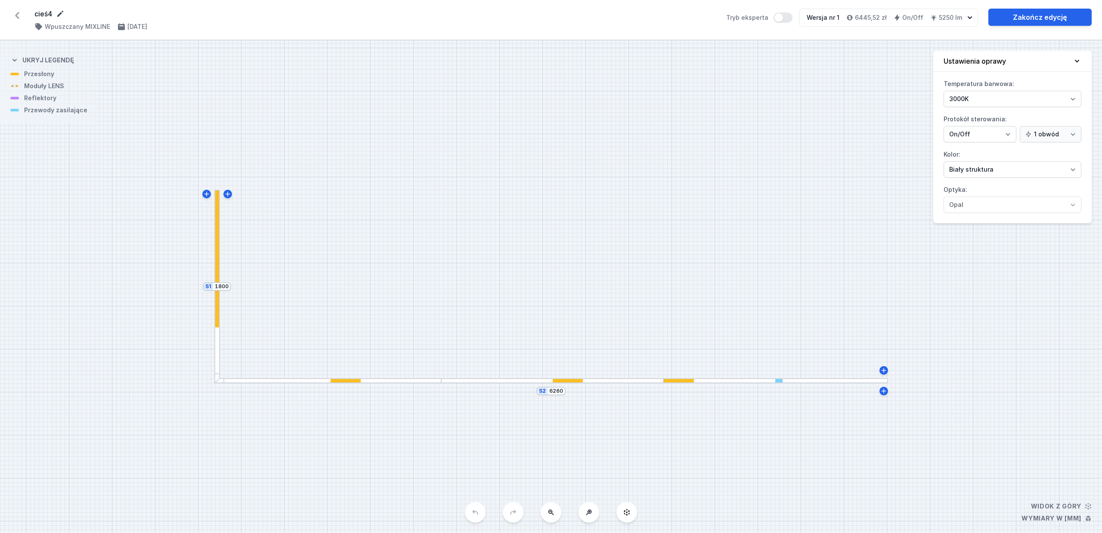
click at [60, 12] on icon at bounding box center [60, 13] width 9 height 9
click at [875, 19] on link "Zakończ edycję" at bounding box center [1040, 17] width 103 height 17
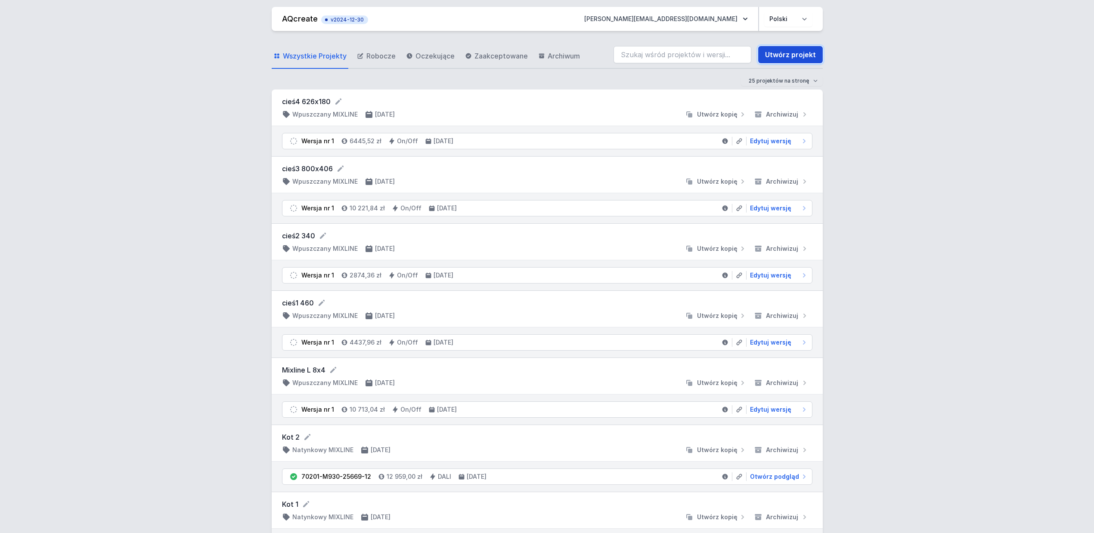
click at [779, 56] on link "Utwórz projekt" at bounding box center [790, 54] width 65 height 17
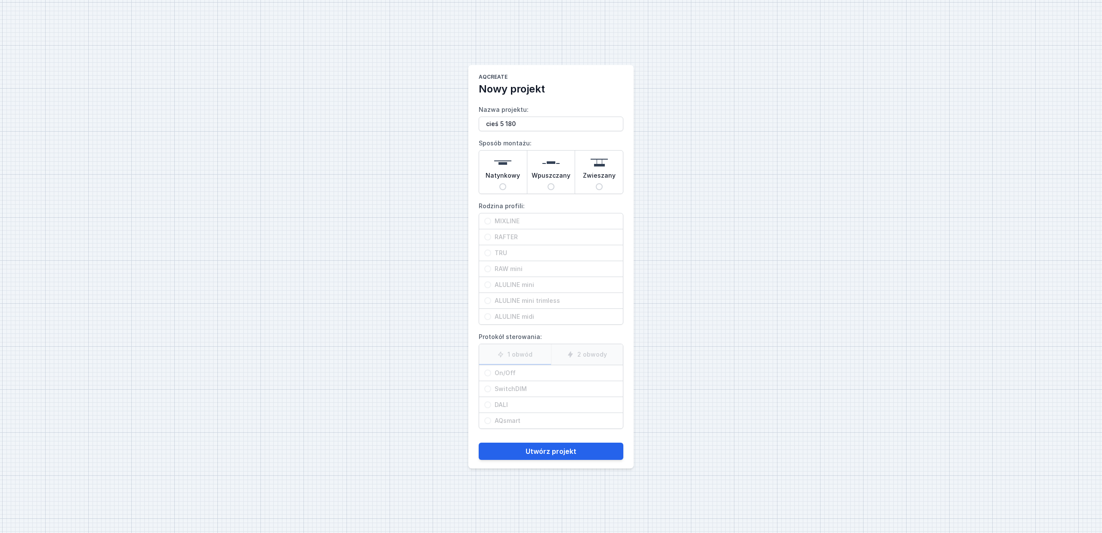
click at [552, 187] on input "Wpuszczany" at bounding box center [551, 186] width 7 height 7
click at [487, 223] on input "MIXLINE" at bounding box center [487, 221] width 7 height 7
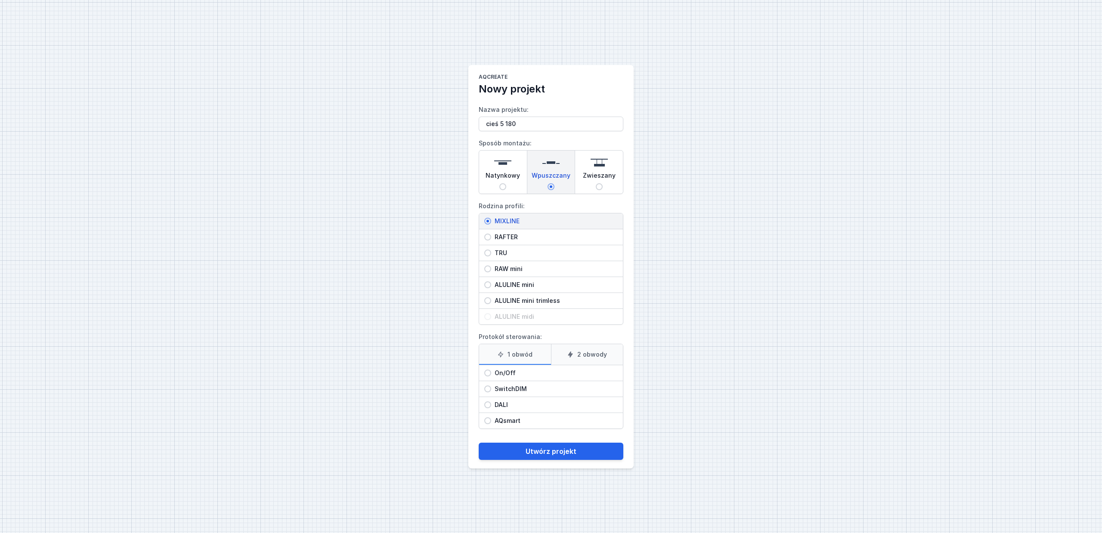
click at [489, 372] on input "On/Off" at bounding box center [487, 373] width 7 height 7
click at [549, 426] on button "Utwórz projekt" at bounding box center [551, 451] width 145 height 17
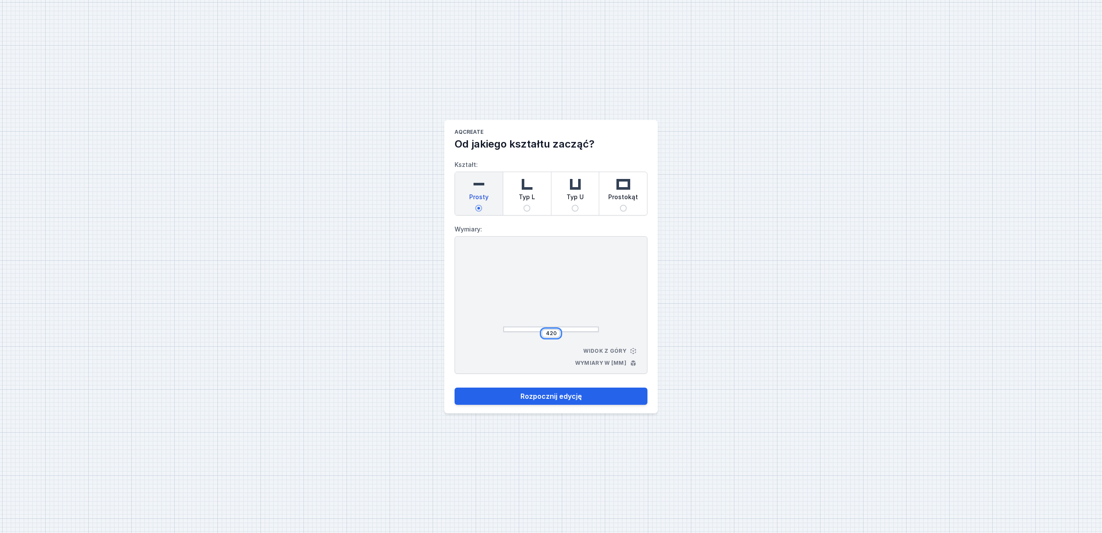
click at [555, 330] on input "420" at bounding box center [551, 333] width 14 height 7
click at [455, 388] on button "Rozpocznij edycję" at bounding box center [551, 396] width 193 height 17
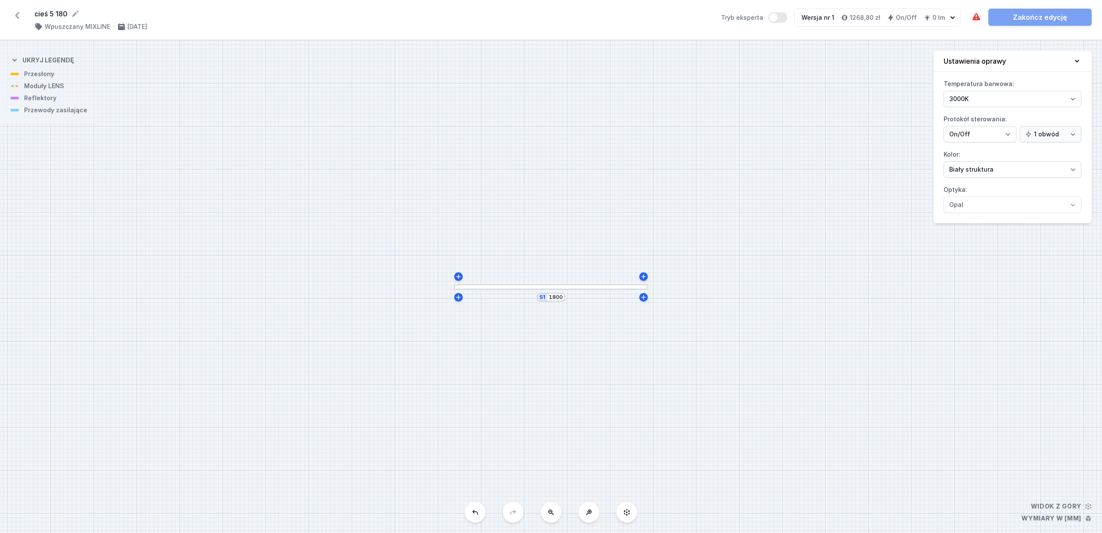
click at [576, 290] on div "S1 1800" at bounding box center [551, 286] width 1102 height 493
click at [575, 286] on div at bounding box center [551, 288] width 194 height 6
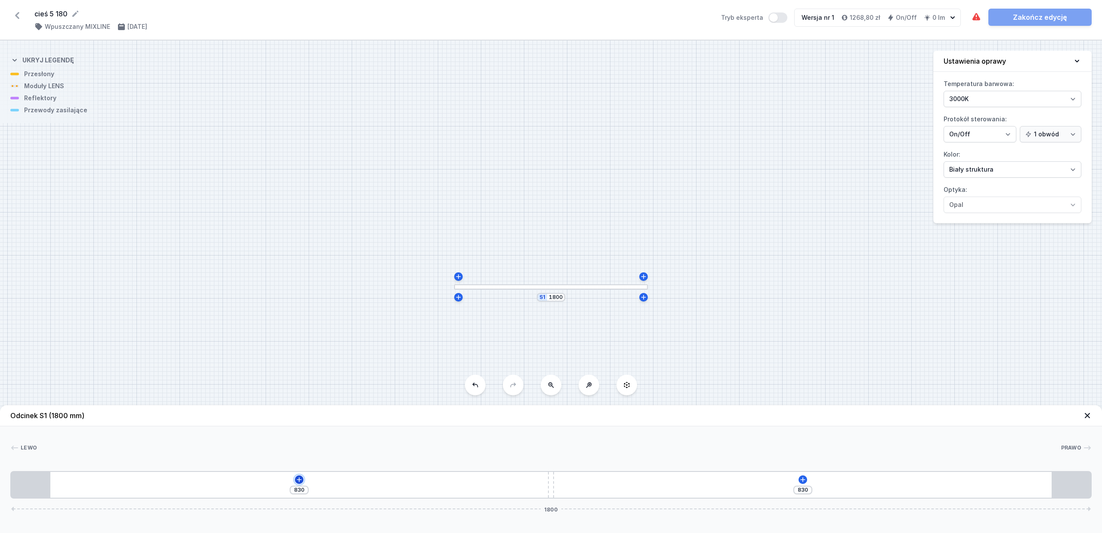
click at [301, 426] on icon at bounding box center [299, 480] width 7 height 7
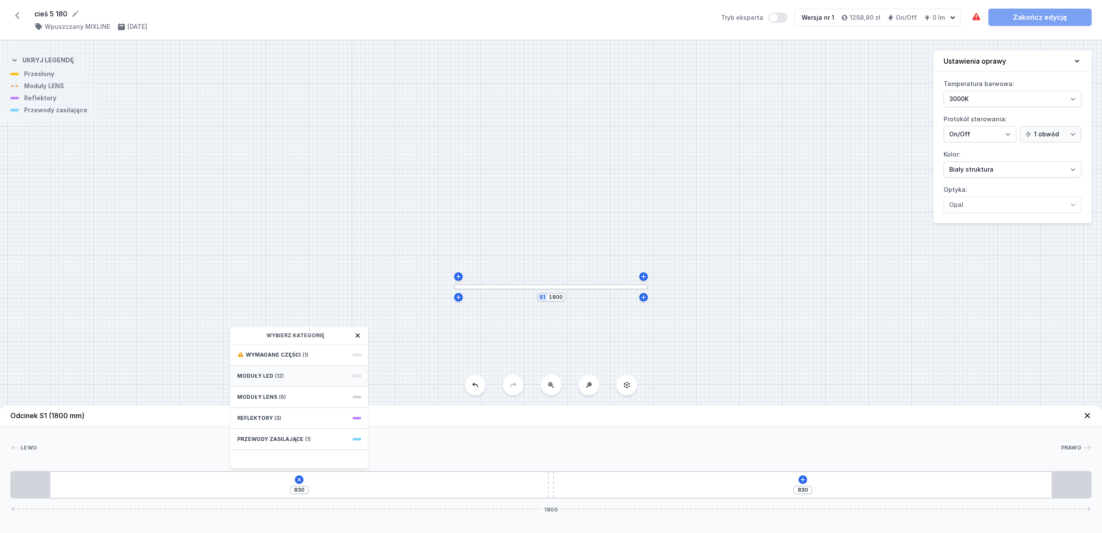
click at [258, 375] on span "Moduły LED" at bounding box center [255, 376] width 36 height 7
click at [288, 421] on span "LED opal module 1260mm" at bounding box center [299, 418] width 124 height 9
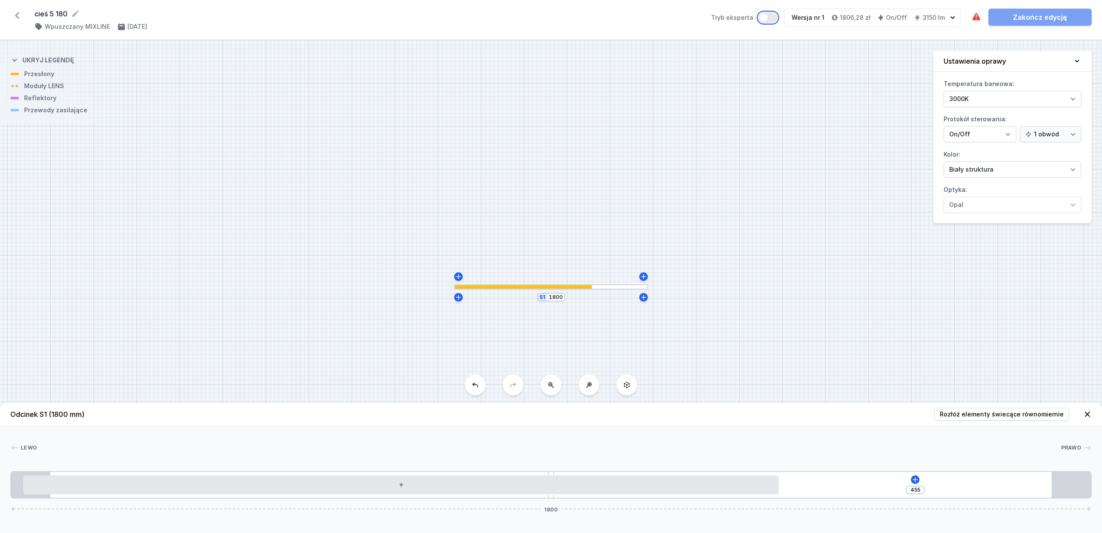
click at [769, 15] on button "Tryb eksperta" at bounding box center [768, 17] width 19 height 10
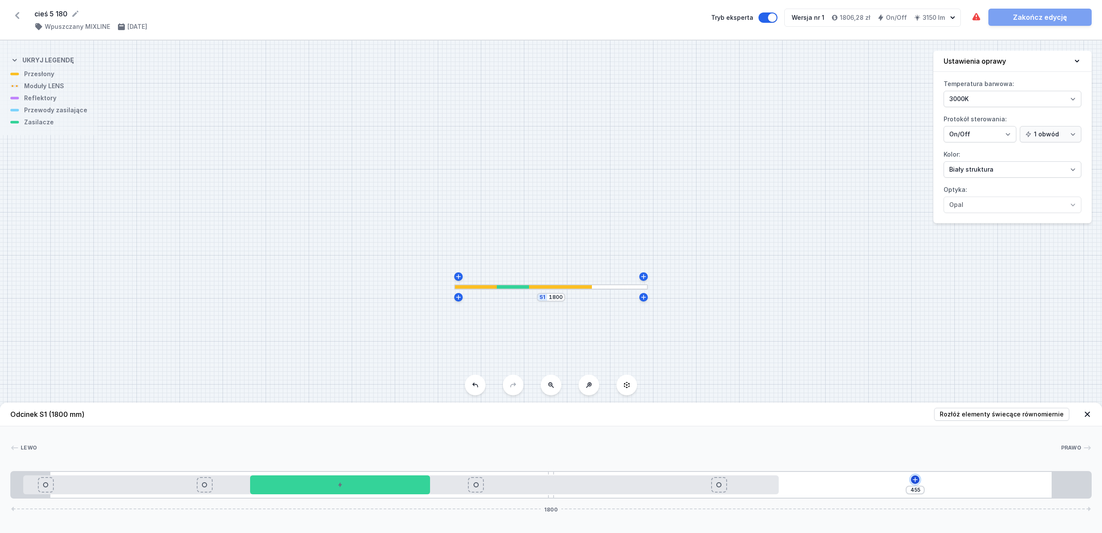
click at [875, 426] on icon at bounding box center [915, 479] width 5 height 5
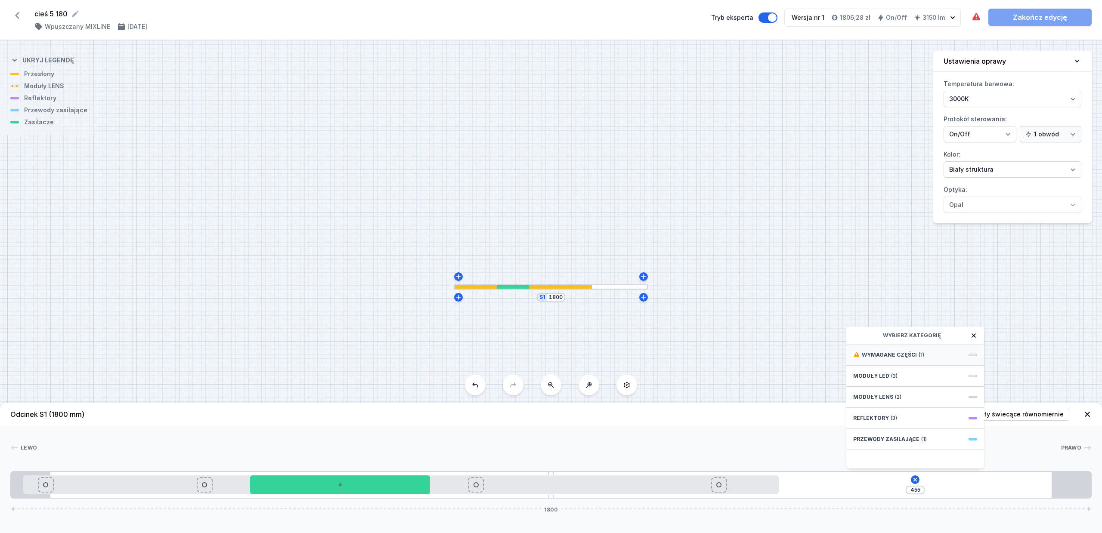
click at [875, 347] on div "Wymagane części (1)" at bounding box center [915, 355] width 138 height 21
click at [875, 357] on span "Hole for power supply cable" at bounding box center [915, 354] width 124 height 9
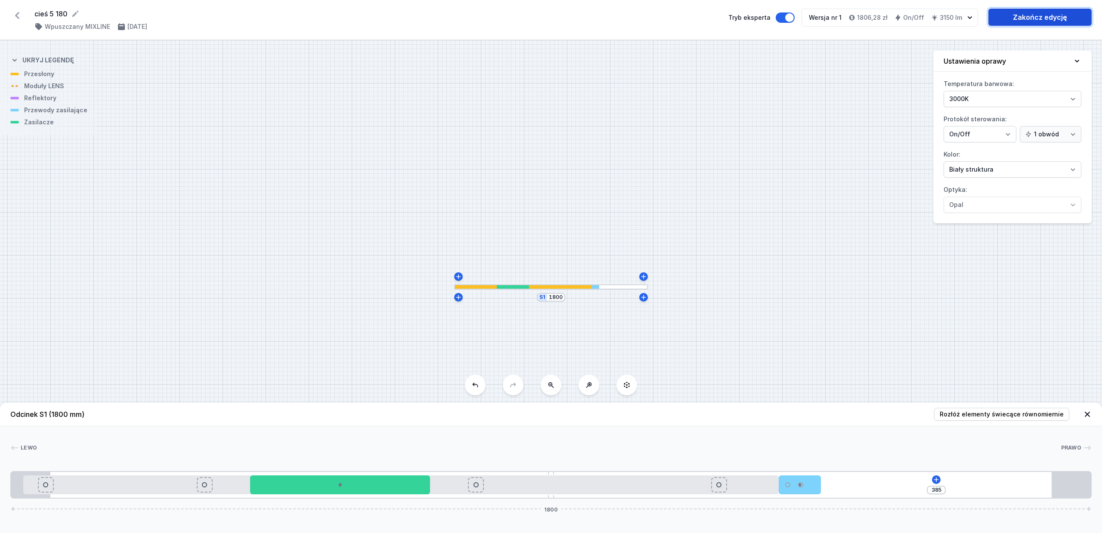
click at [875, 20] on link "Zakończ edycję" at bounding box center [1040, 17] width 103 height 17
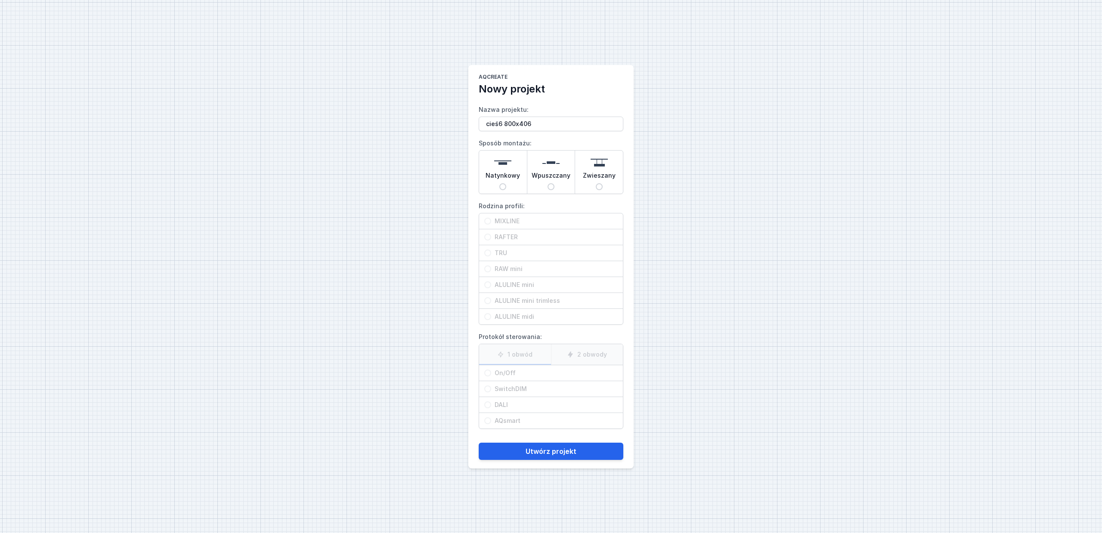
click at [552, 186] on input "Wpuszczany" at bounding box center [551, 186] width 7 height 7
click at [517, 220] on span "MIXLINE" at bounding box center [554, 221] width 127 height 9
click at [491, 220] on input "MIXLINE" at bounding box center [487, 221] width 7 height 7
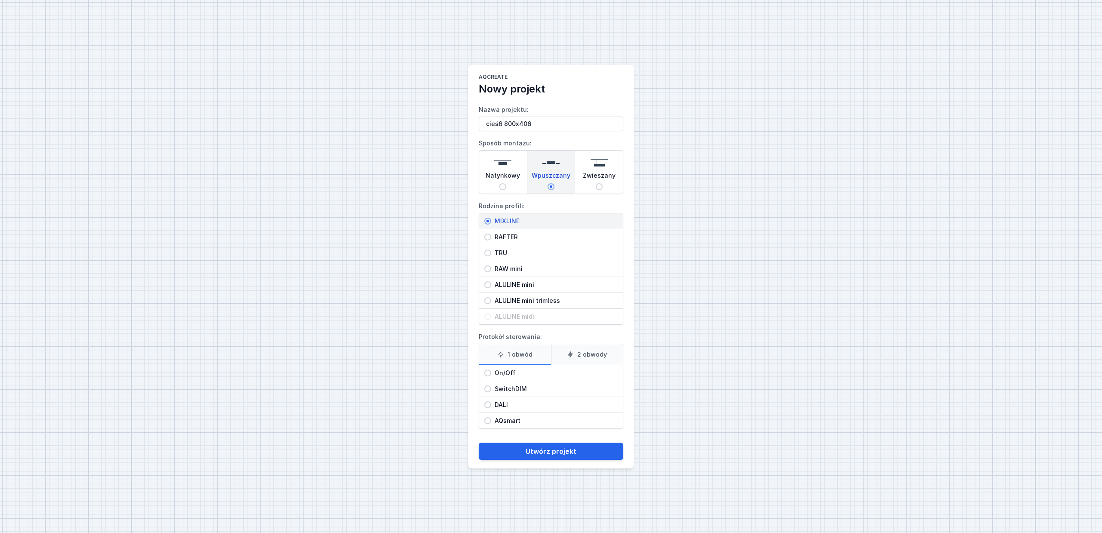
click at [501, 372] on span "On/Off" at bounding box center [554, 373] width 127 height 9
click at [491, 372] on input "On/Off" at bounding box center [487, 373] width 7 height 7
click at [564, 426] on button "Utwórz projekt" at bounding box center [551, 451] width 145 height 17
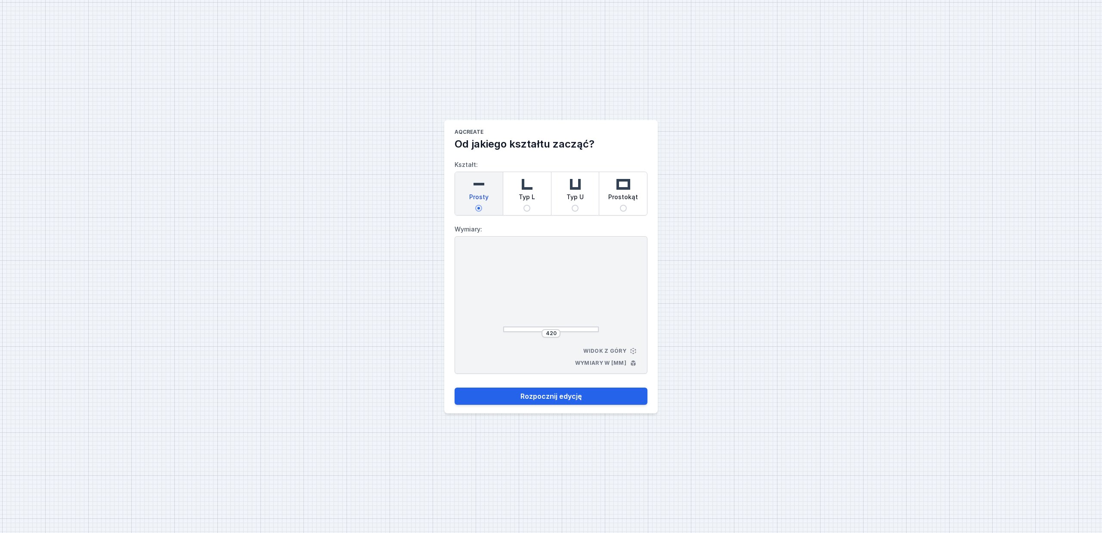
click at [525, 206] on input "Typ L" at bounding box center [527, 208] width 7 height 7
click at [557, 335] on input "440" at bounding box center [551, 333] width 14 height 7
click at [522, 292] on input "440" at bounding box center [515, 291] width 14 height 7
click at [455, 388] on button "Rozpocznij edycję" at bounding box center [551, 396] width 193 height 17
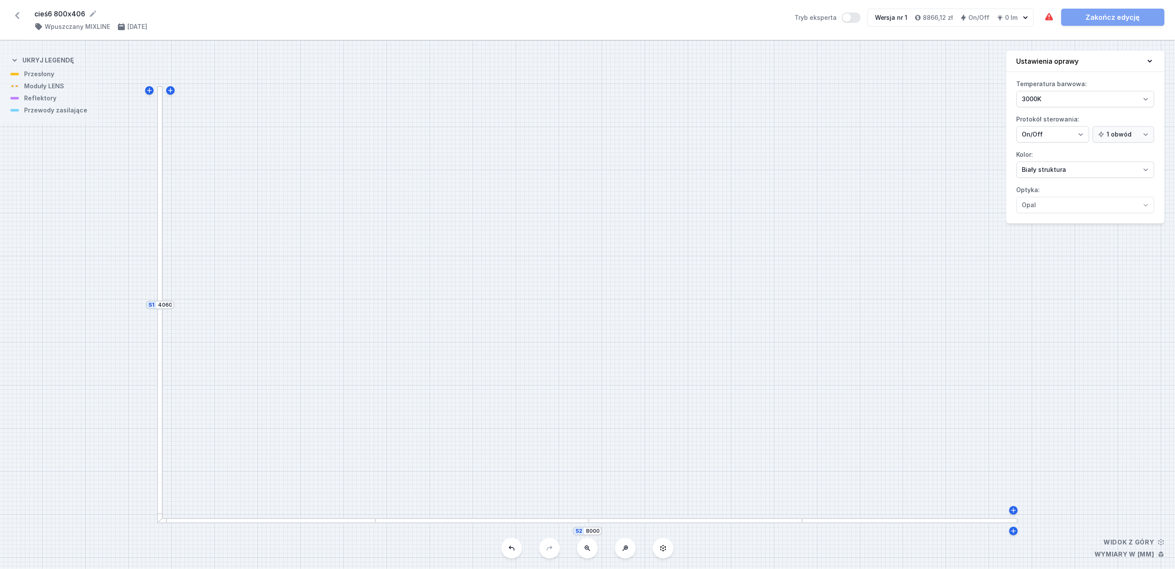
click at [335, 426] on div at bounding box center [266, 521] width 218 height 6
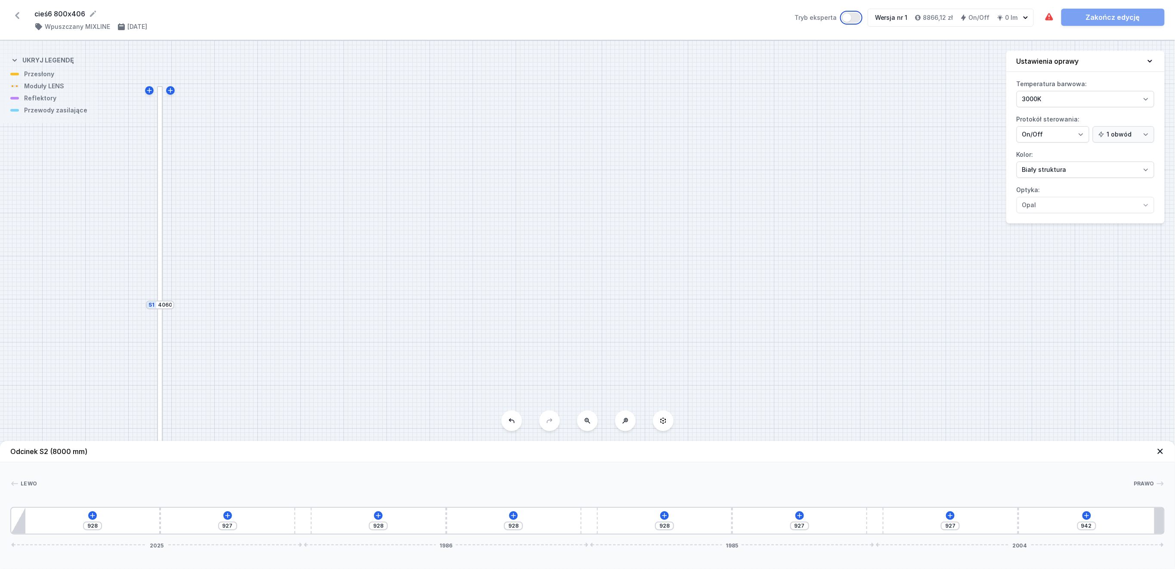
click at [856, 15] on button "Tryb eksperta" at bounding box center [851, 17] width 19 height 10
drag, startPoint x: 298, startPoint y: 514, endPoint x: 401, endPoint y: 522, distance: 103.2
click at [401, 426] on div "389 389 1117 928 738 928 927 927 942 2215 1796 1985 2004" at bounding box center [587, 521] width 1155 height 28
drag, startPoint x: 160, startPoint y: 518, endPoint x: 122, endPoint y: 521, distance: 38.5
click at [122, 426] on div "332 333 1230 928 738 928 927 927 942 2215 1796 1985 2004" at bounding box center [587, 521] width 1155 height 28
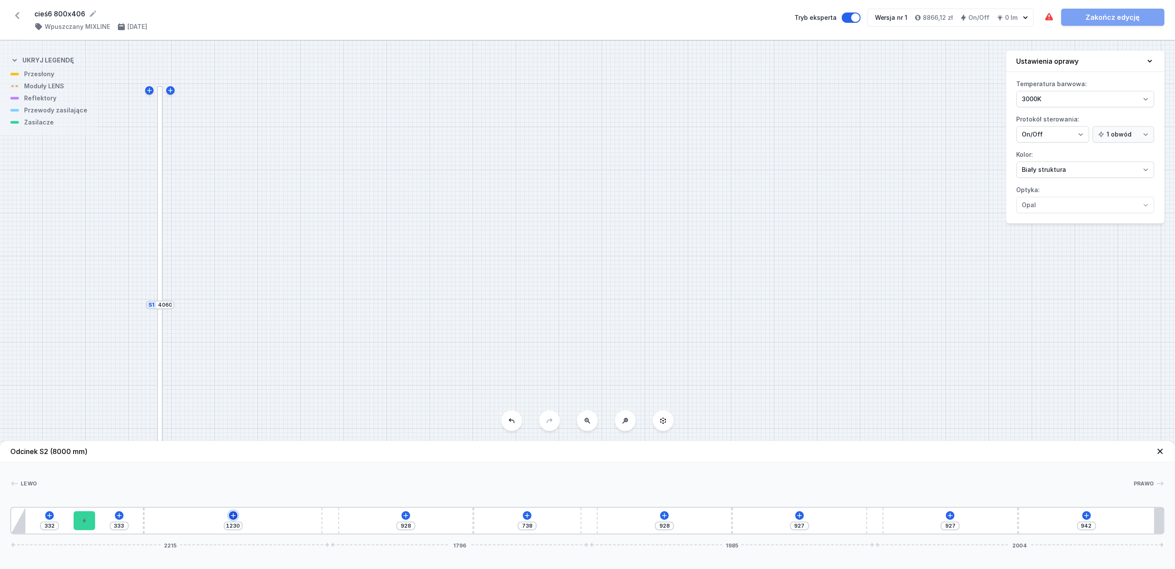
click at [231, 426] on icon at bounding box center [233, 515] width 7 height 7
click at [200, 412] on span "Moduły LED" at bounding box center [189, 411] width 36 height 7
click at [232, 426] on span "LED opal module 1260mm" at bounding box center [233, 448] width 124 height 9
click at [527, 426] on icon at bounding box center [527, 515] width 5 height 5
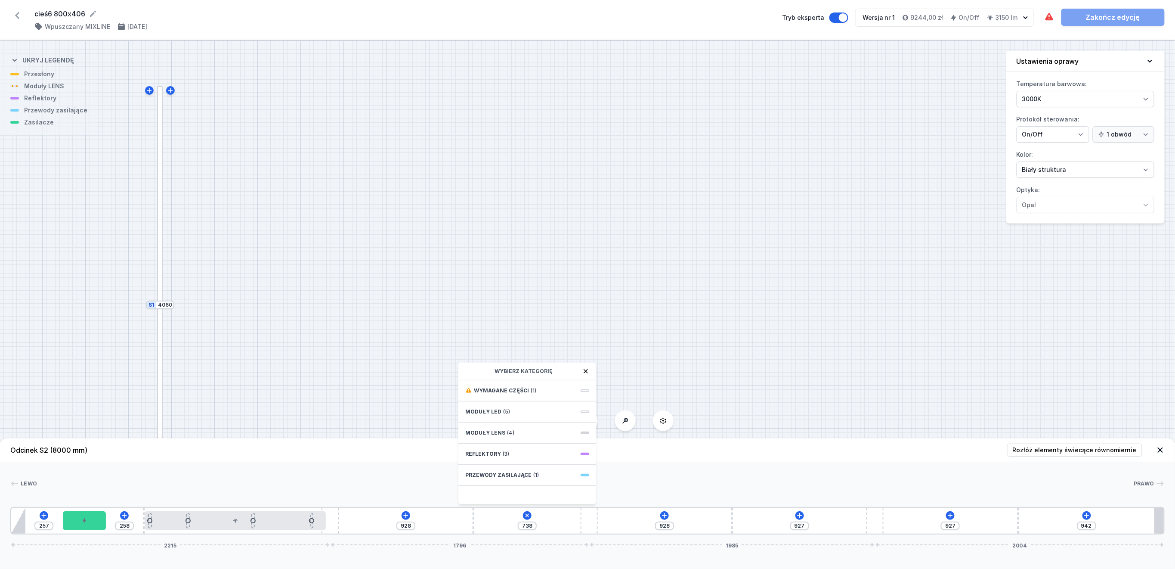
click at [472, 426] on div "257 258 928 738 Wybierz kategorię Wymagane części (1) Moduły LED (5) Moduły LEN…" at bounding box center [587, 521] width 1155 height 28
click at [474, 426] on div "257 258 928 738 928 927 927 942 2215 1796 1985 2004" at bounding box center [587, 521] width 1155 height 28
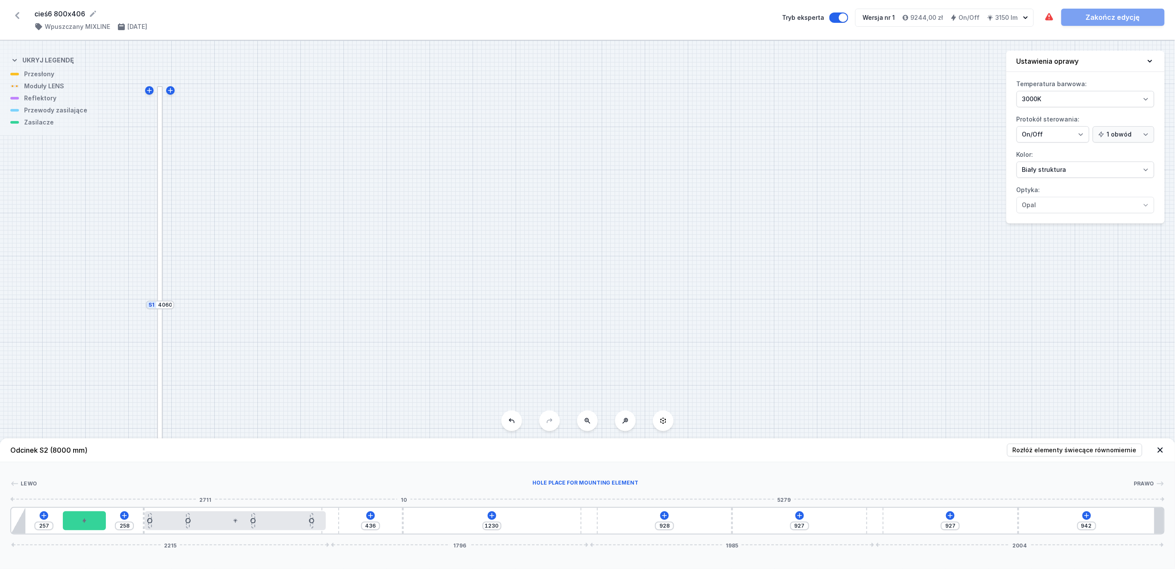
drag, startPoint x: 474, startPoint y: 522, endPoint x: 408, endPoint y: 524, distance: 65.5
click at [401, 426] on div "257 258 436 1230 928 927 927 942 2215 1796 1985 2004" at bounding box center [587, 521] width 1155 height 28
drag, startPoint x: 594, startPoint y: 524, endPoint x: 611, endPoint y: 524, distance: 16.8
click at [611, 426] on div "257 258 436 1253 928 904 927 942 2215 1819 1962 2004" at bounding box center [587, 521] width 1155 height 28
click at [490, 426] on icon at bounding box center [493, 515] width 7 height 7
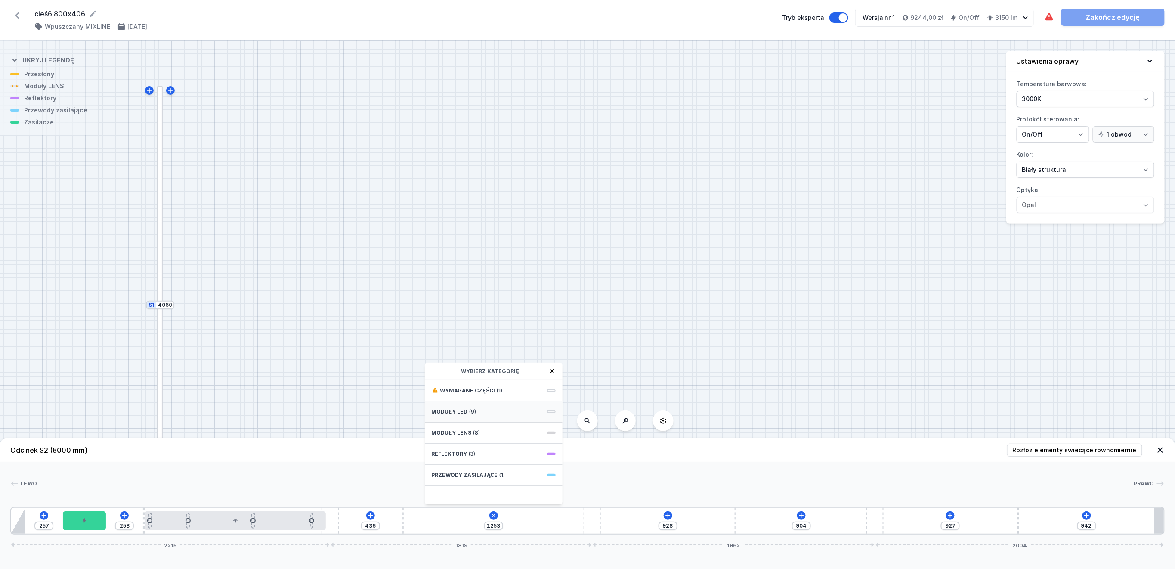
click at [460, 411] on span "Moduły LED" at bounding box center [450, 411] width 36 height 7
click at [488, 426] on span "LED opal module 1260mm" at bounding box center [494, 487] width 124 height 9
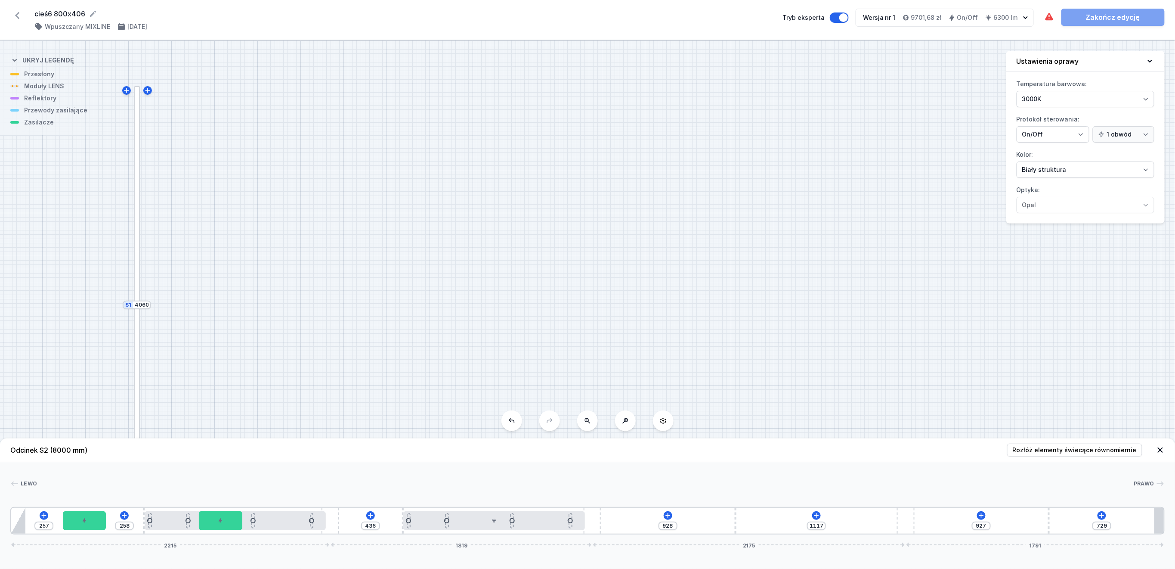
drag, startPoint x: 878, startPoint y: 529, endPoint x: 968, endPoint y: 527, distance: 89.6
click at [875, 426] on div "257 258 436 928 1117 927 729 2215 1819 2175 1791" at bounding box center [587, 521] width 1155 height 28
drag, startPoint x: 735, startPoint y: 522, endPoint x: 687, endPoint y: 523, distance: 47.8
click at [685, 426] on div "257 258 436 815 1230 927 729 2215 1819 2175 1791" at bounding box center [587, 521] width 1155 height 28
click at [806, 426] on icon at bounding box center [809, 515] width 7 height 7
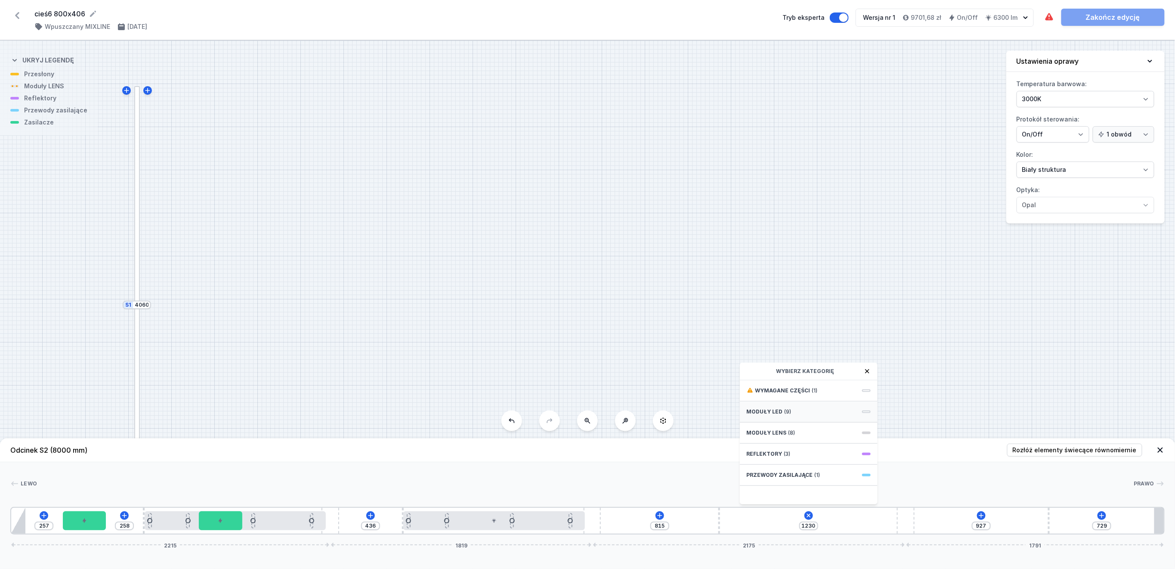
click at [786, 409] on span "(9)" at bounding box center [788, 411] width 7 height 7
click at [798, 426] on span "LED opal module 1260mm" at bounding box center [809, 487] width 124 height 9
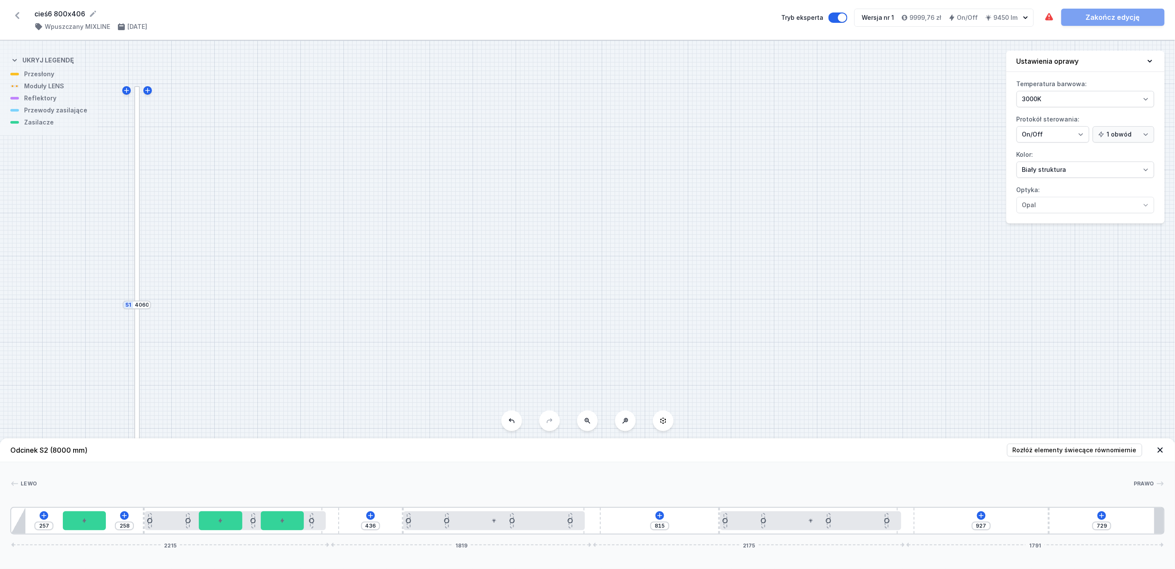
click at [139, 261] on div at bounding box center [137, 194] width 6 height 217
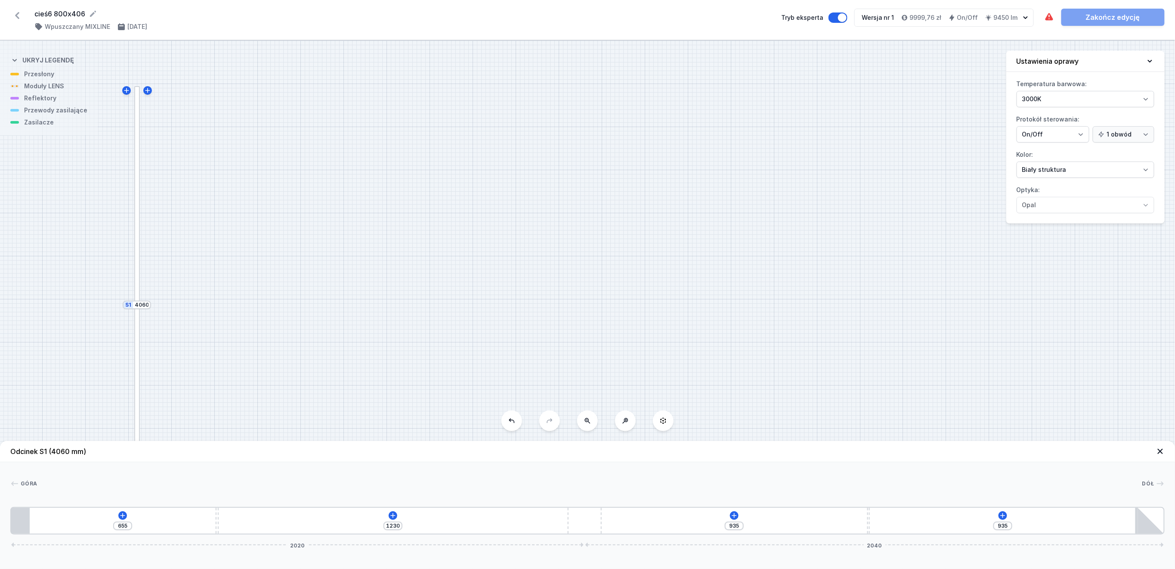
drag, startPoint x: 301, startPoint y: 524, endPoint x: 206, endPoint y: 521, distance: 95.6
click at [206, 426] on div "655 1230 935 935 2020 2040" at bounding box center [587, 521] width 1155 height 28
click at [391, 426] on icon at bounding box center [393, 515] width 7 height 7
click at [357, 412] on span "Moduły LED" at bounding box center [349, 411] width 36 height 7
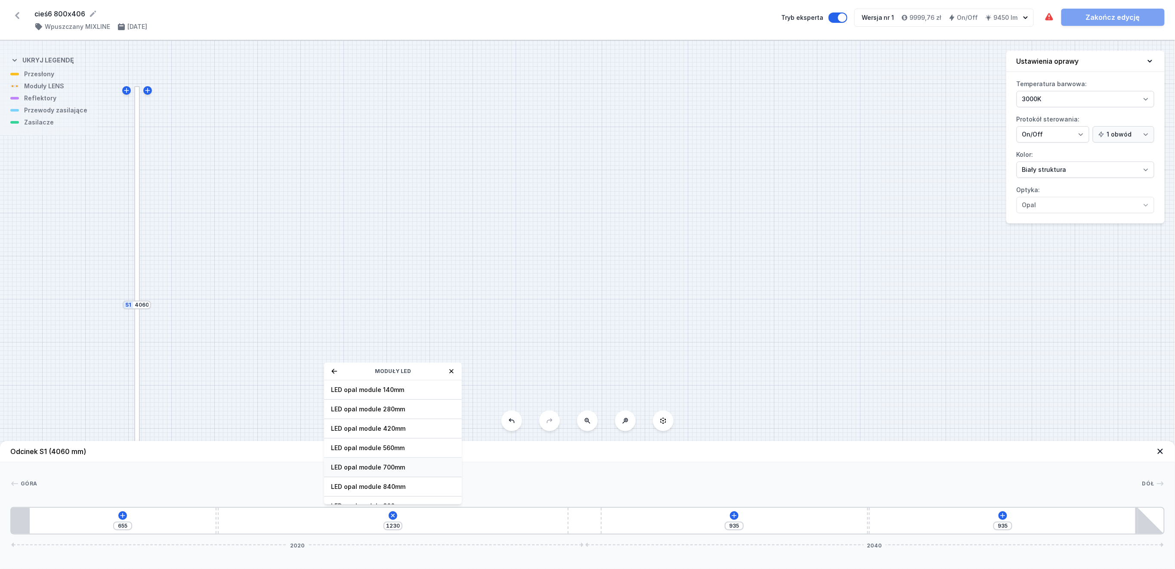
scroll to position [77, 0]
click at [381, 426] on span "LED opal module 1260mm" at bounding box center [393, 448] width 124 height 9
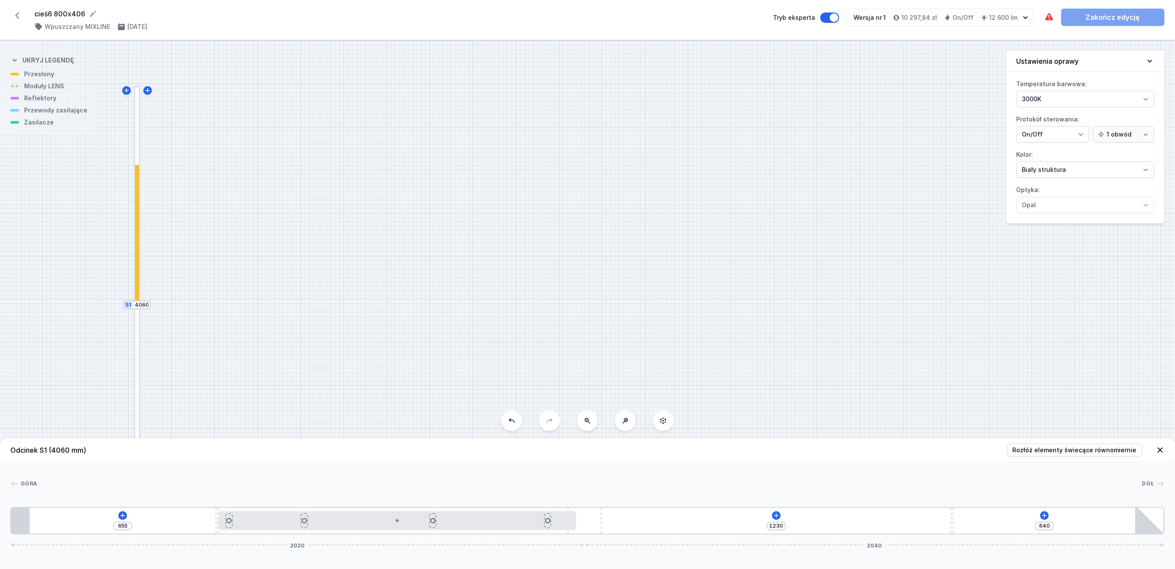
drag, startPoint x: 869, startPoint y: 526, endPoint x: 981, endPoint y: 527, distance: 111.9
click at [875, 426] on div "655 1230 640 2020 2040" at bounding box center [587, 521] width 1155 height 28
click at [778, 426] on icon at bounding box center [776, 515] width 7 height 7
click at [740, 415] on div "Moduły LED (12)" at bounding box center [777, 411] width 138 height 21
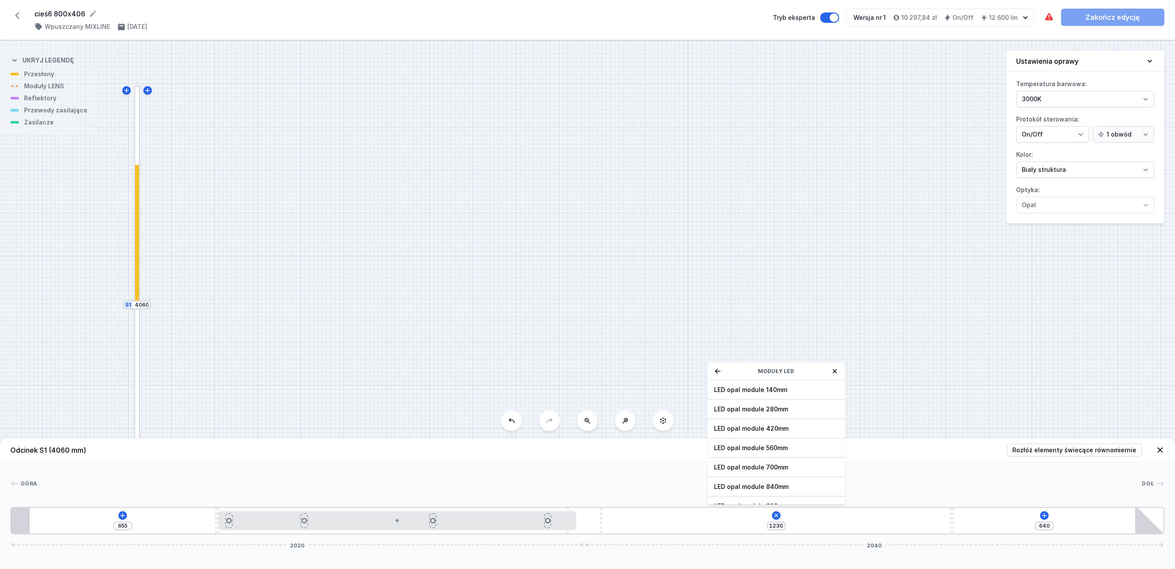
scroll to position [38, 0]
click at [755, 426] on span "LED opal module 1260mm" at bounding box center [777, 487] width 124 height 9
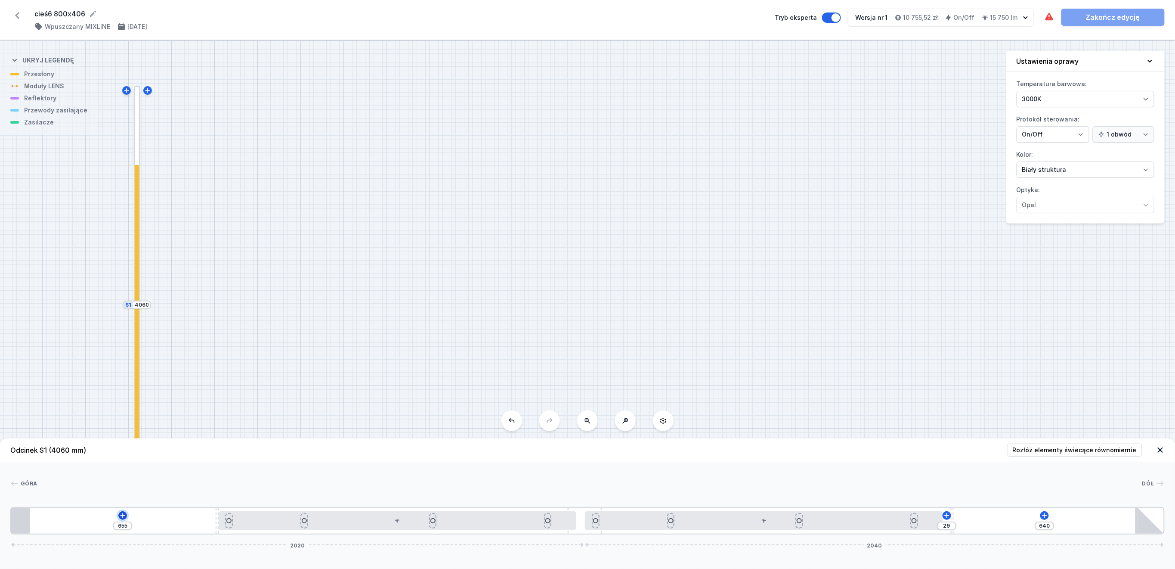
click at [123, 426] on icon at bounding box center [122, 515] width 7 height 7
click at [112, 391] on span "Wymagane części" at bounding box center [96, 390] width 55 height 7
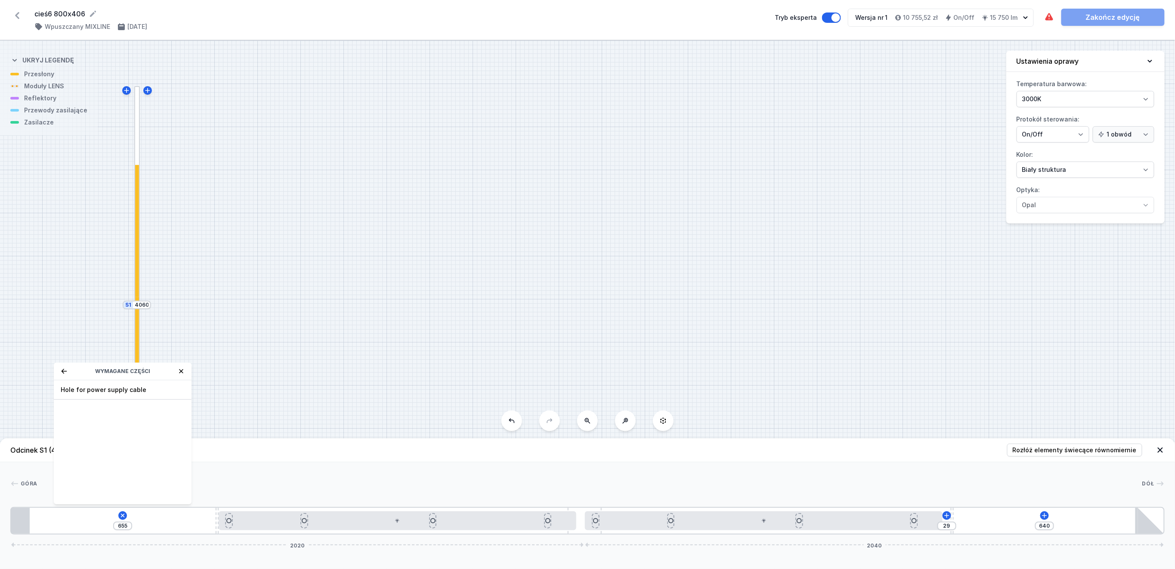
click at [112, 391] on span "Hole for power supply cable" at bounding box center [123, 389] width 124 height 9
